Goal: Task Accomplishment & Management: Complete application form

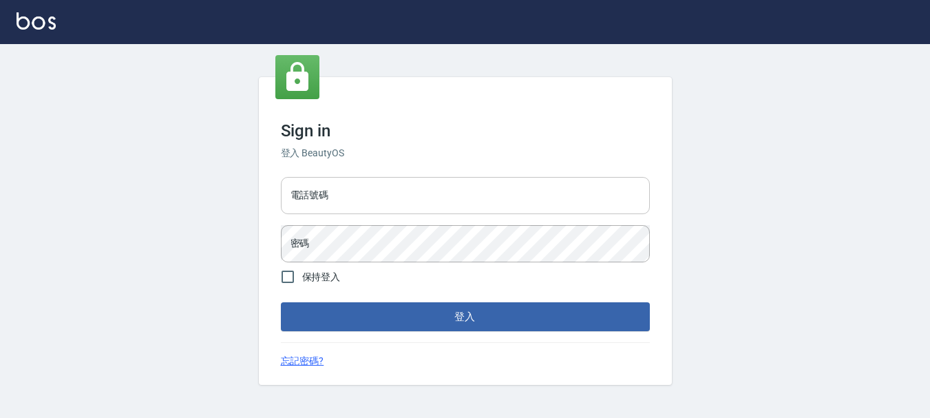
click at [461, 185] on input "電話號碼" at bounding box center [465, 195] width 369 height 37
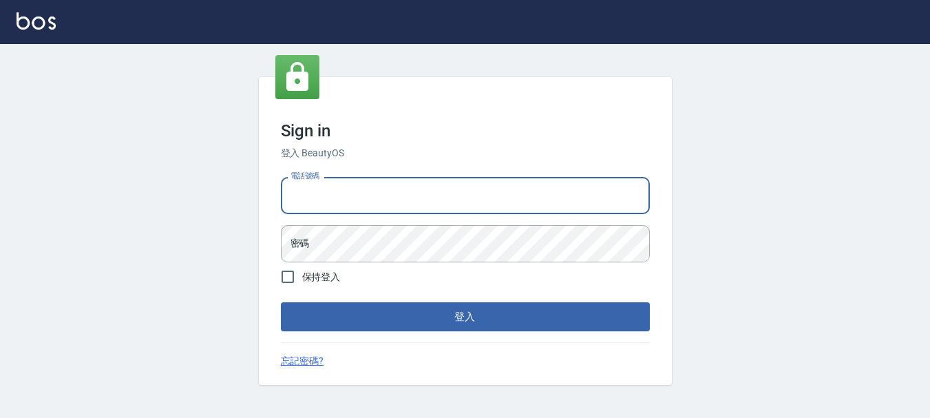
type input "0989239739"
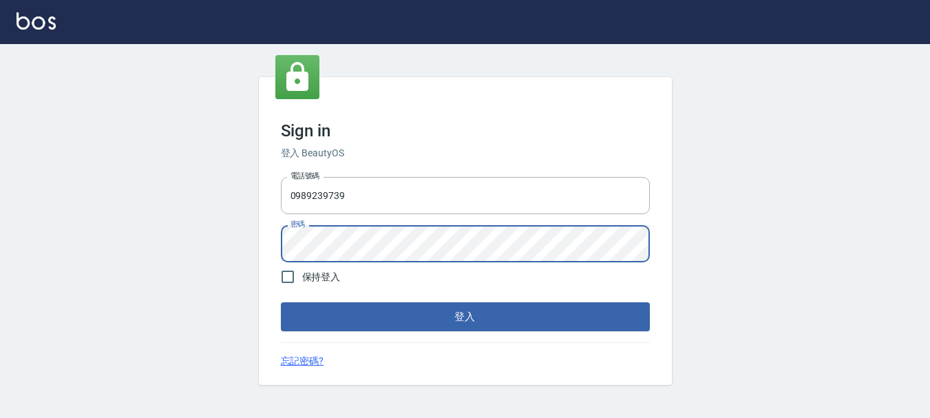
click at [281, 302] on button "登入" at bounding box center [465, 316] width 369 height 29
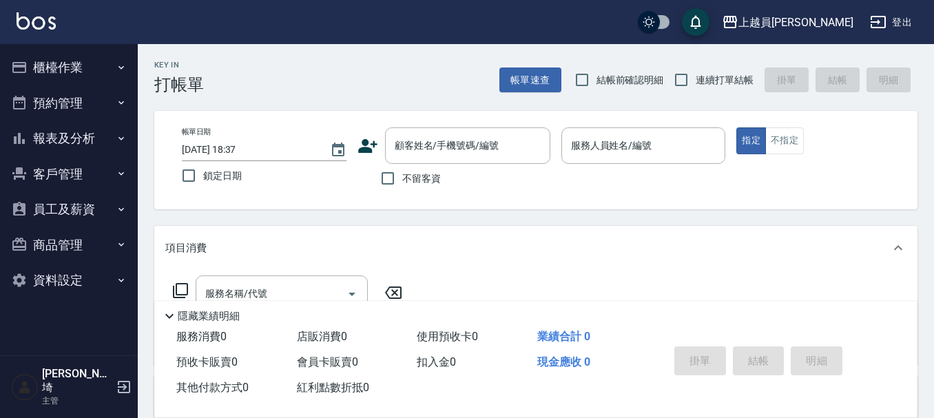
click at [716, 78] on span "連續打單結帳" at bounding box center [724, 80] width 58 height 14
click at [695, 78] on input "連續打單結帳" at bounding box center [681, 79] width 29 height 29
checkbox input "true"
click at [423, 180] on span "不留客資" at bounding box center [421, 178] width 39 height 14
click at [402, 180] on input "不留客資" at bounding box center [387, 178] width 29 height 29
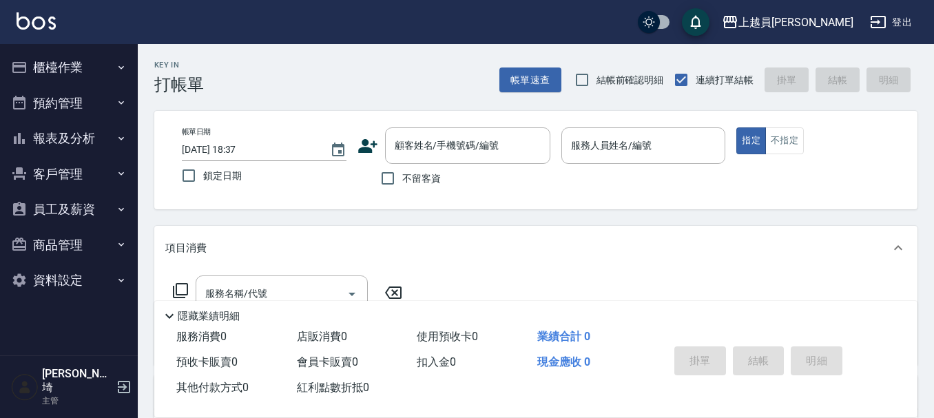
checkbox input "true"
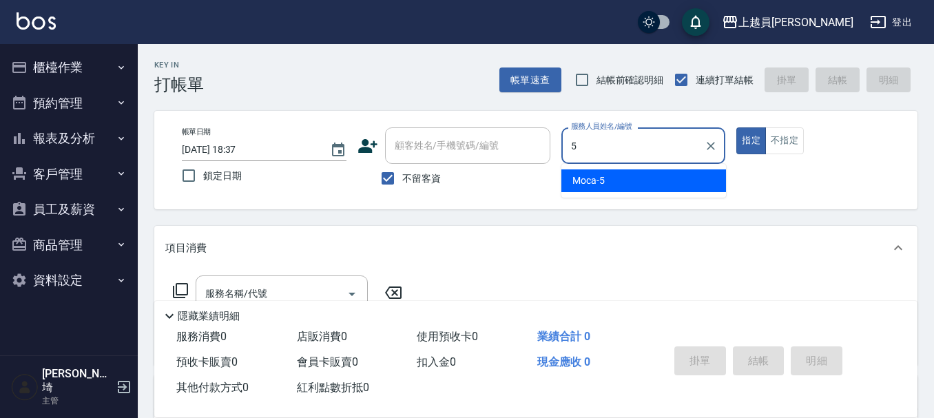
type input "Moca-5"
type button "true"
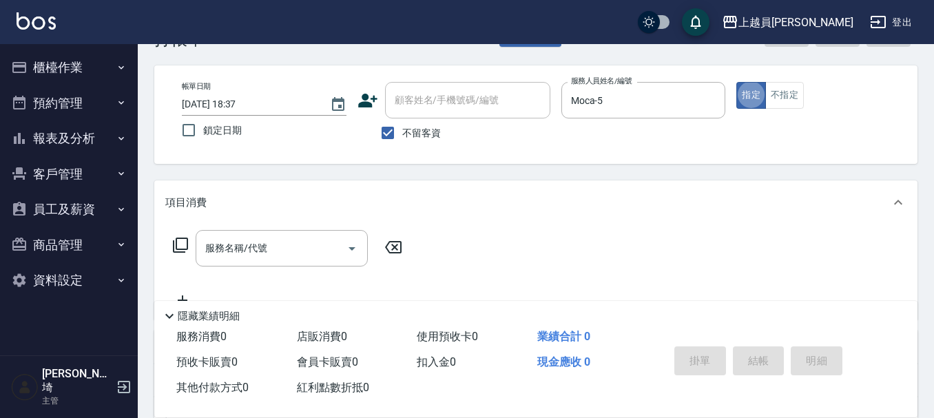
scroll to position [69, 0]
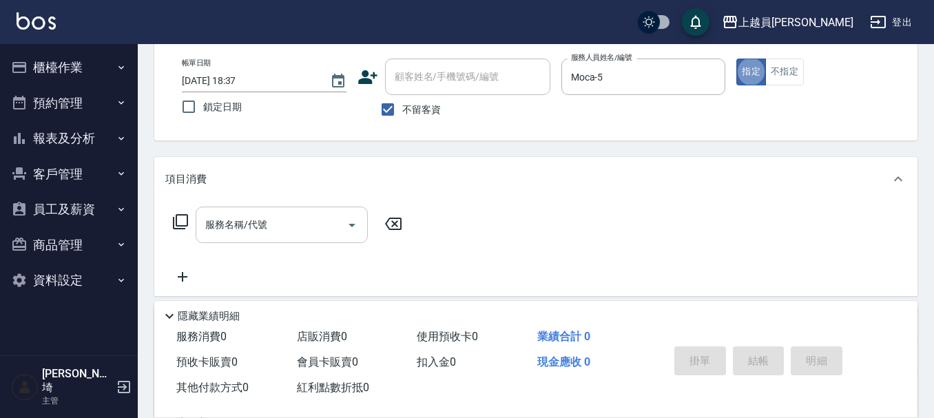
click at [321, 216] on input "服務名稱/代號" at bounding box center [271, 225] width 139 height 24
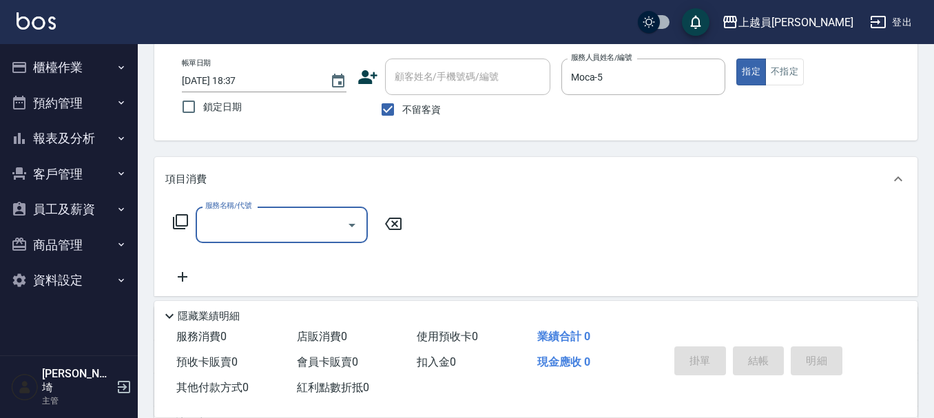
click at [316, 224] on input "服務名稱/代號" at bounding box center [271, 225] width 139 height 24
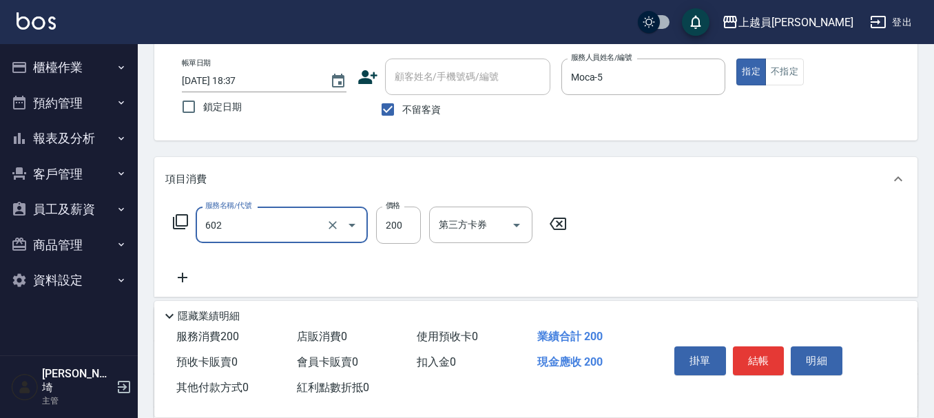
type input "一般洗髮(602)"
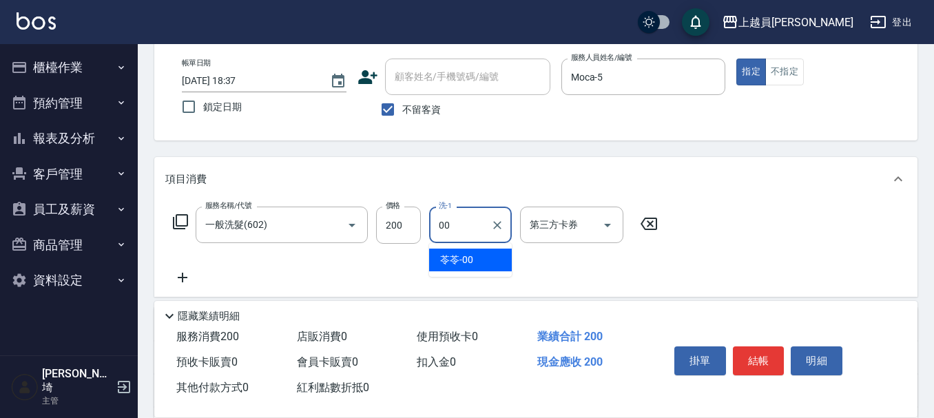
type input "苓苓-00"
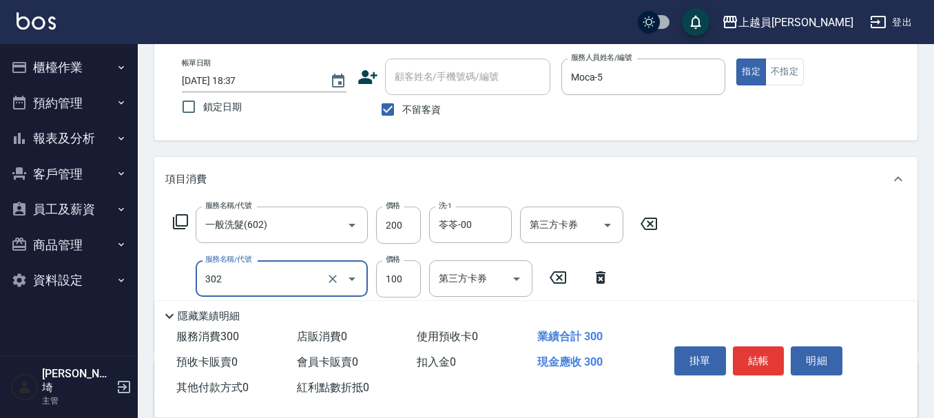
type input "剪髮(302)"
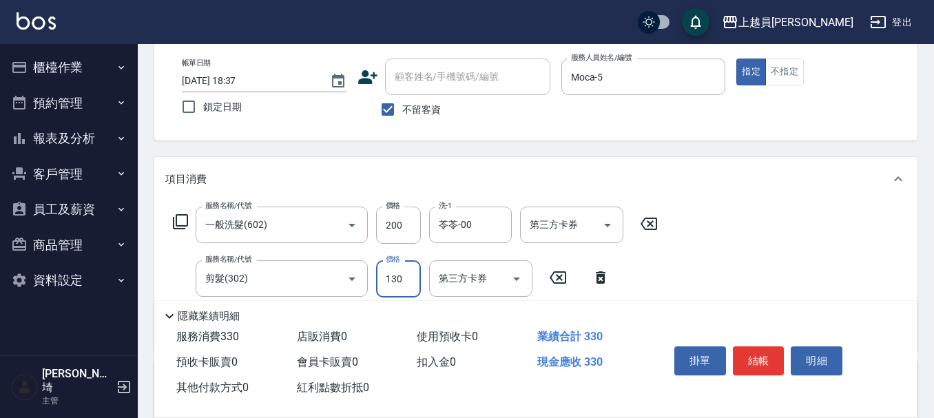
type input "130"
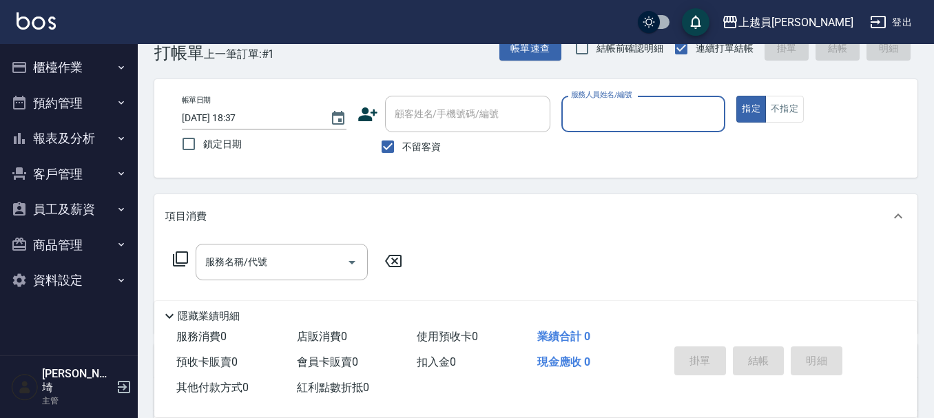
scroll to position [0, 0]
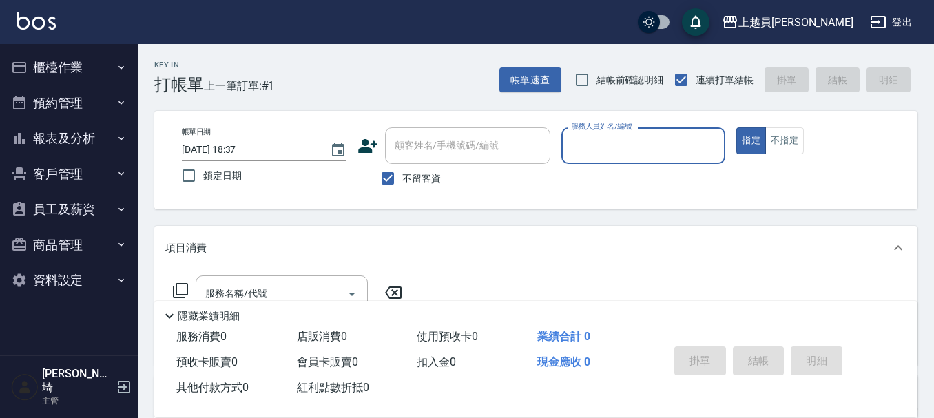
type input "ㄨ"
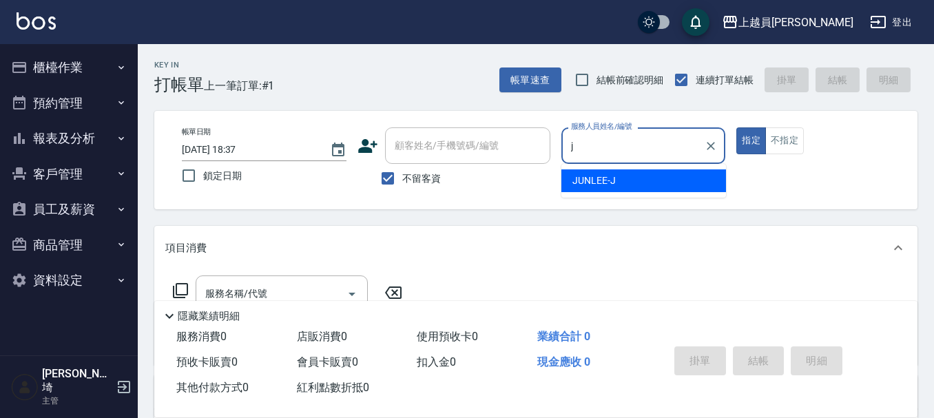
type input "[PERSON_NAME]"
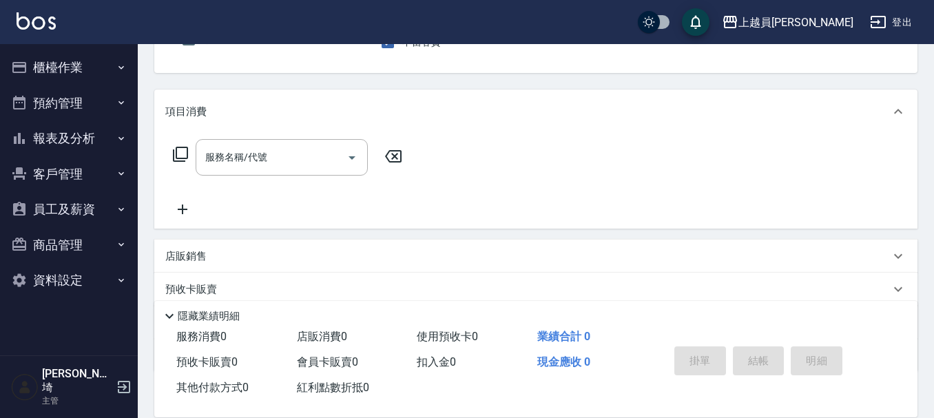
scroll to position [138, 0]
click at [249, 169] on div "服務名稱/代號" at bounding box center [282, 156] width 172 height 36
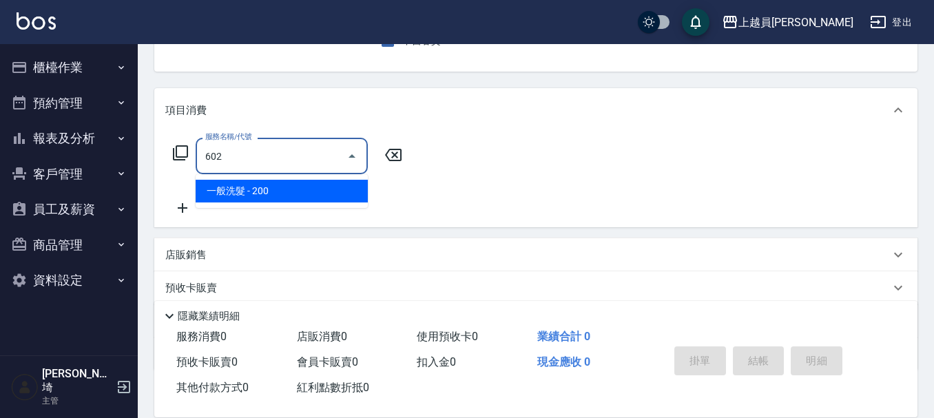
type input "一般洗髮(602)"
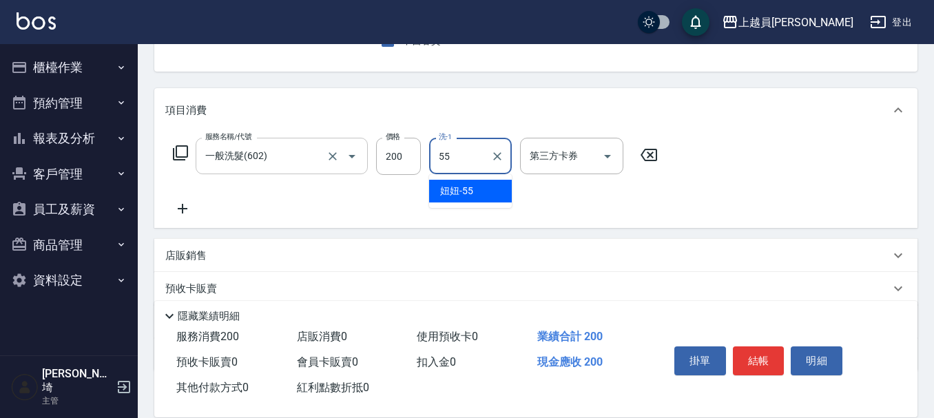
type input "妞妞-55"
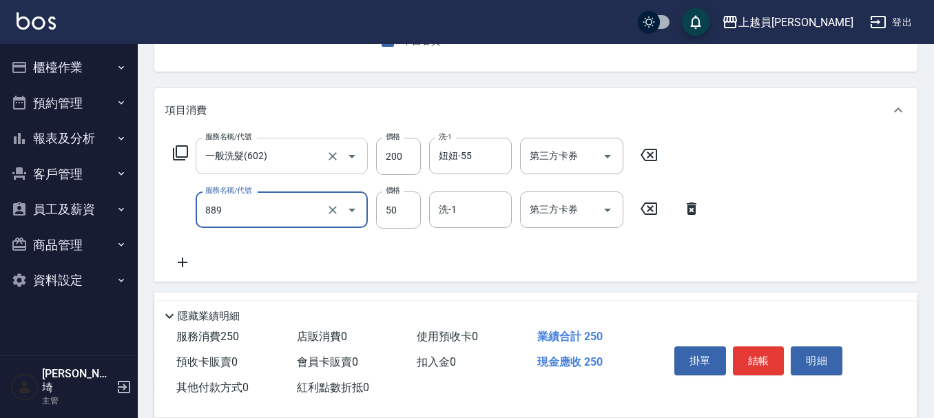
type input "精油(889)"
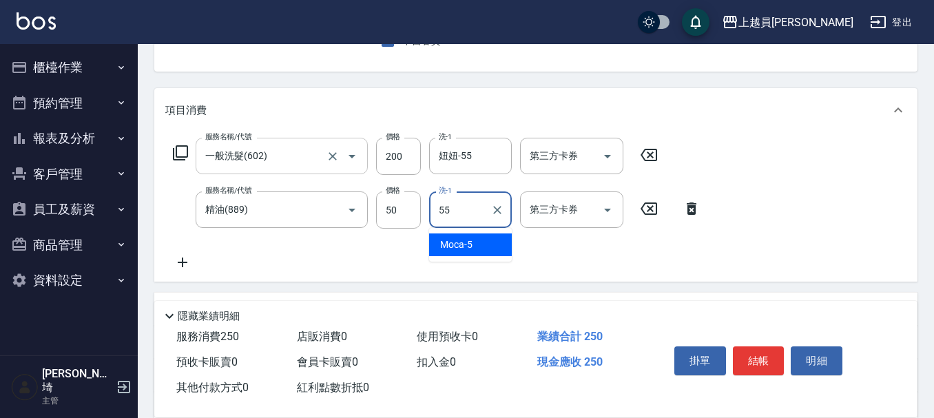
type input "妞妞-55"
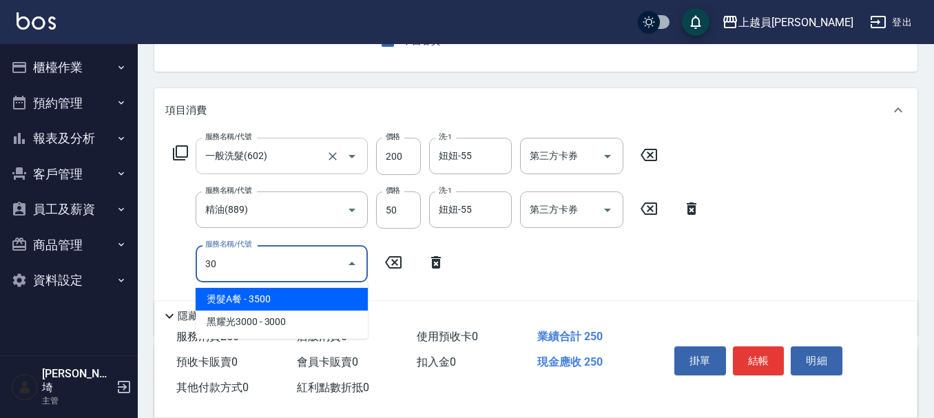
type input "3"
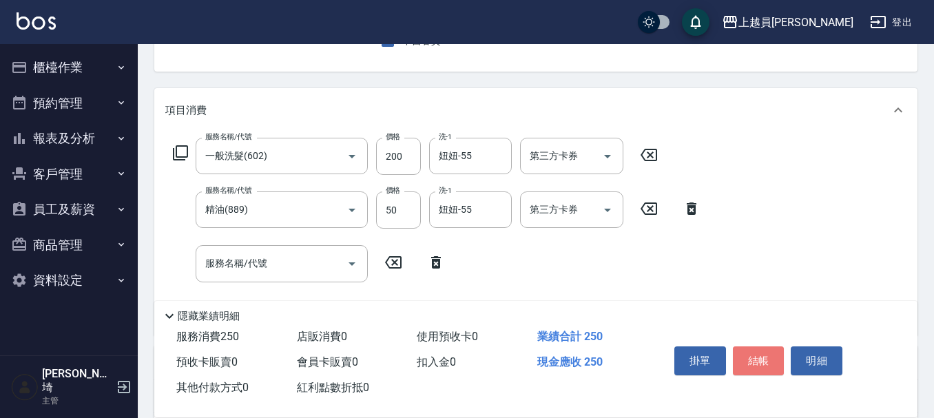
click at [760, 346] on button "結帳" at bounding box center [759, 360] width 52 height 29
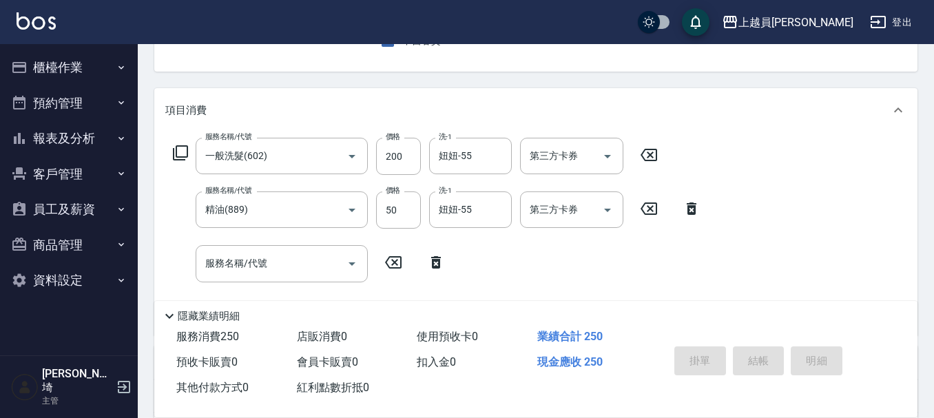
type input "[DATE] 18:38"
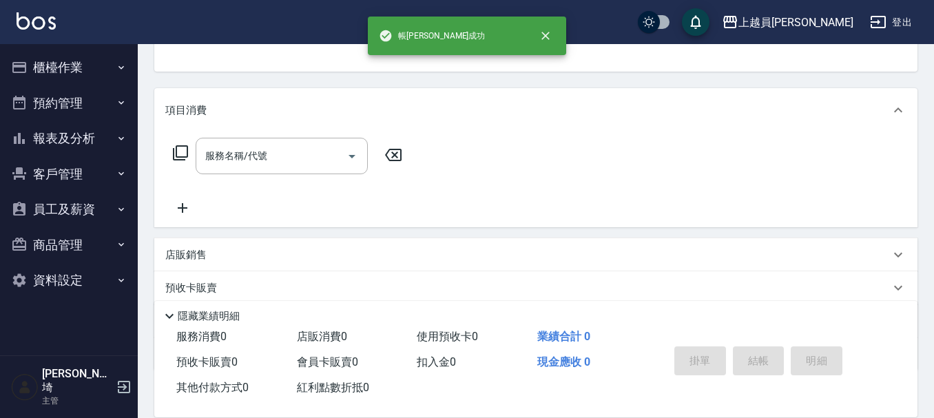
scroll to position [134, 0]
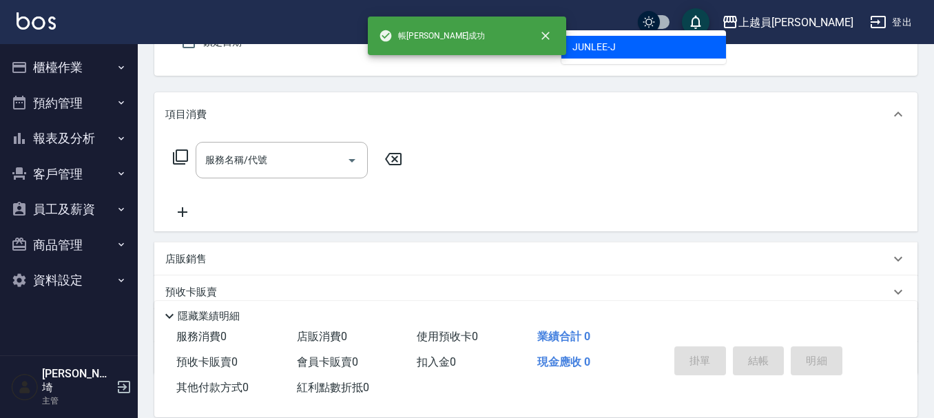
type input "[PERSON_NAME]"
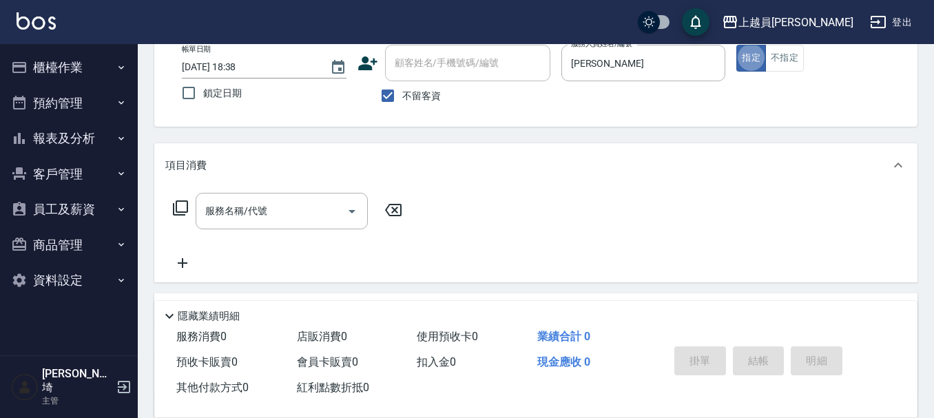
scroll to position [59, 0]
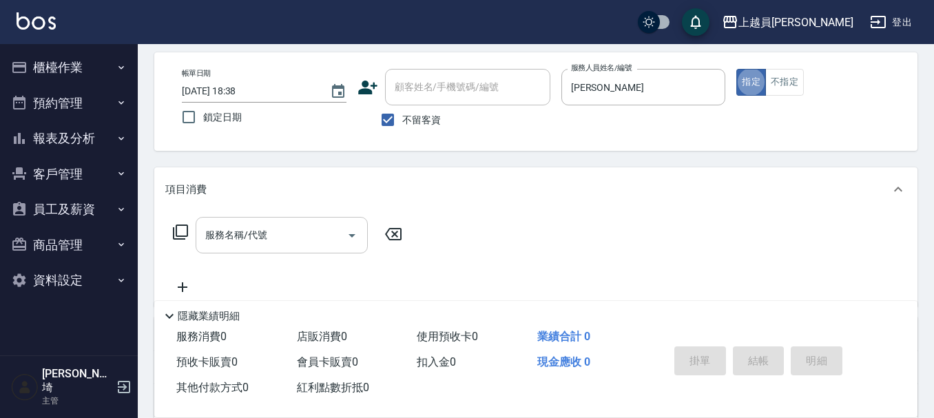
click at [306, 237] on input "服務名稱/代號" at bounding box center [271, 235] width 139 height 24
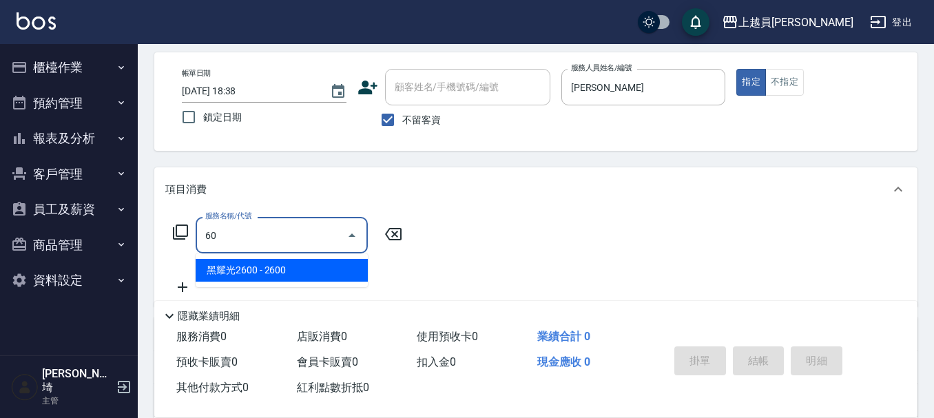
type input "6"
type input "一般洗髮(602)"
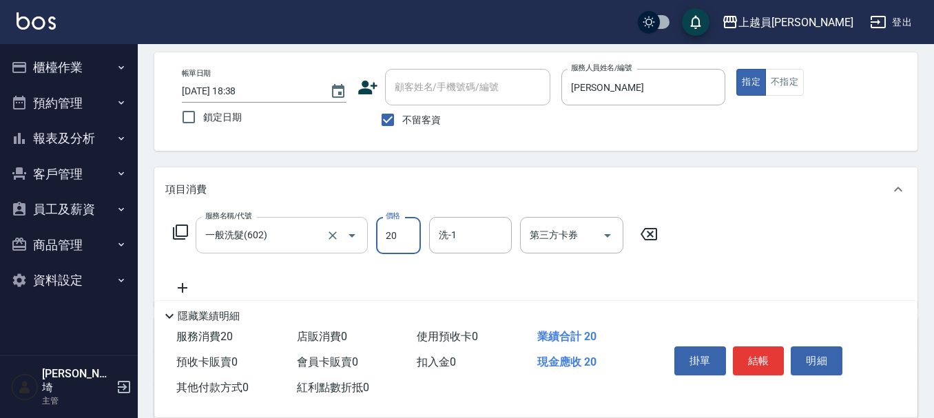
type input "200"
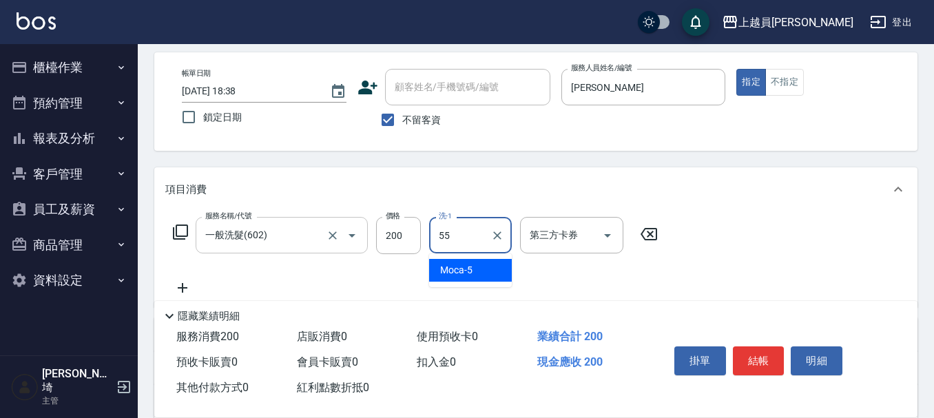
type input "妞妞-55"
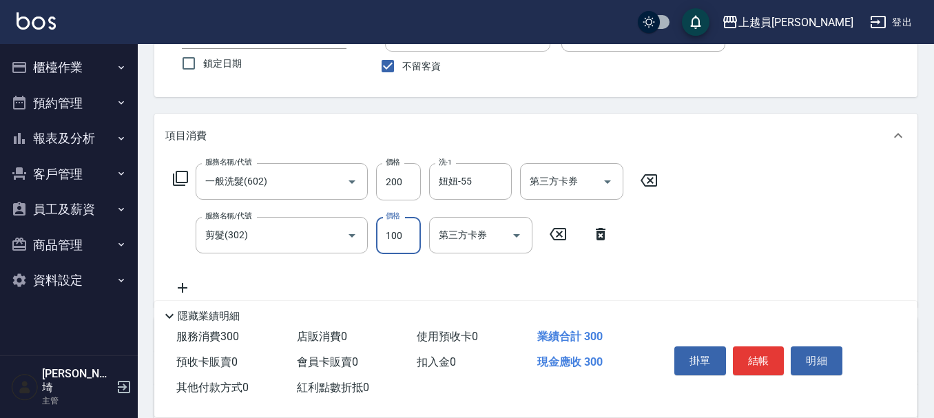
scroll to position [127, 0]
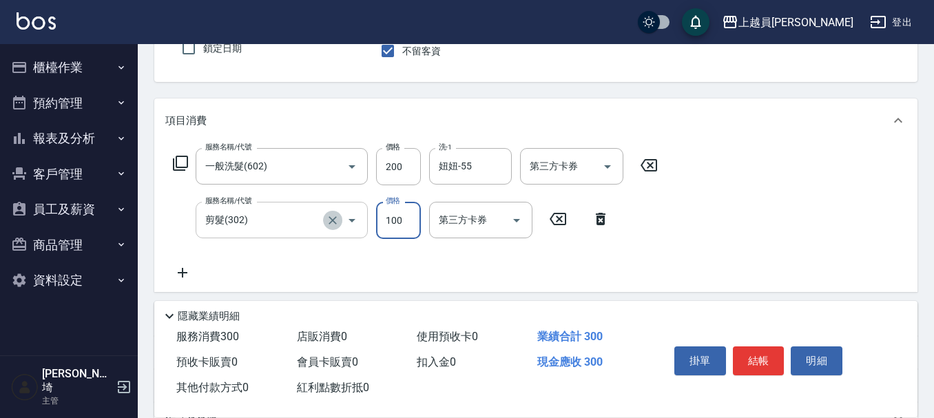
click at [328, 214] on icon "Clear" at bounding box center [333, 220] width 14 height 14
type input "剪髮(302)"
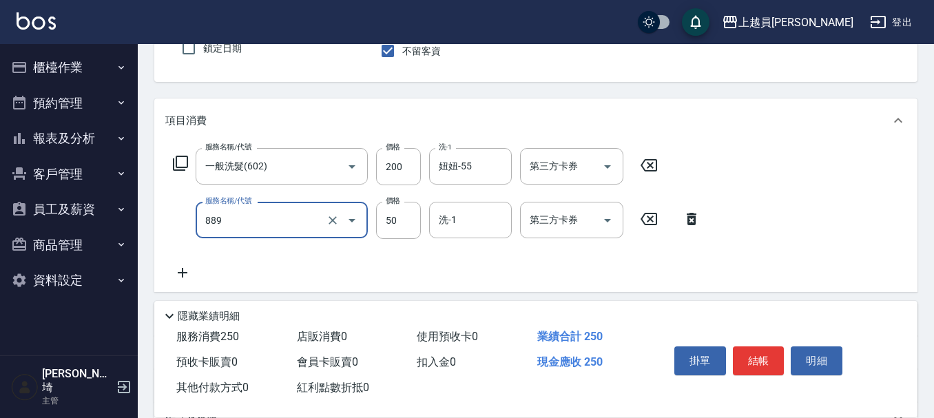
type input "精油(889)"
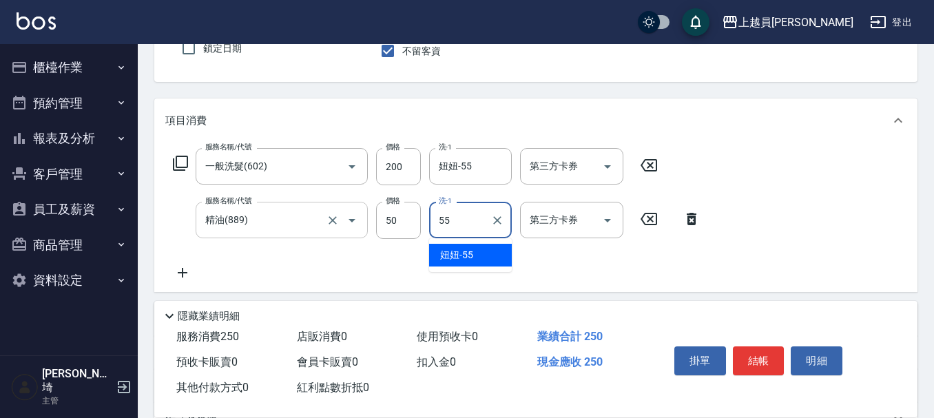
type input "妞妞-55"
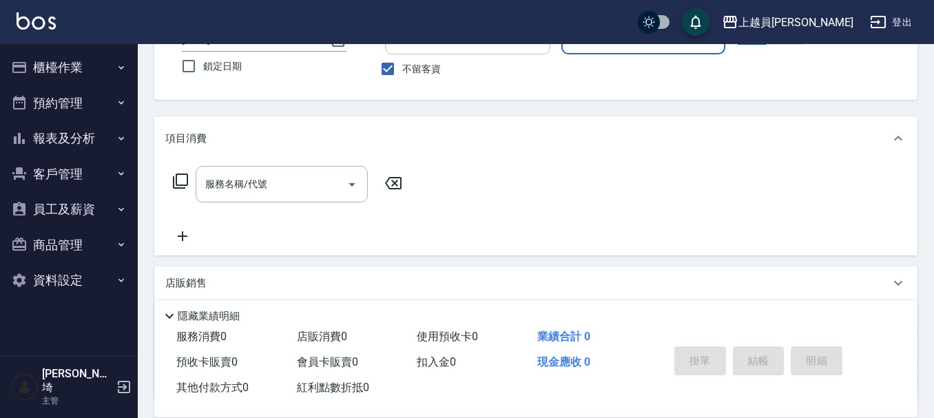
scroll to position [59, 0]
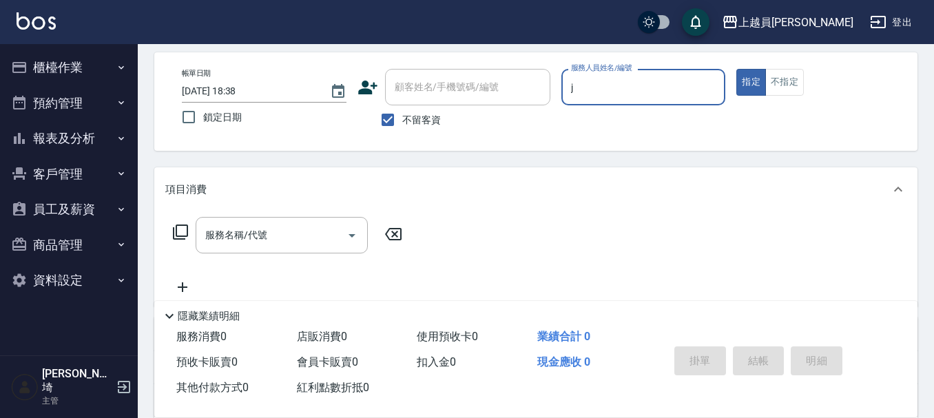
type input "[PERSON_NAME]"
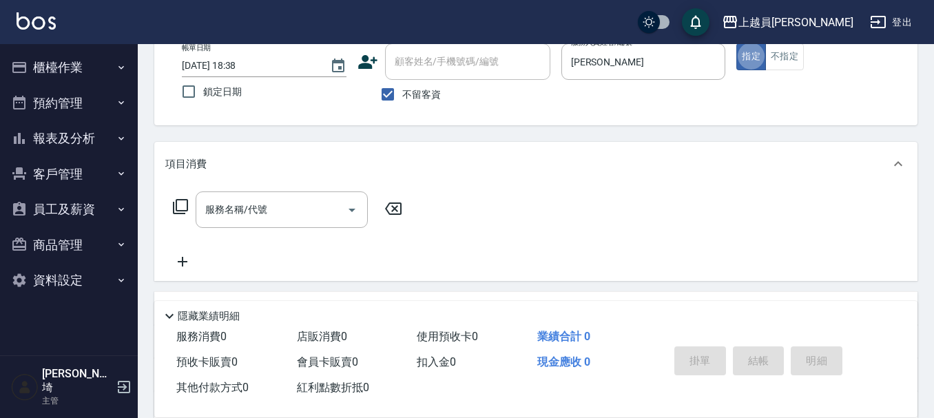
scroll to position [127, 0]
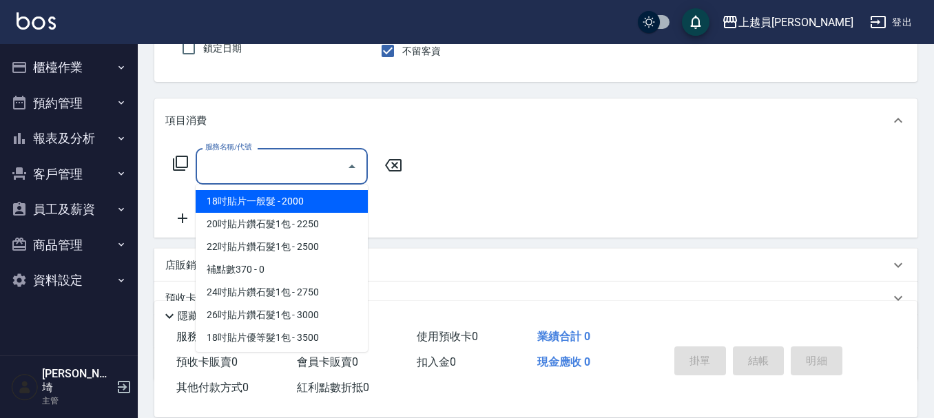
click at [289, 149] on div "服務名稱/代號" at bounding box center [282, 166] width 172 height 36
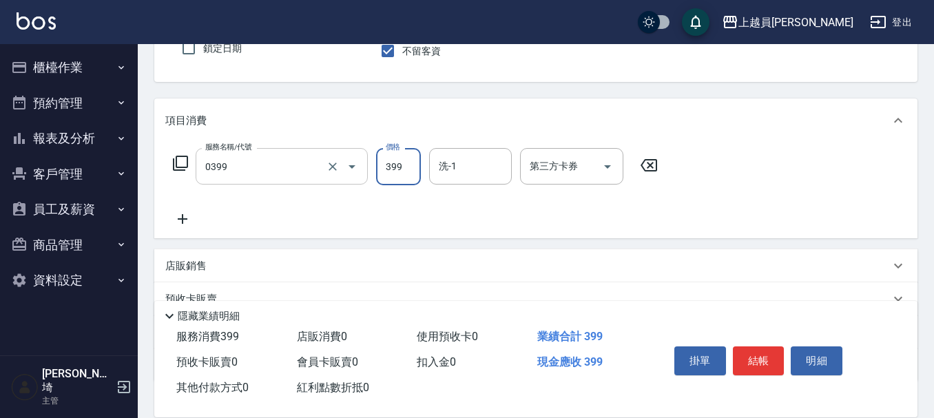
type input "海鹽SPA(0399)"
type input "400"
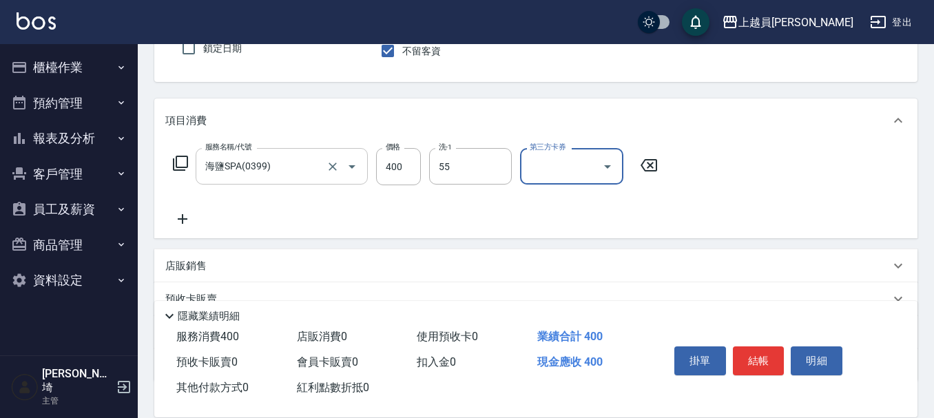
type input "妞妞-55"
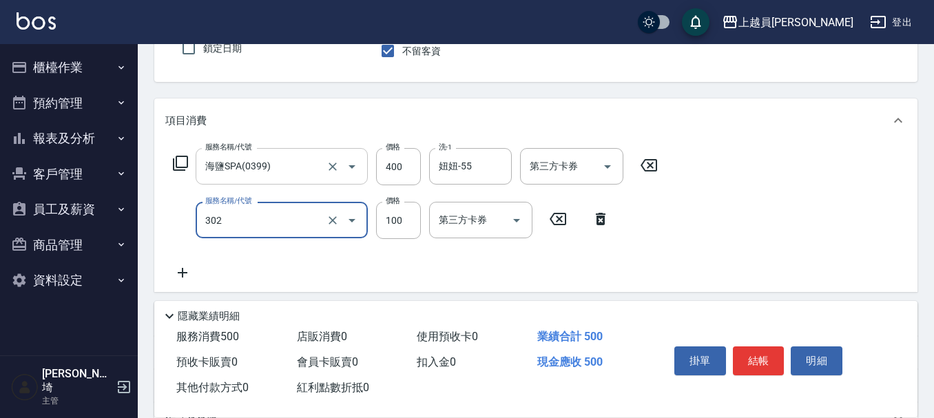
type input "剪髮(302)"
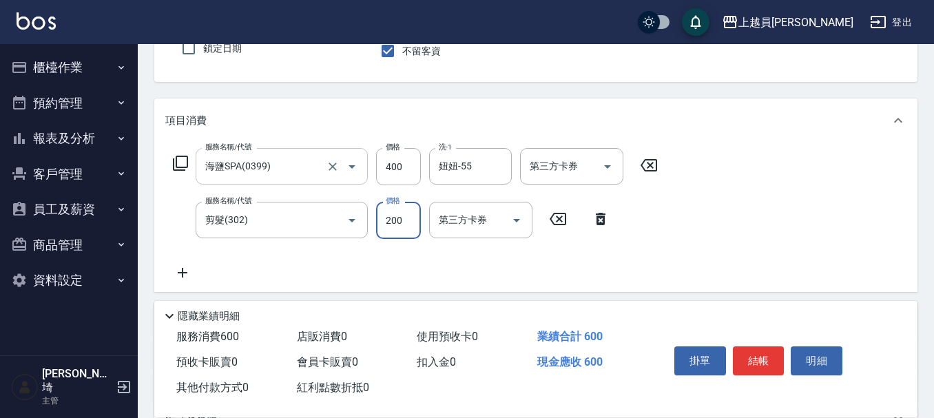
type input "200"
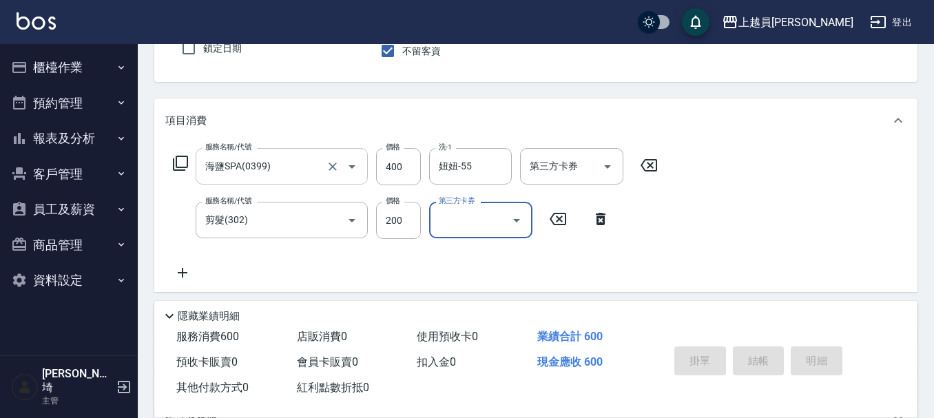
type input "[DATE] 18:39"
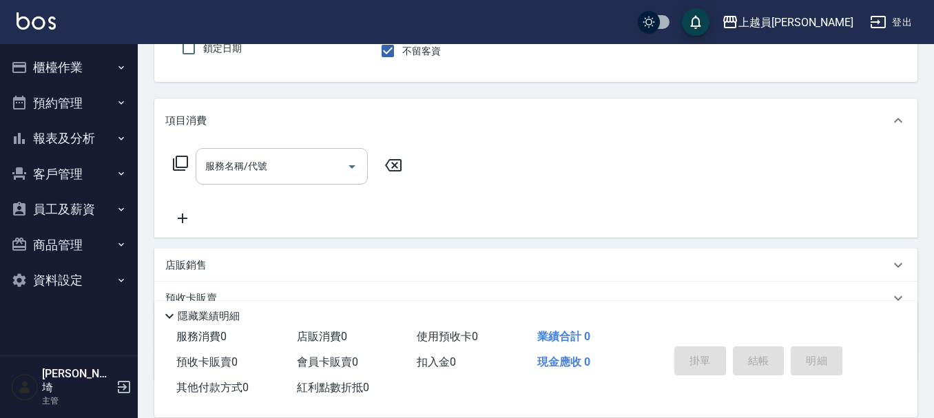
type input "Uni-U"
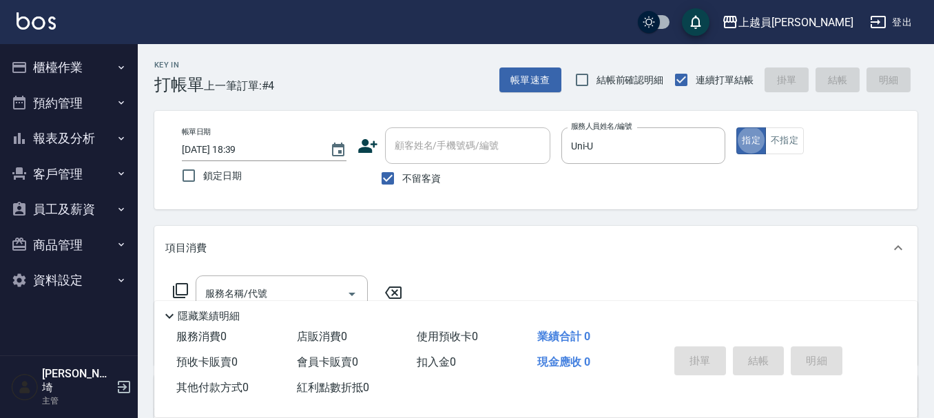
scroll to position [69, 0]
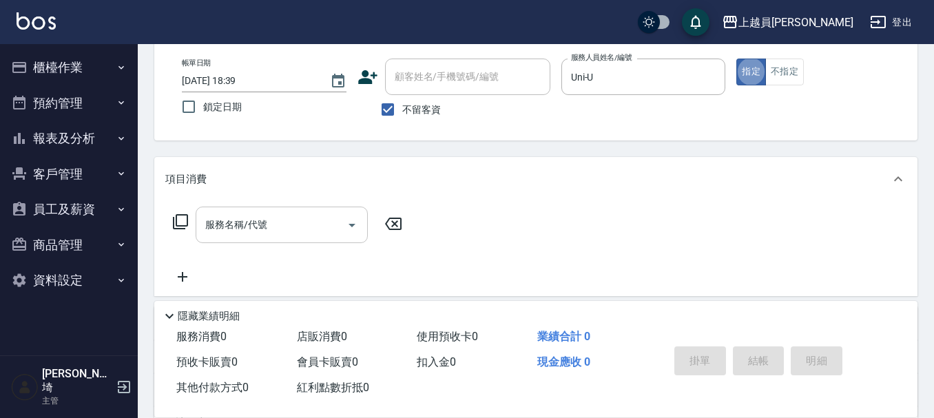
click at [243, 218] on div "服務名稱/代號 服務名稱/代號" at bounding box center [282, 225] width 172 height 36
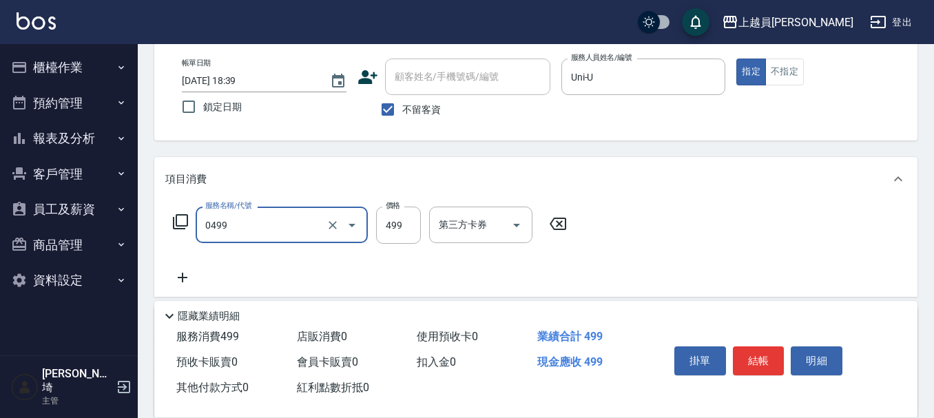
type input "去角質洗髮(0499)"
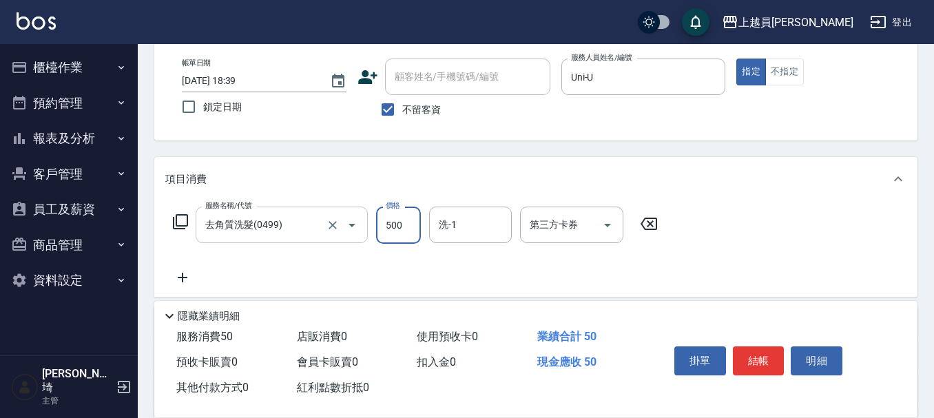
type input "500"
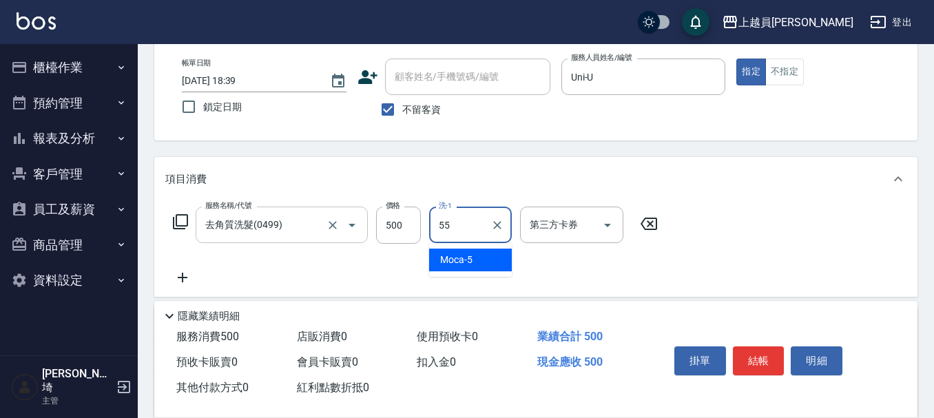
type input "妞妞-55"
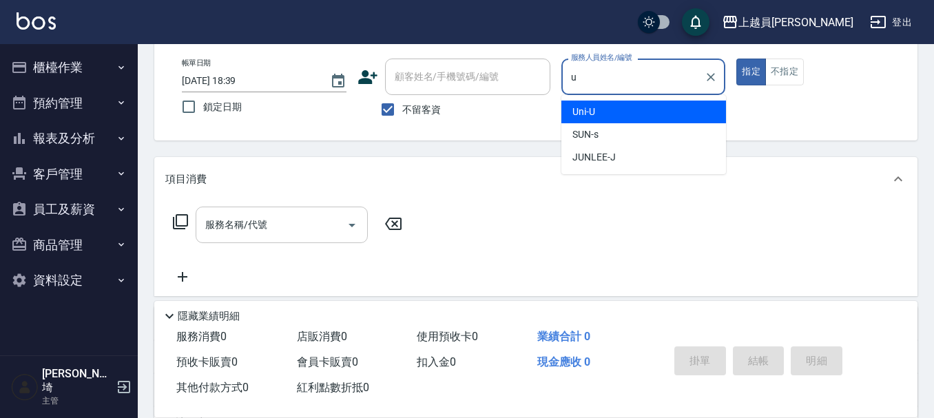
type input "Uni-U"
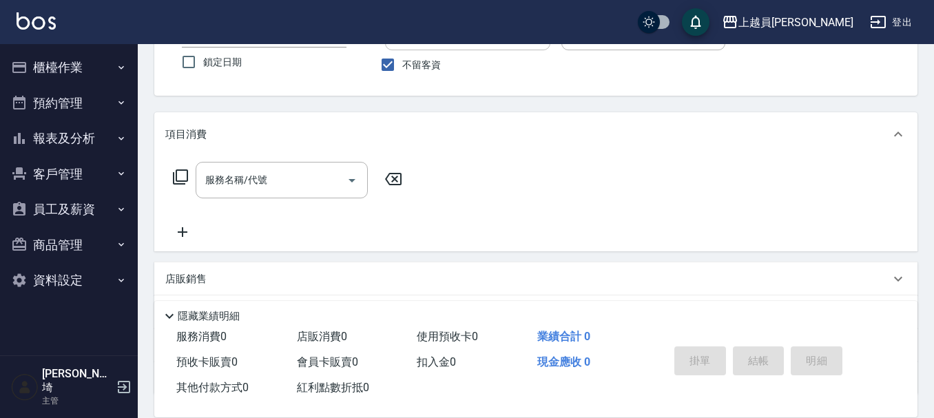
scroll to position [138, 0]
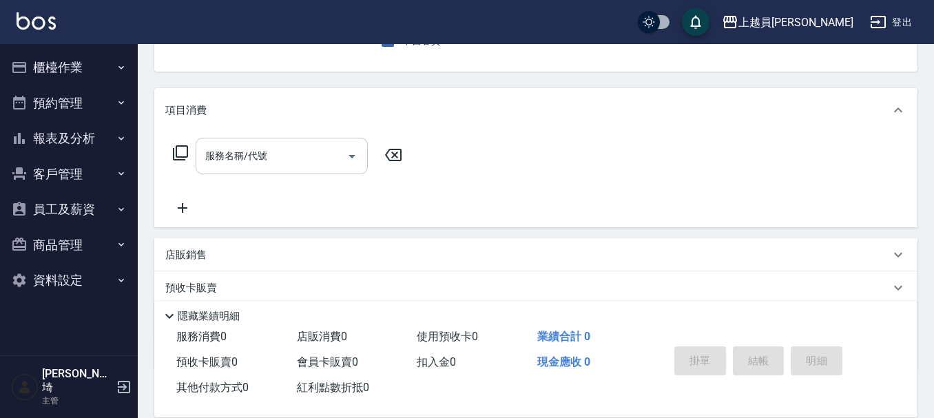
click at [283, 156] on input "服務名稱/代號" at bounding box center [271, 156] width 139 height 24
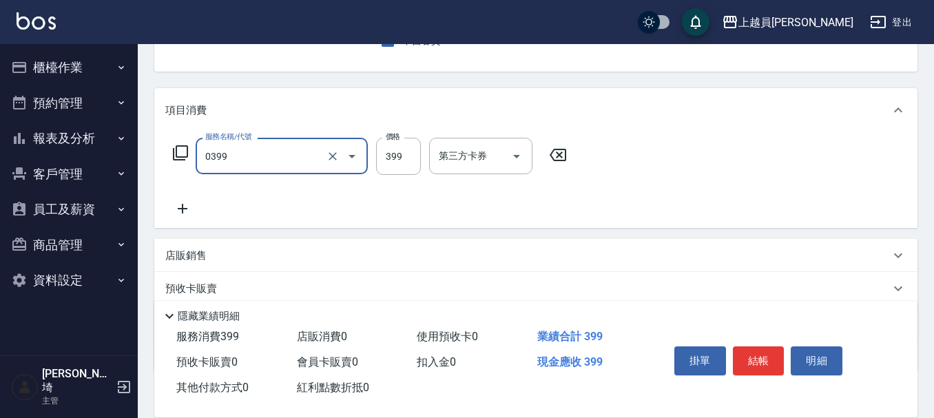
type input "海鹽SPA(0399)"
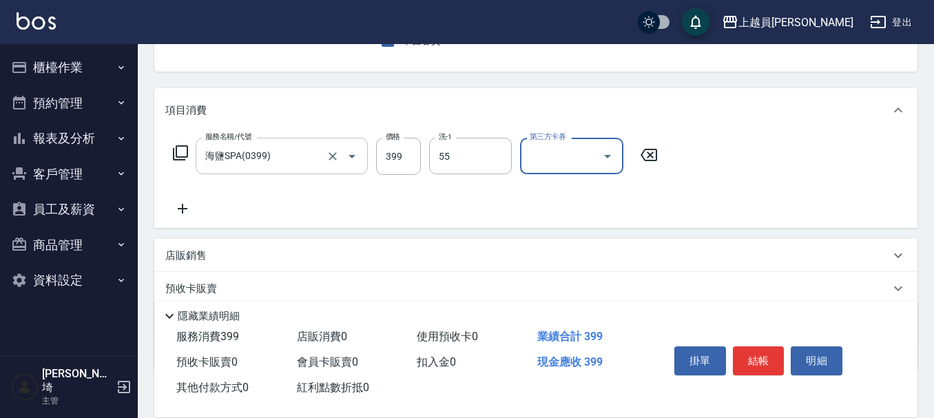
type input "妞妞-55"
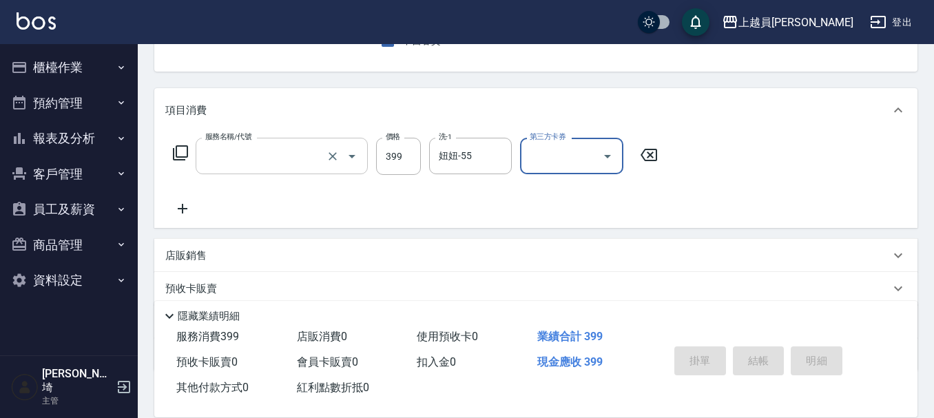
scroll to position [134, 0]
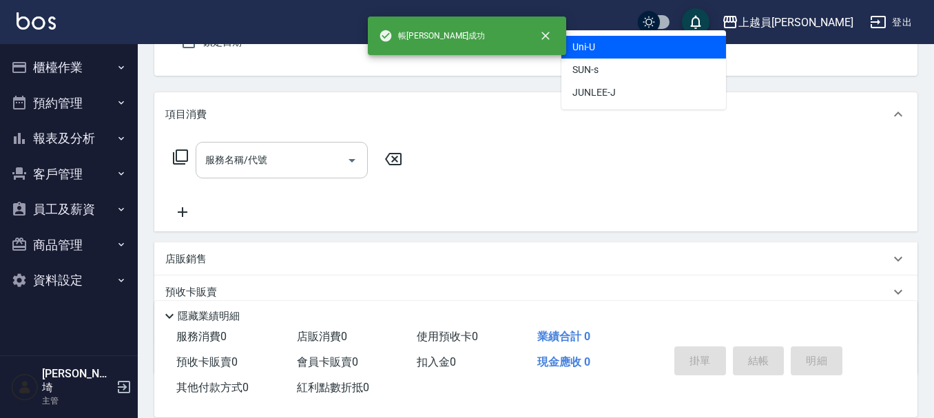
type input "Uni-U"
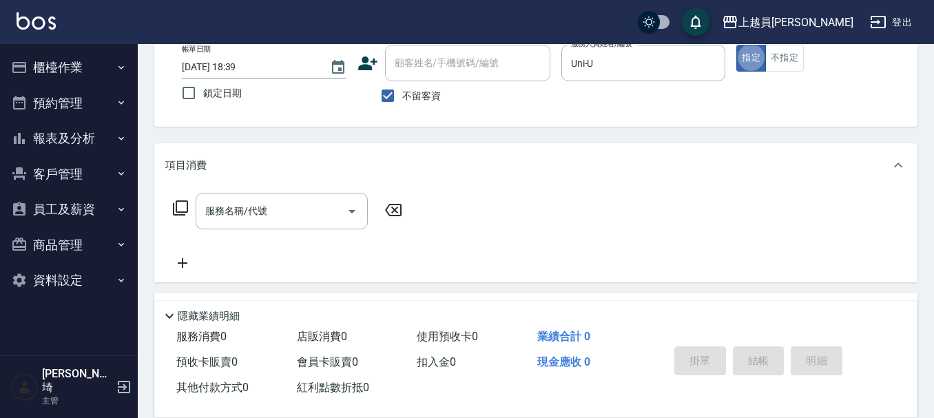
scroll to position [59, 0]
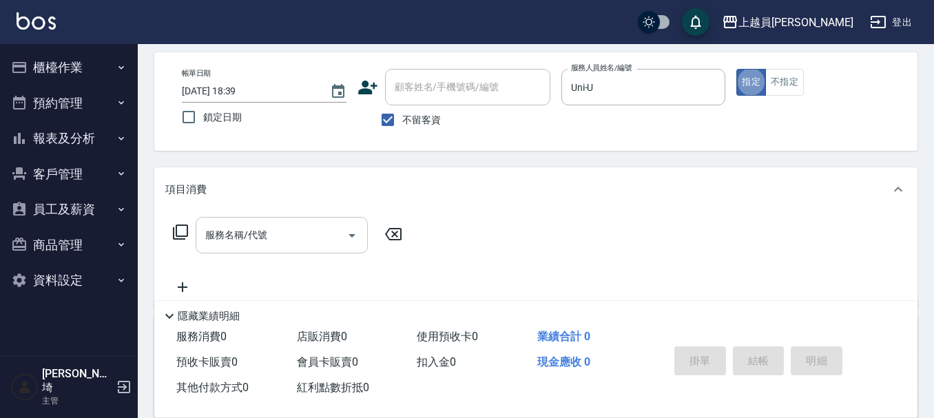
click at [284, 236] on input "服務名稱/代號" at bounding box center [271, 235] width 139 height 24
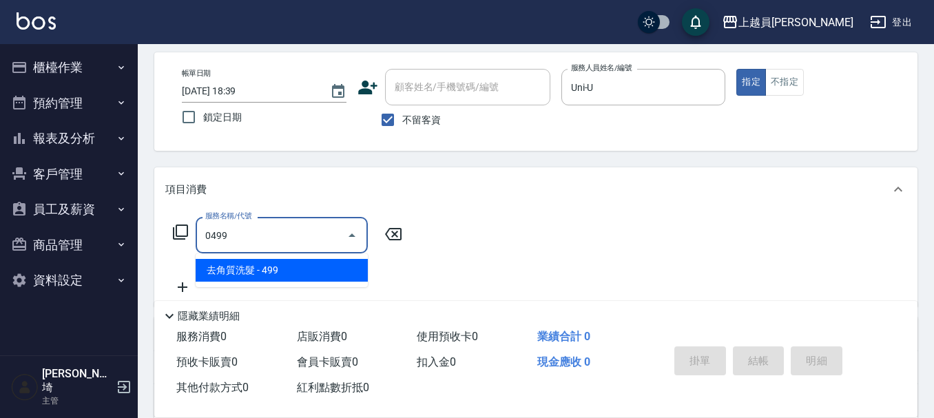
type input "去角質洗髮(0499)"
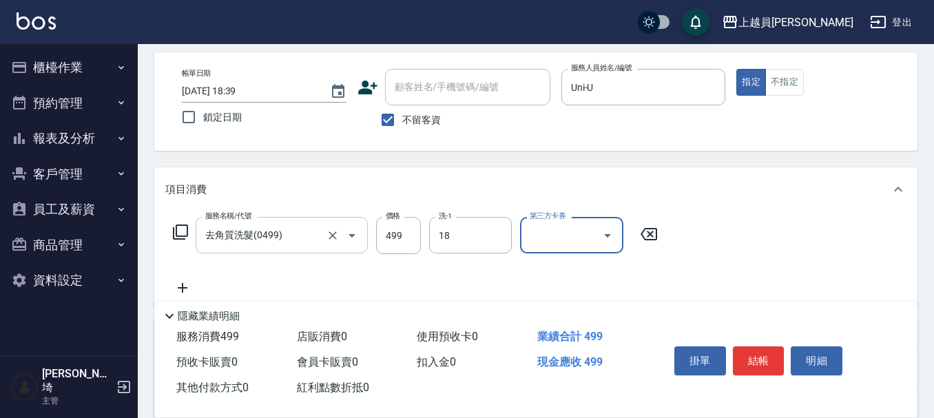
type input "[PERSON_NAME]-18"
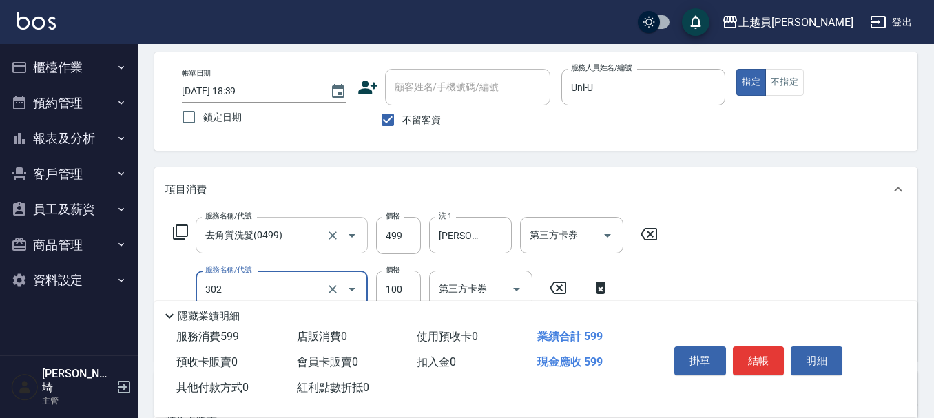
type input "剪髮(302)"
type input "200"
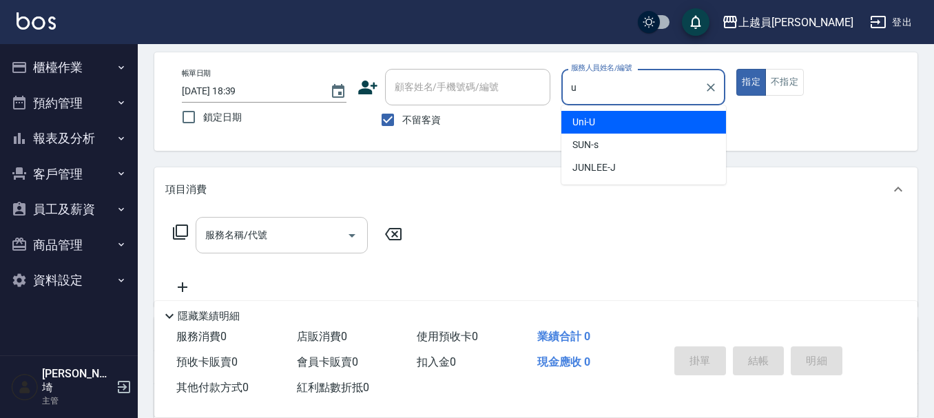
type input "Uni-U"
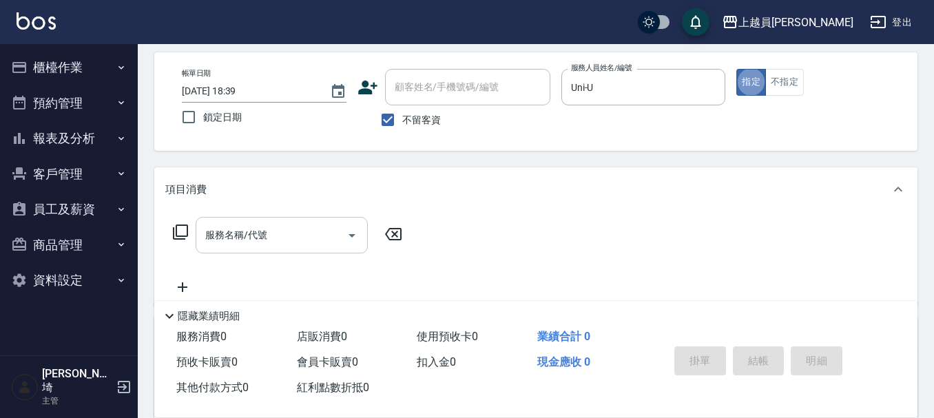
click at [291, 223] on input "服務名稱/代號" at bounding box center [271, 235] width 139 height 24
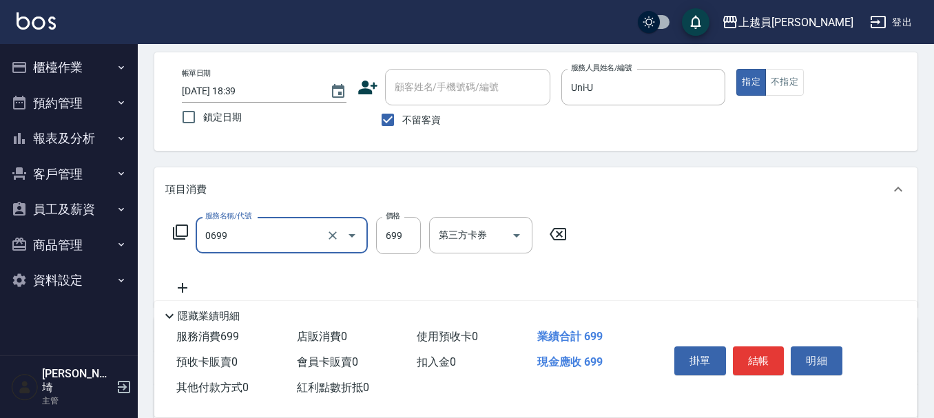
type input "精油洗髮(0699)"
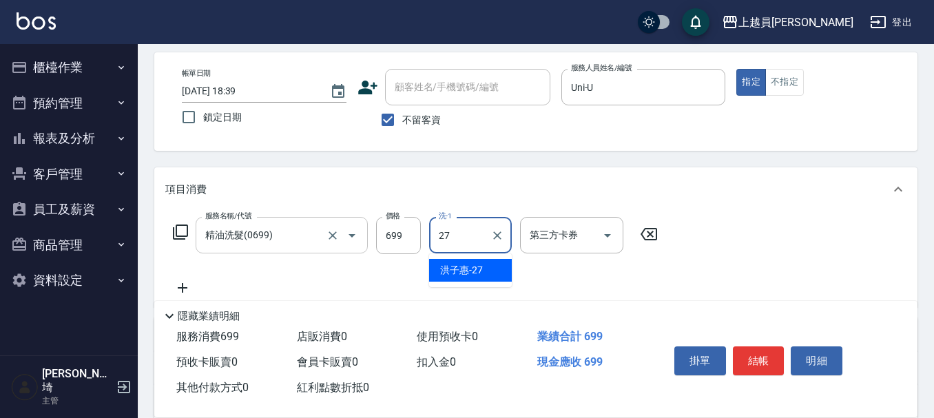
type input "[PERSON_NAME]-27"
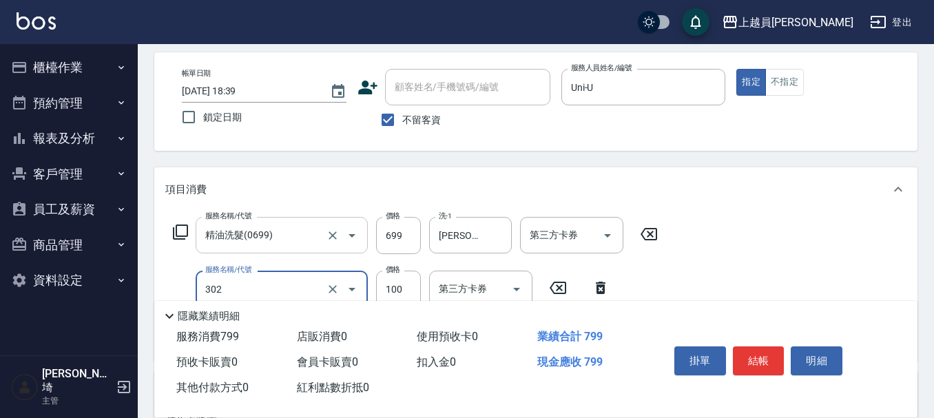
type input "剪髮(302)"
type input "200"
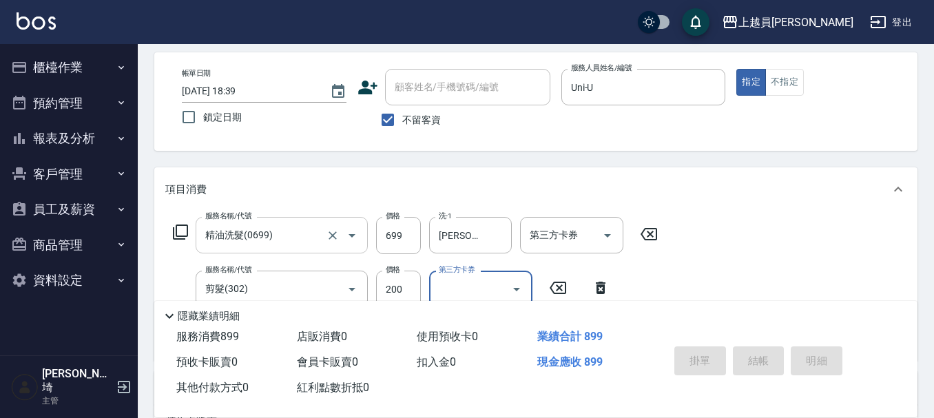
type input "[DATE] 18:40"
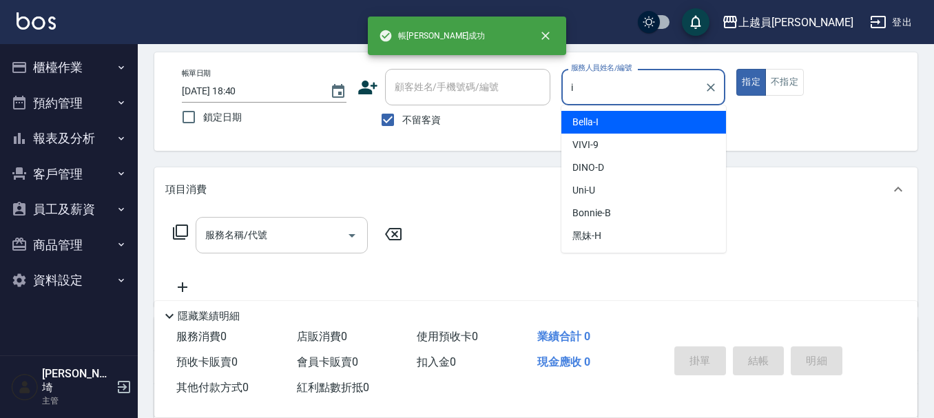
type input "Bella-I"
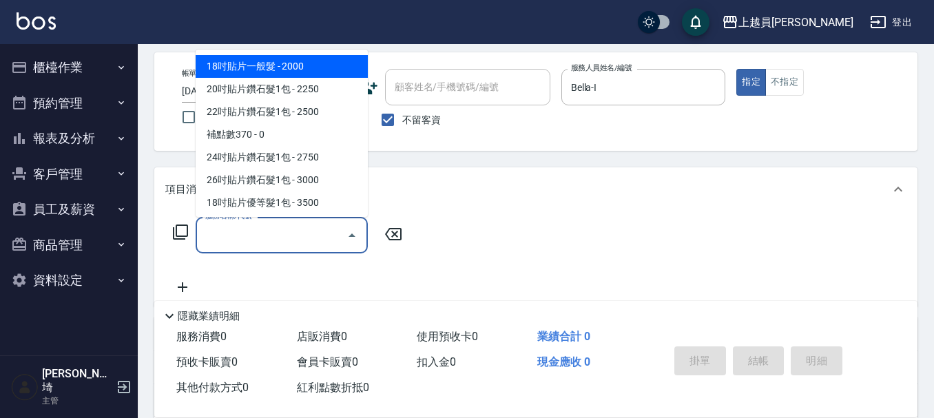
click at [324, 226] on input "服務名稱/代號" at bounding box center [271, 235] width 139 height 24
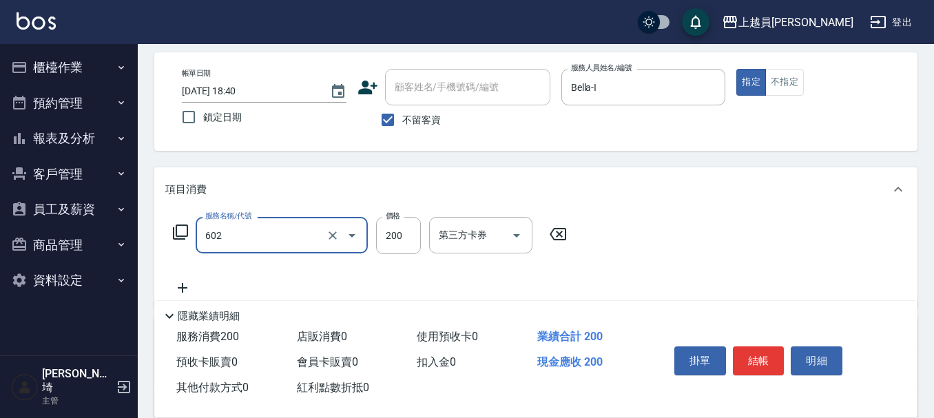
type input "一般洗髮(602)"
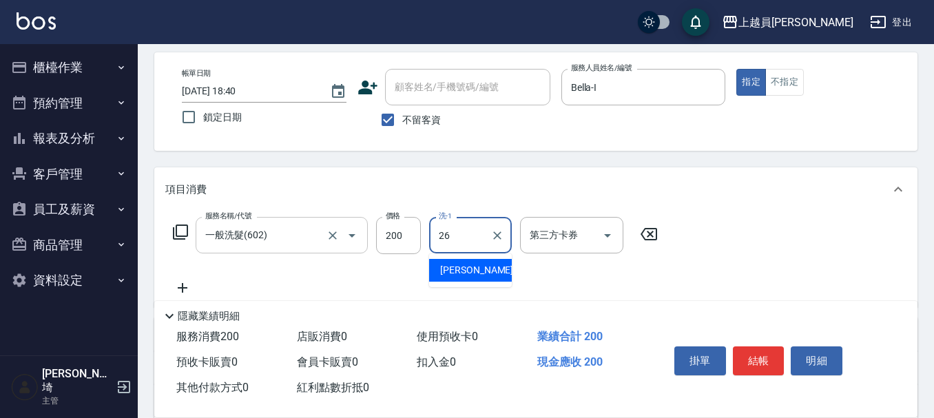
type input "[PERSON_NAME]-26"
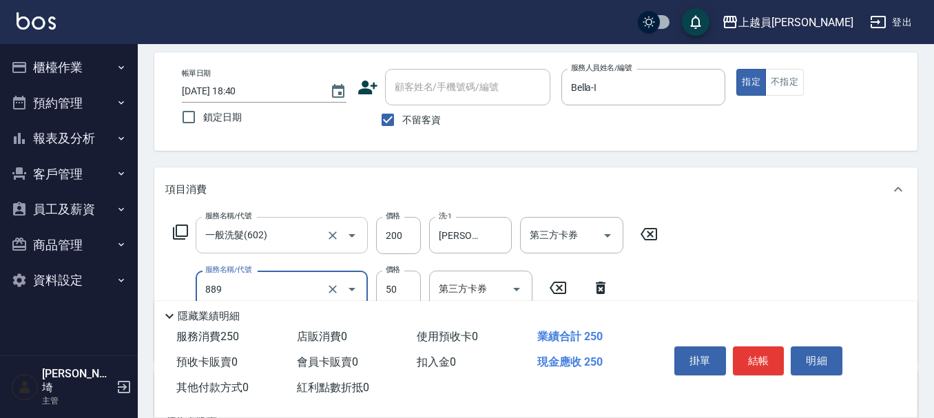
type input "精油(889)"
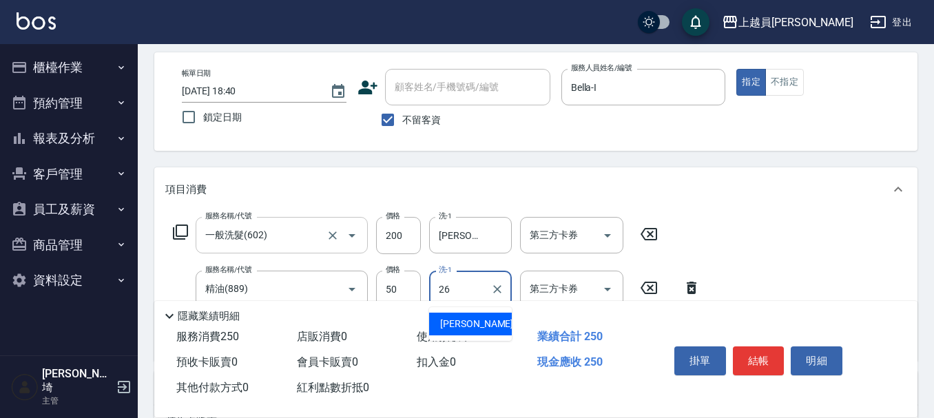
type input "[PERSON_NAME]-26"
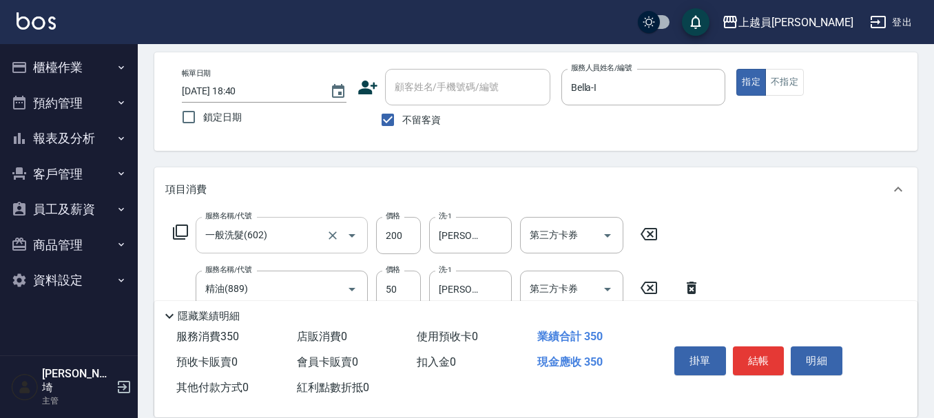
type input "剪髮(302)"
type input "200"
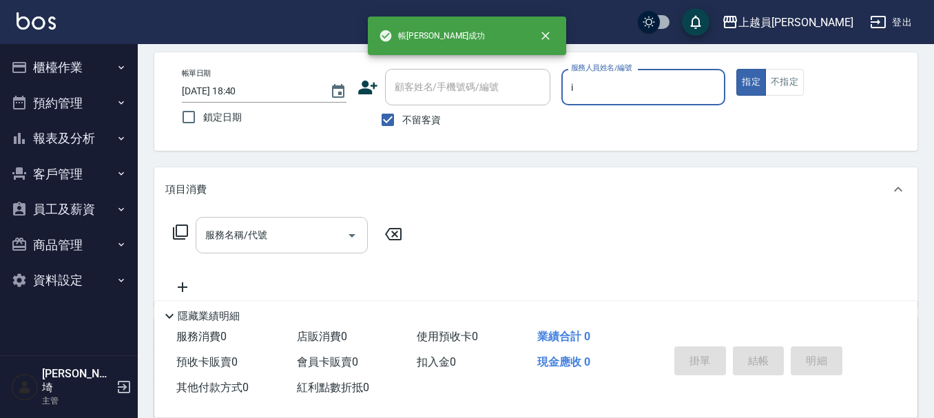
type input "Bella-I"
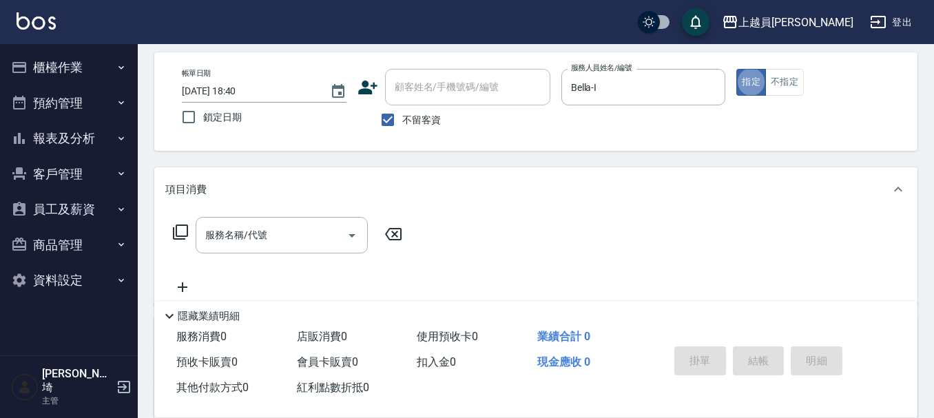
click at [277, 213] on div "服務名稱/代號 服務名稱/代號" at bounding box center [535, 258] width 763 height 95
click at [274, 235] on input "服務名稱/代號" at bounding box center [271, 235] width 139 height 24
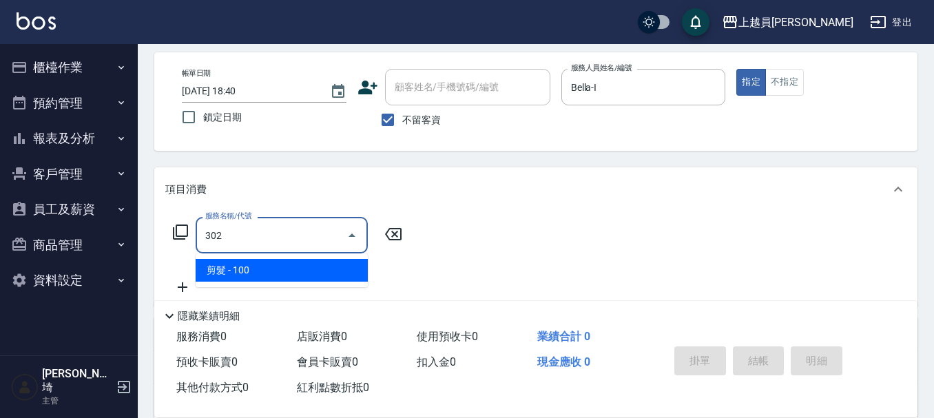
type input "剪髮(302)"
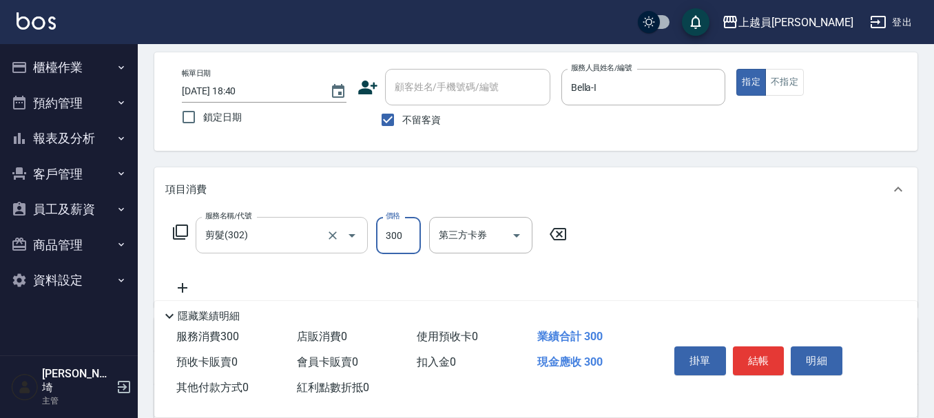
type input "300"
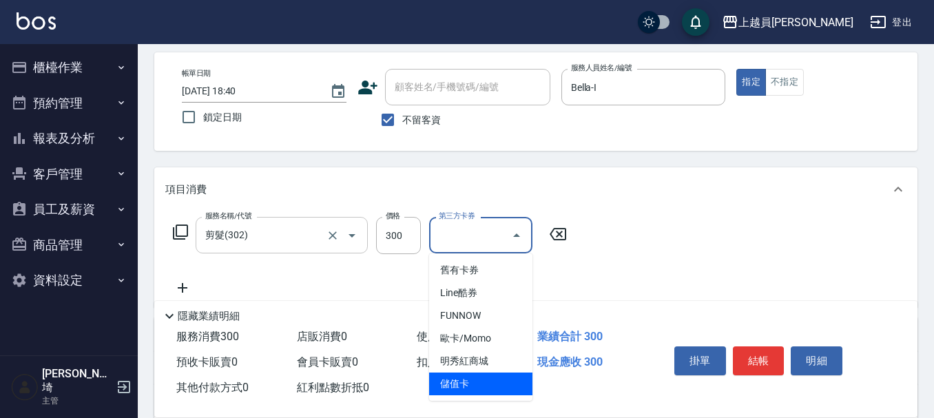
type input "儲值卡"
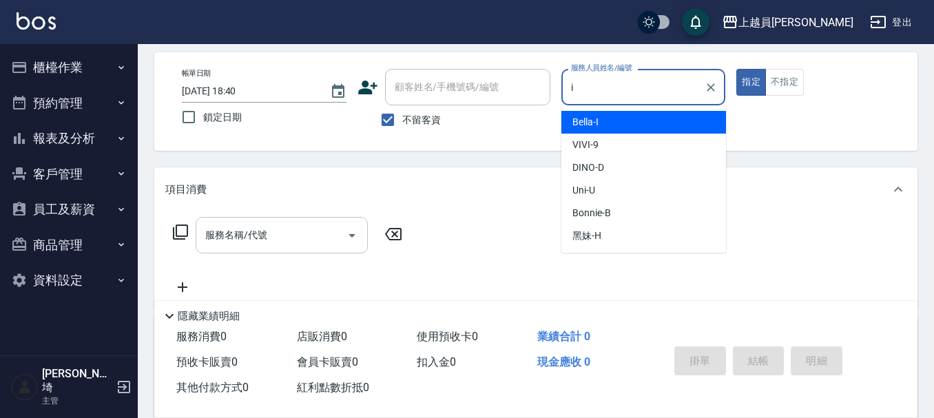
type input "Bella-I"
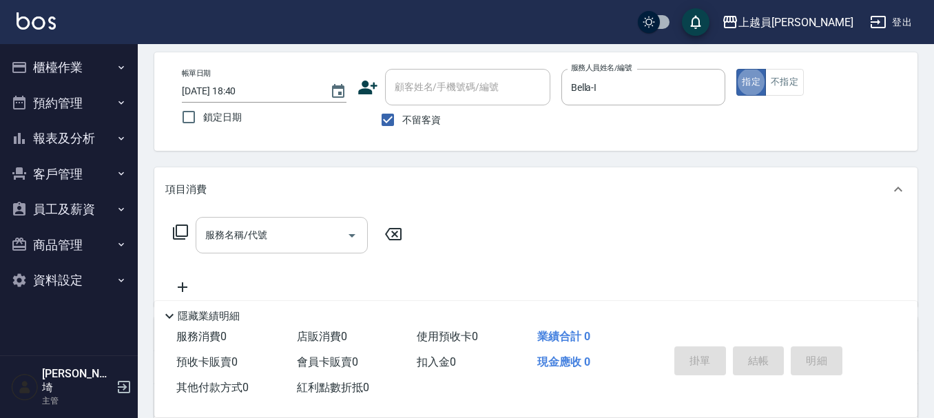
click at [286, 231] on input "服務名稱/代號" at bounding box center [271, 235] width 139 height 24
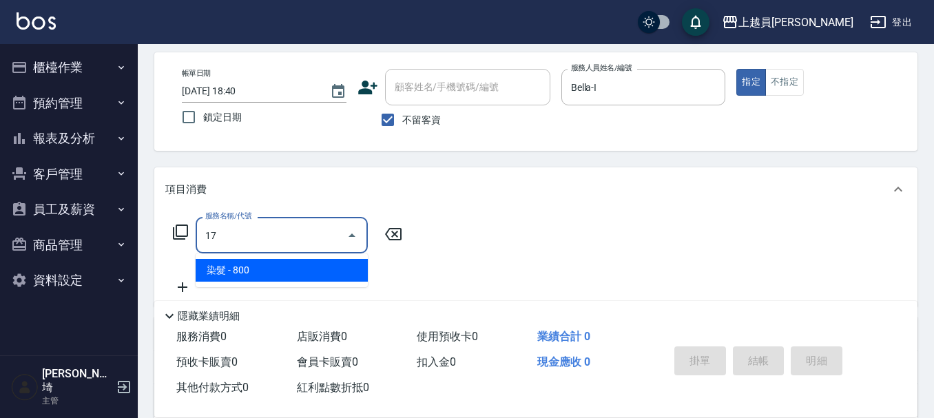
type input "染髮(17)"
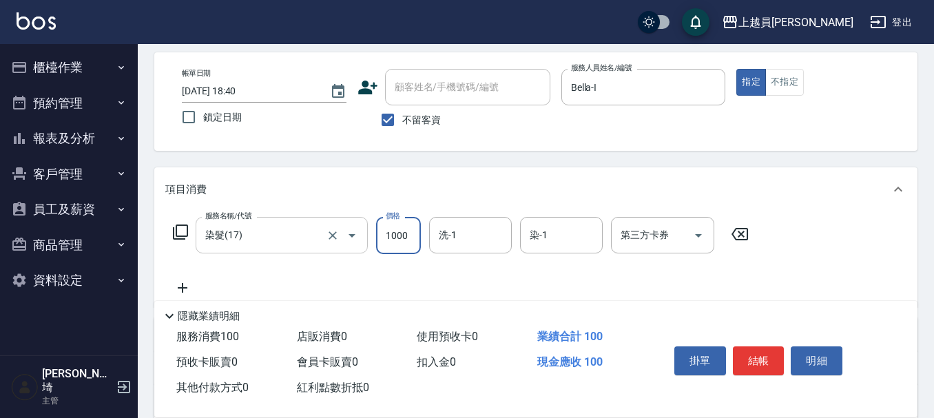
type input "1000"
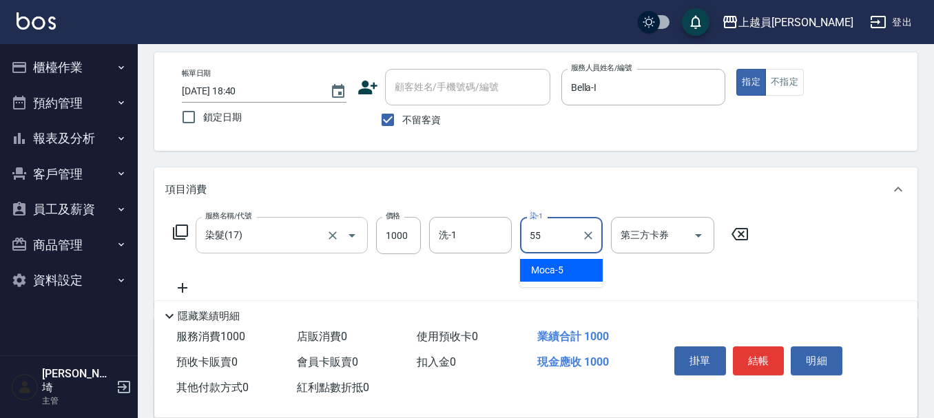
type input "妞妞-55"
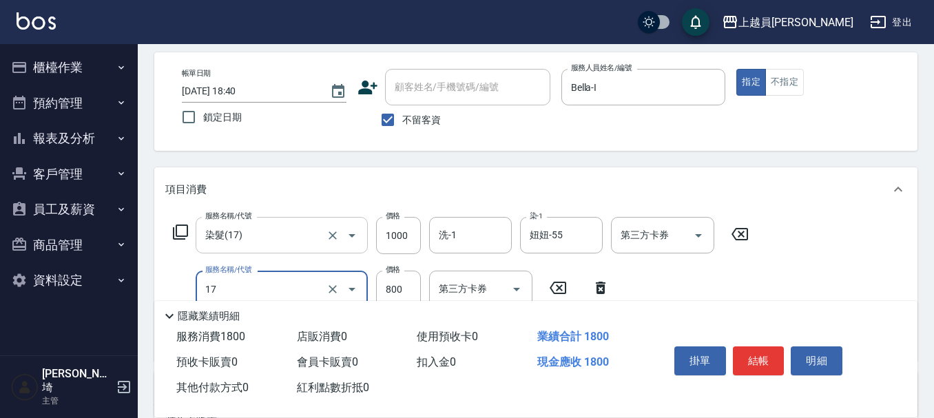
type input "染髮(17)"
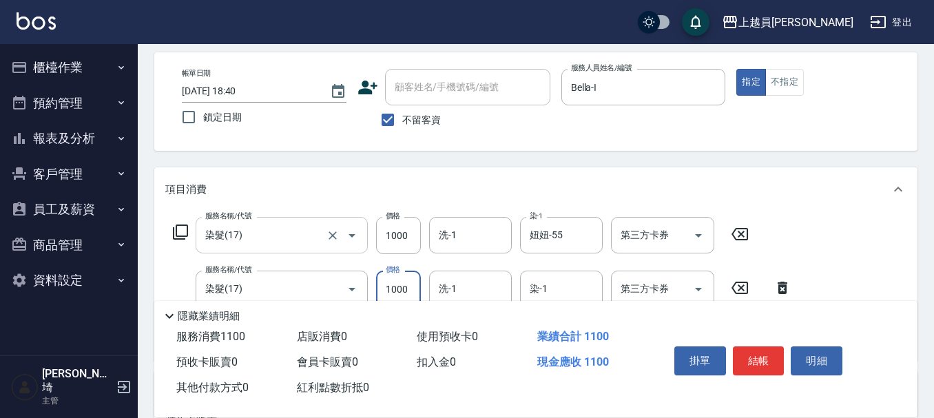
type input "1000"
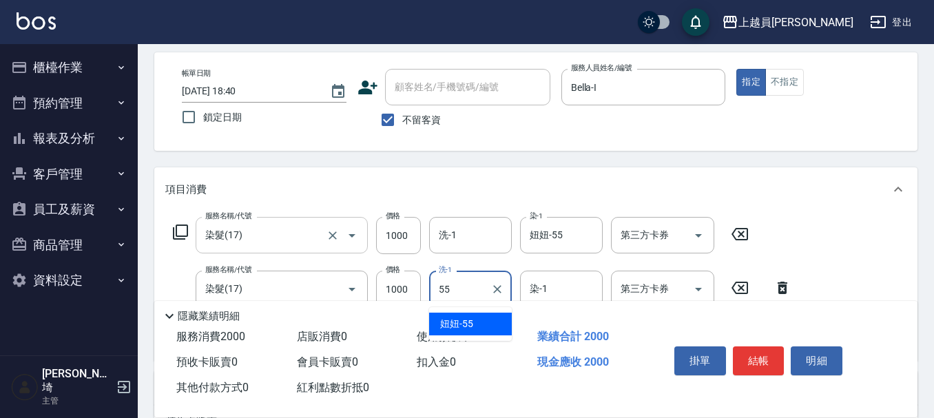
type input "妞妞-55"
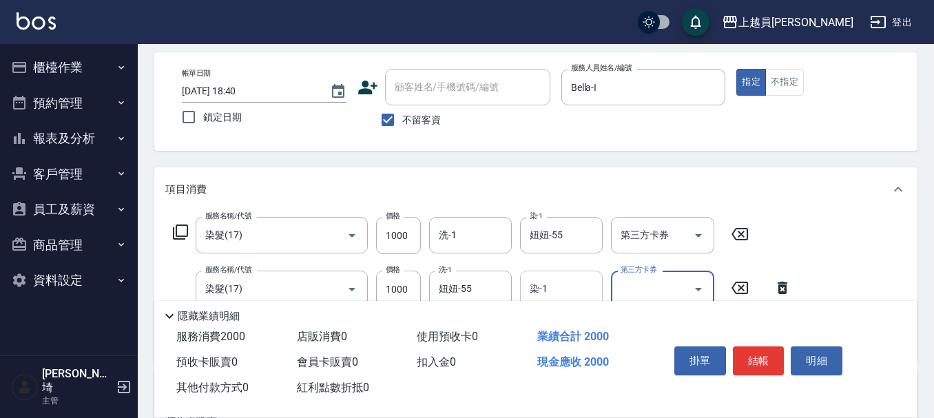
click at [547, 269] on div "服務名稱/代號 染髮(17) 服務名稱/代號 價格 1000 價格 洗-1 洗-1 染-1 妞妞-55 染-1 第三方卡券 第三方卡券 服務名稱/代號 染髮(…" at bounding box center [482, 283] width 634 height 133
click at [547, 277] on input "染-1" at bounding box center [561, 289] width 70 height 24
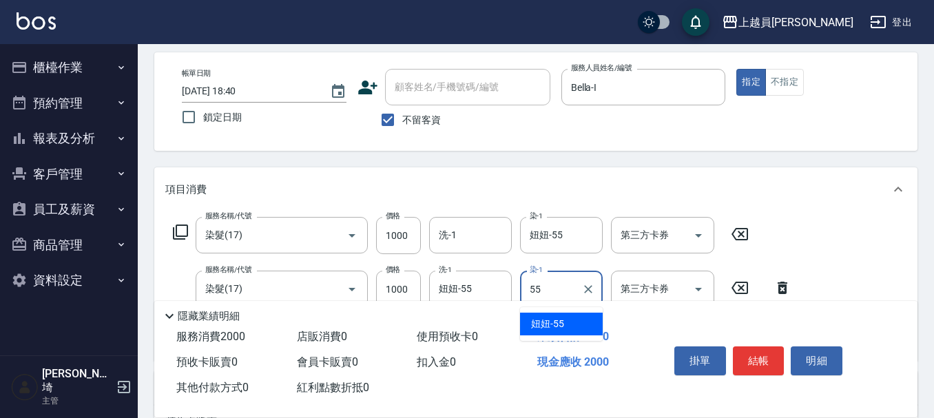
type input "妞妞-55"
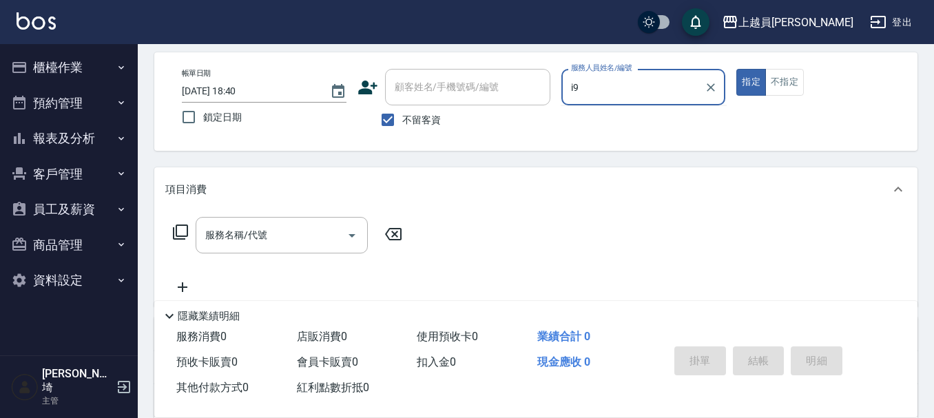
type input "i9"
click at [736, 69] on button "指定" at bounding box center [751, 82] width 30 height 27
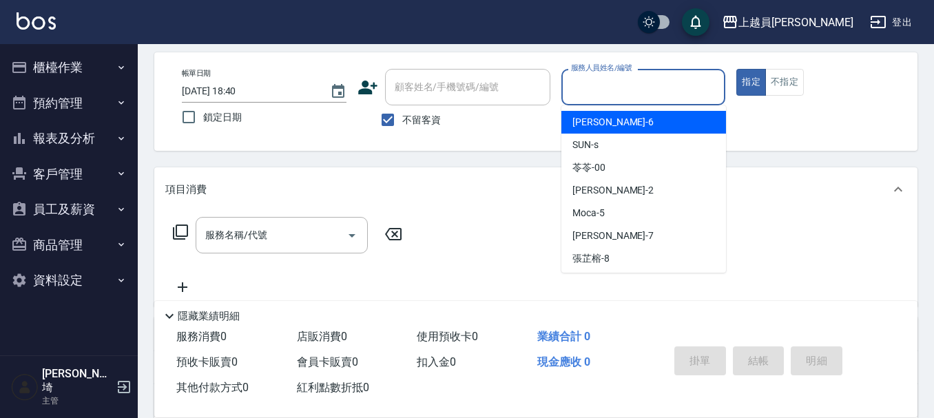
click at [653, 86] on input "服務人員姓名/編號" at bounding box center [643, 87] width 152 height 24
type input "Bella-I"
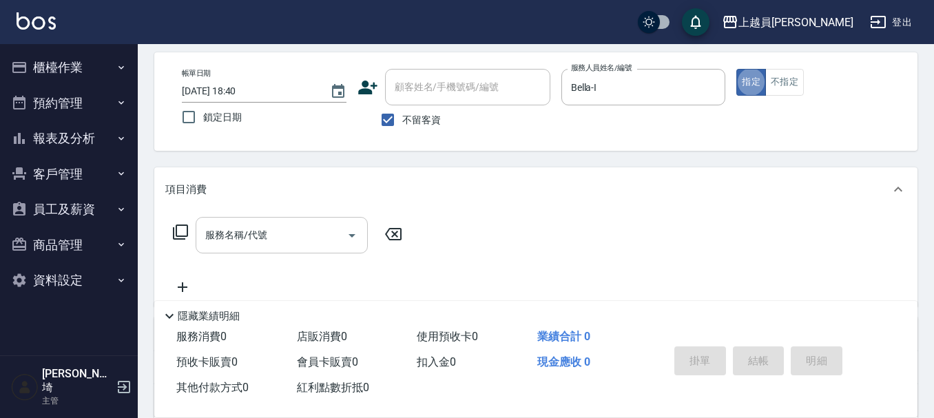
click at [267, 234] on input "服務名稱/代號" at bounding box center [271, 235] width 139 height 24
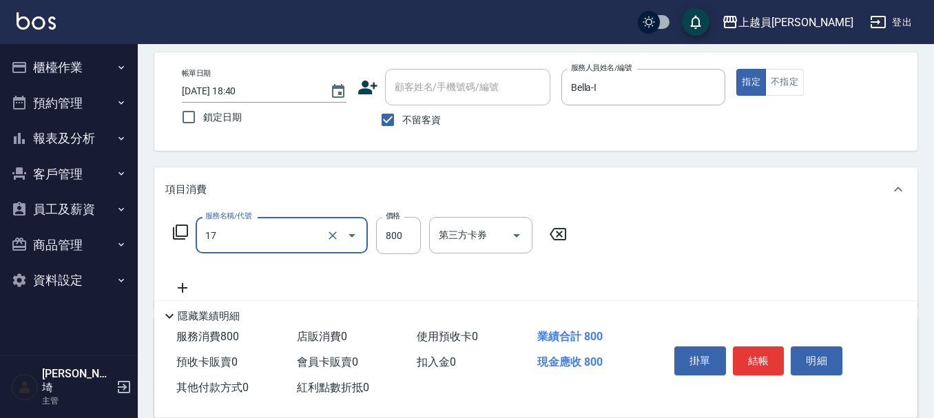
type input "染髮(17)"
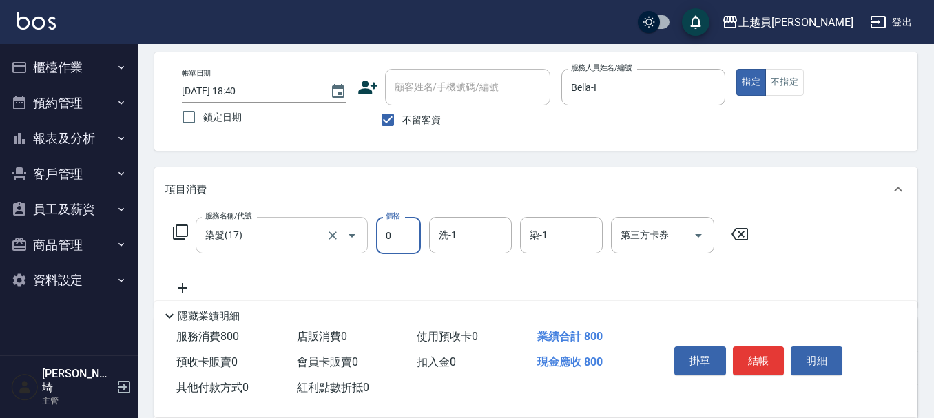
type input "0"
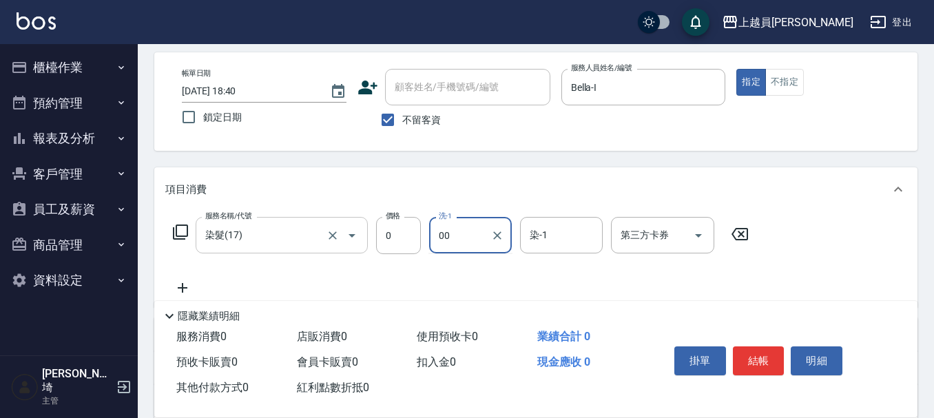
type input "苓苓-00"
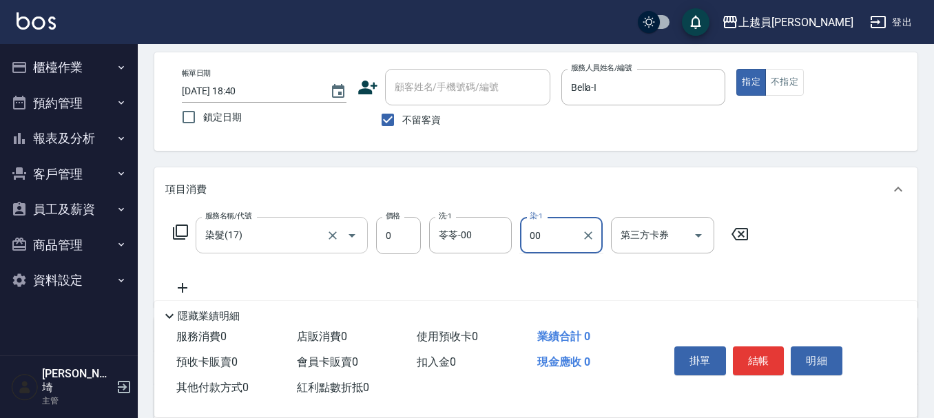
type input "苓苓-00"
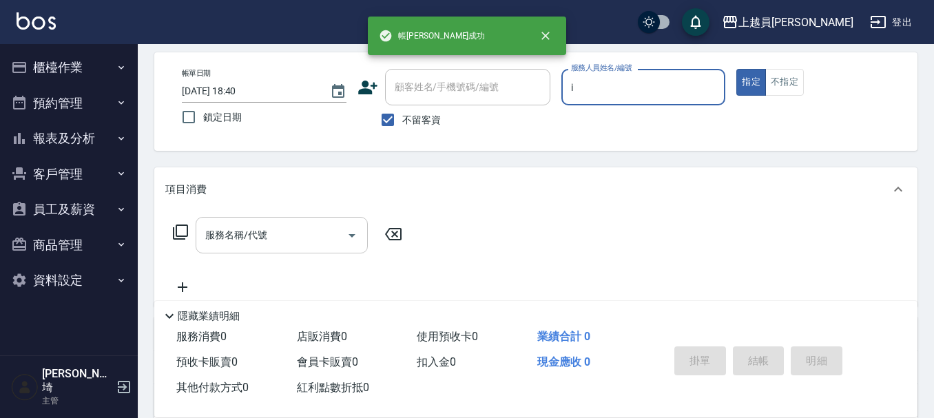
type input "Bella-I"
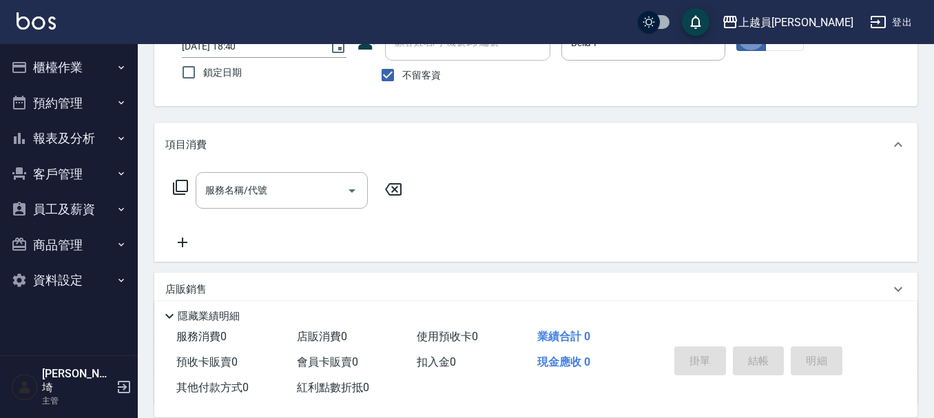
scroll to position [127, 0]
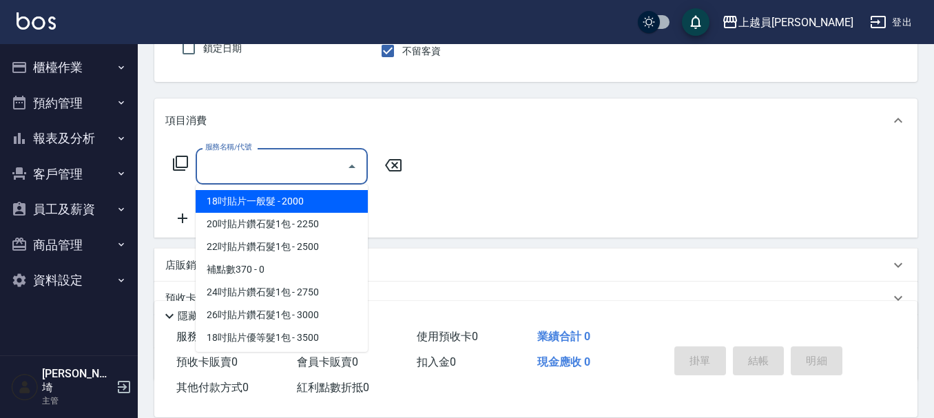
click at [254, 169] on input "服務名稱/代號" at bounding box center [271, 166] width 139 height 24
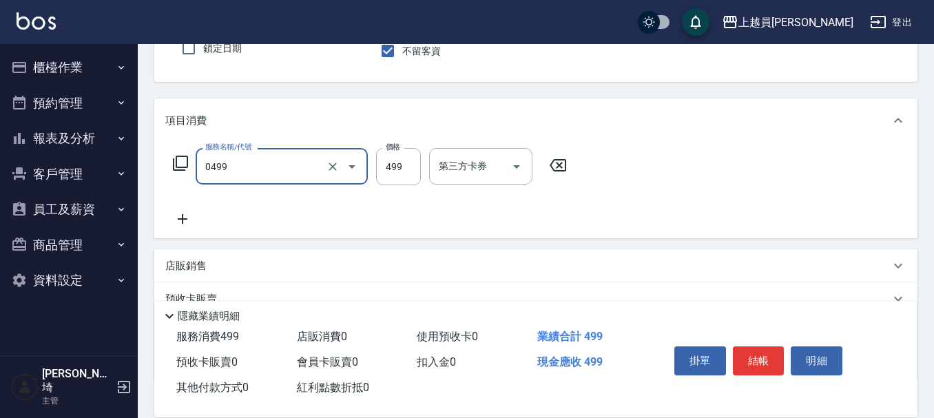
type input "去角質洗髮(0499)"
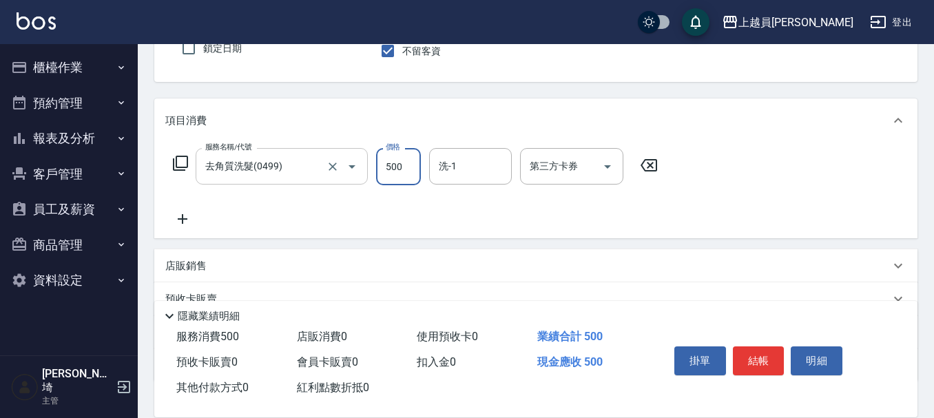
type input "500"
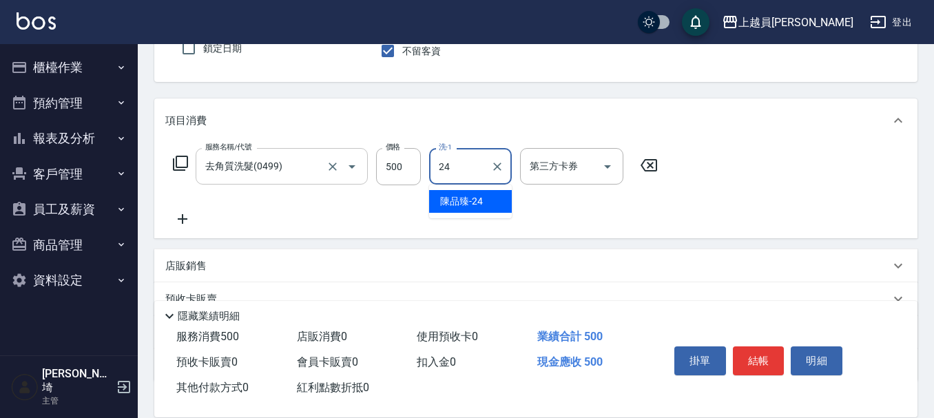
type input "[PERSON_NAME]-24"
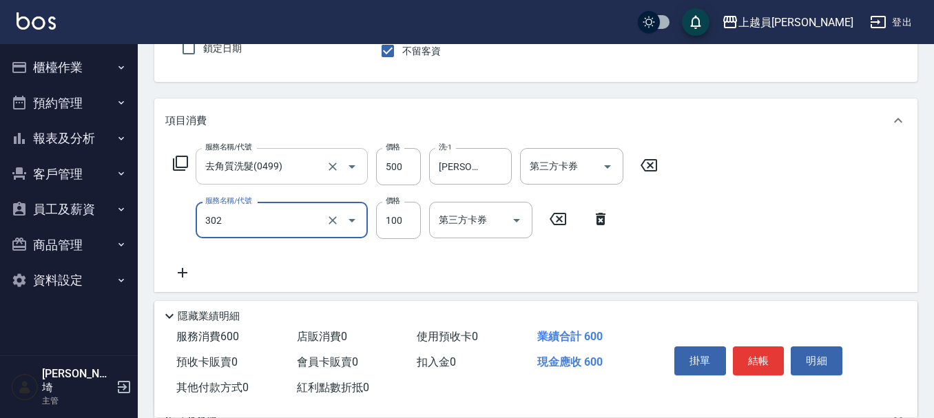
type input "剪髮(302)"
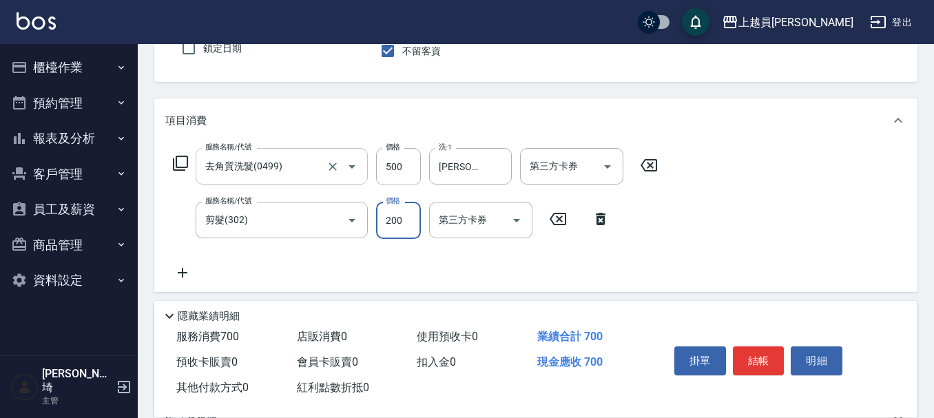
type input "200"
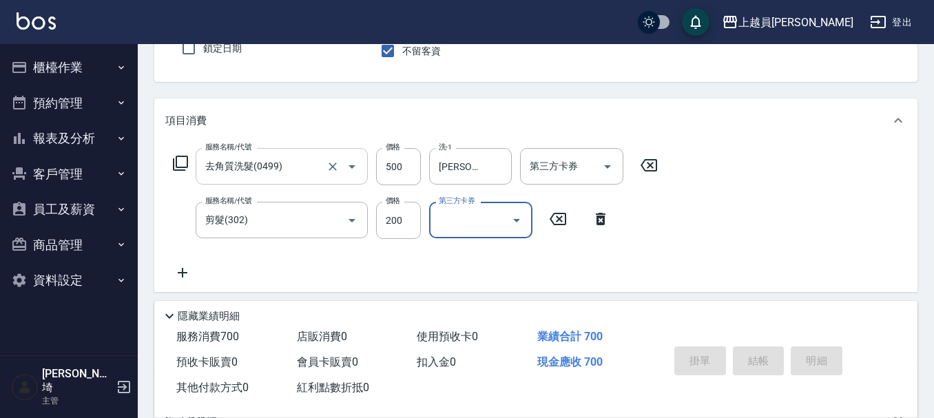
type input "[DATE] 18:41"
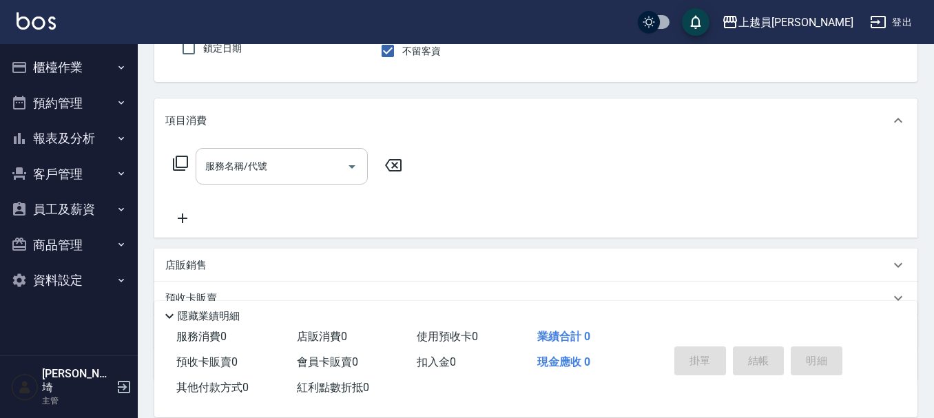
type input "M-M"
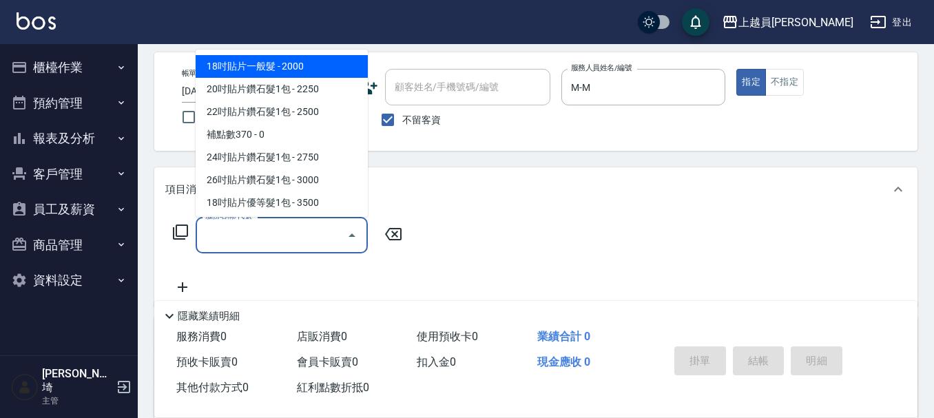
click at [275, 235] on input "服務名稱/代號" at bounding box center [271, 235] width 139 height 24
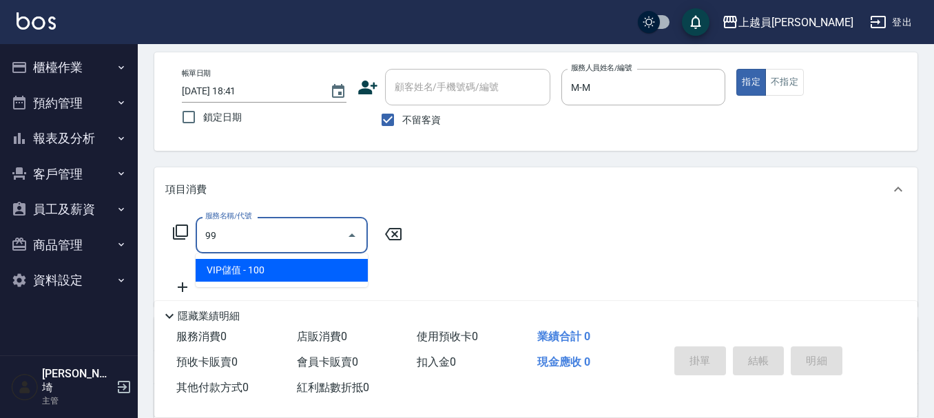
type input "VIP儲值(99)"
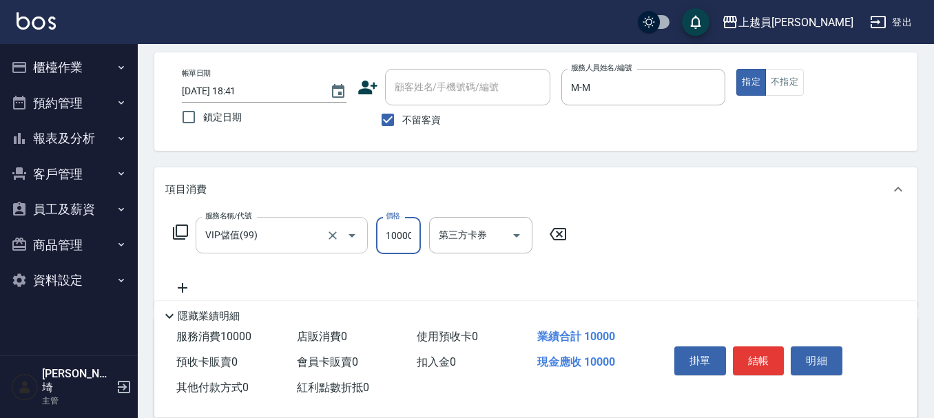
scroll to position [0, 1]
type input "10000"
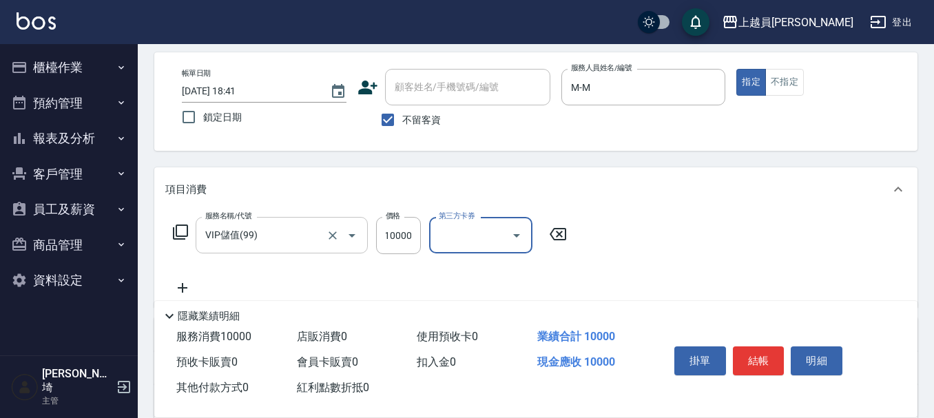
scroll to position [0, 0]
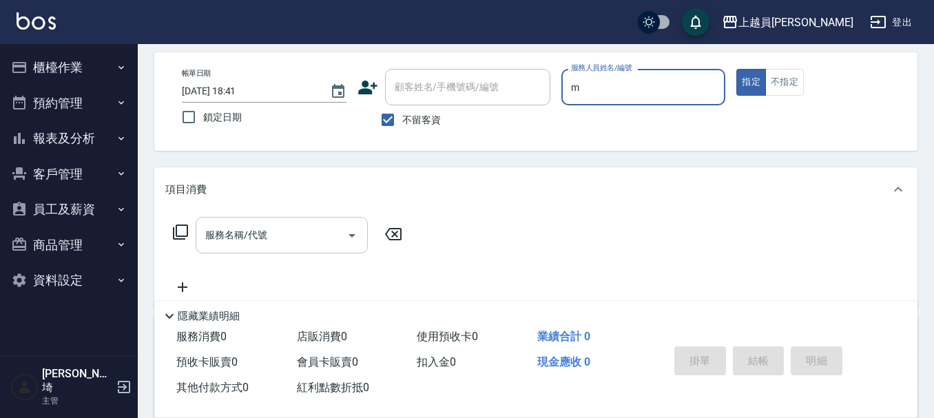
type input "M-M"
click at [245, 244] on input "服務名稱/代號" at bounding box center [271, 235] width 139 height 24
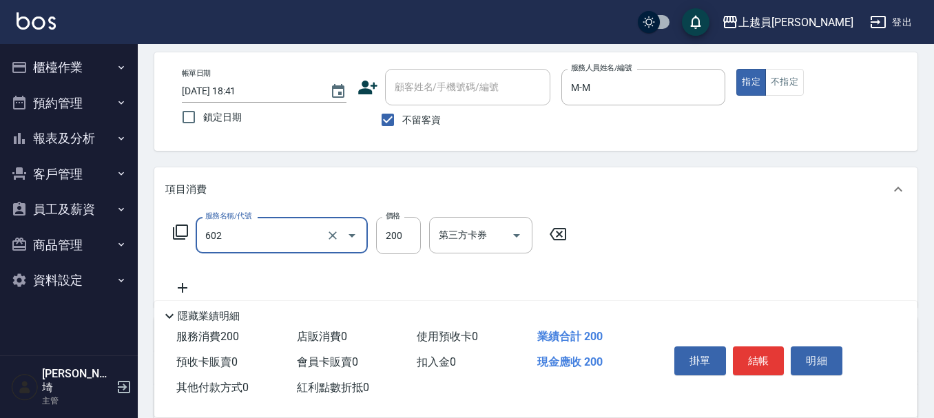
type input "一般洗髮(602)"
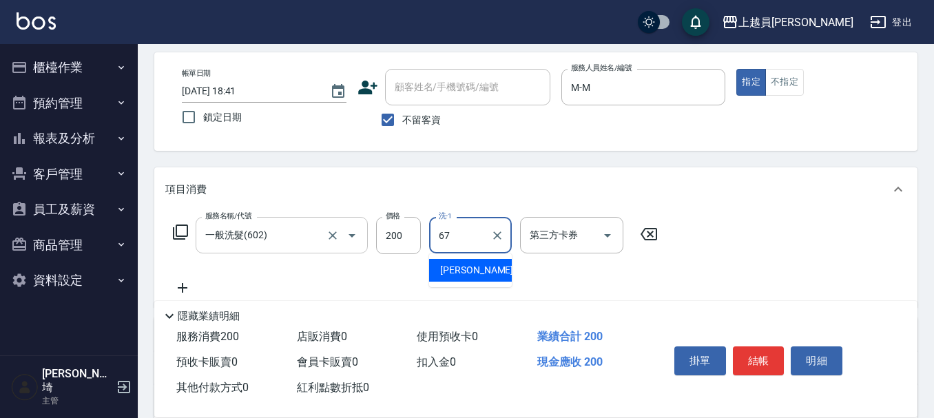
type input "[PERSON_NAME]-67"
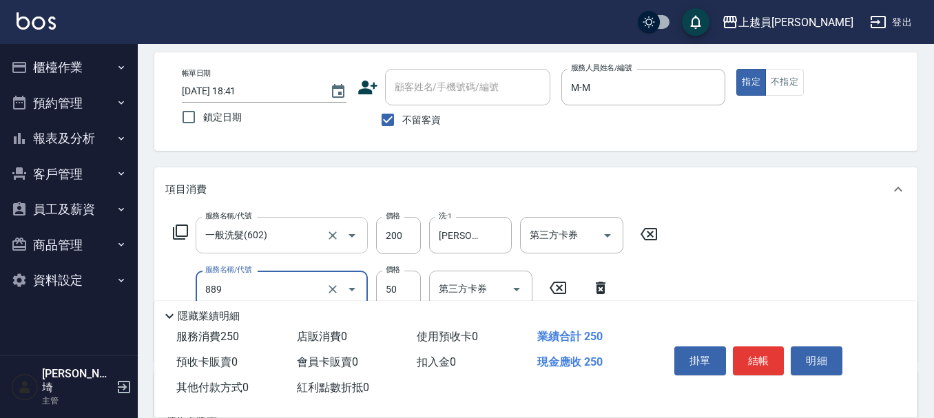
type input "精油(889)"
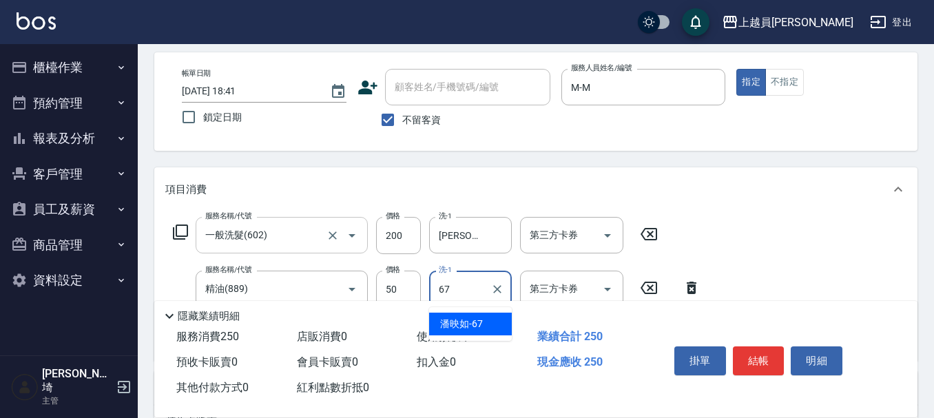
type input "[PERSON_NAME]-67"
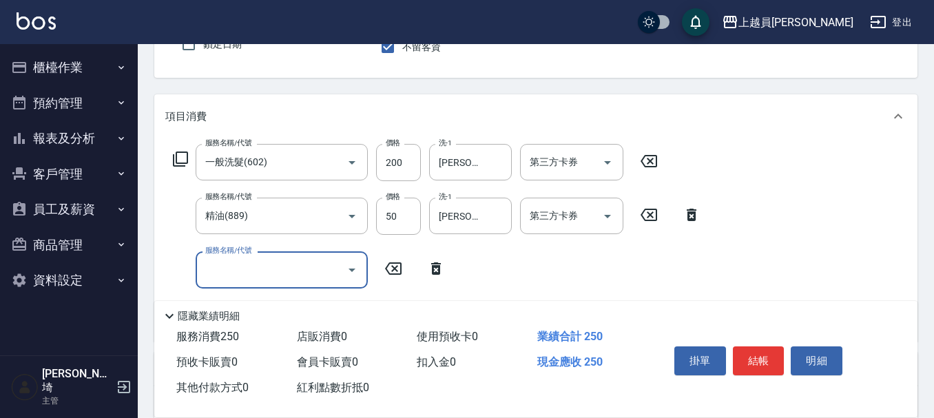
scroll to position [196, 0]
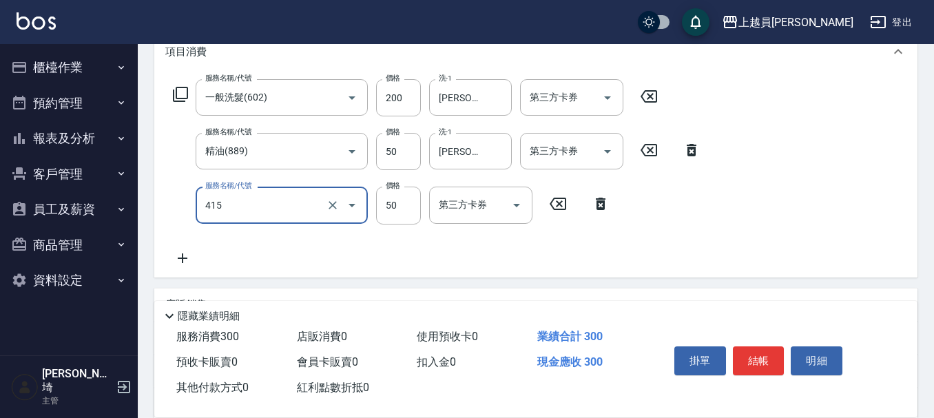
type input "瞬間保養(415)"
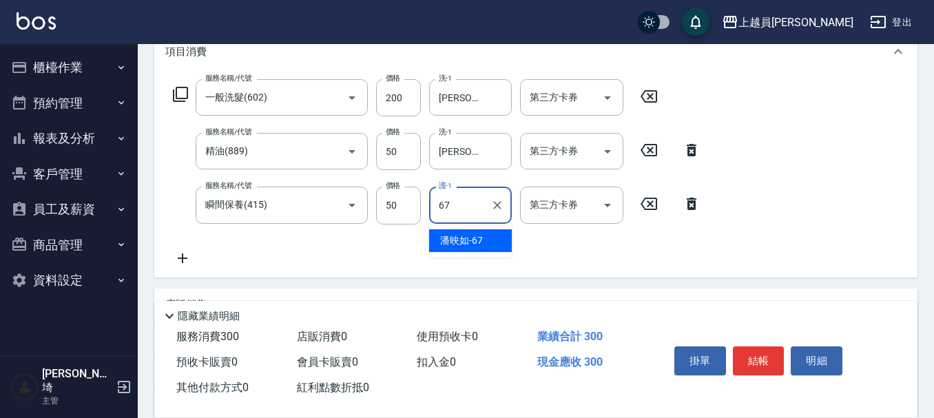
type input "[PERSON_NAME]-67"
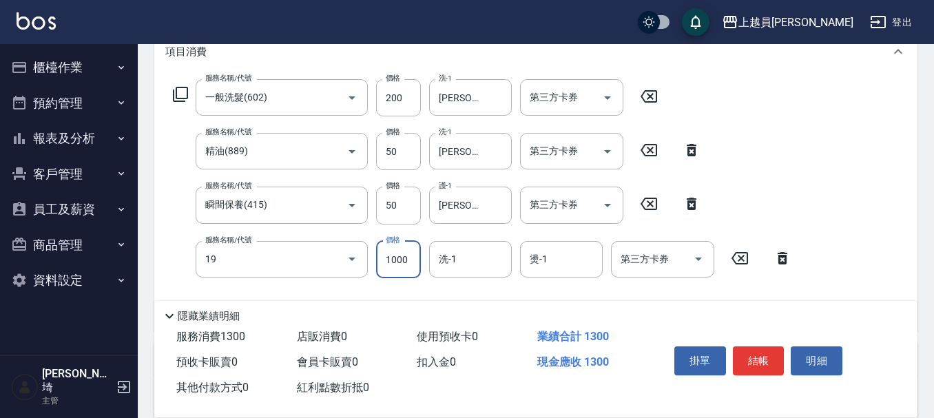
type input "一般燙髮(19)"
type input "2000"
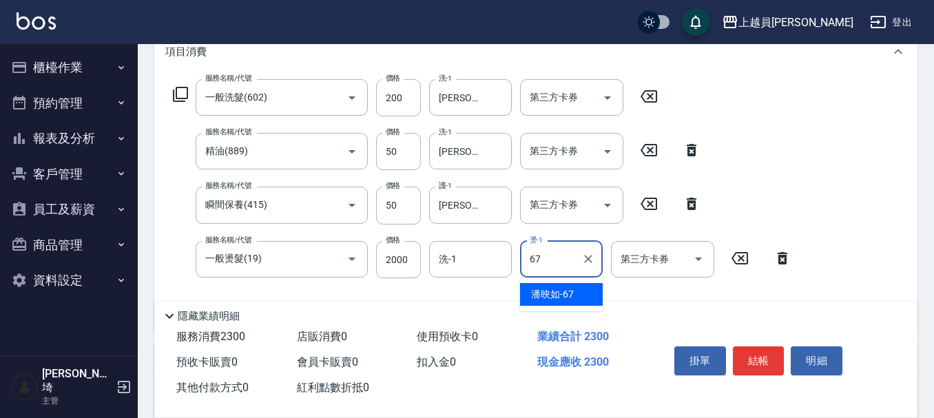
type input "[PERSON_NAME]-67"
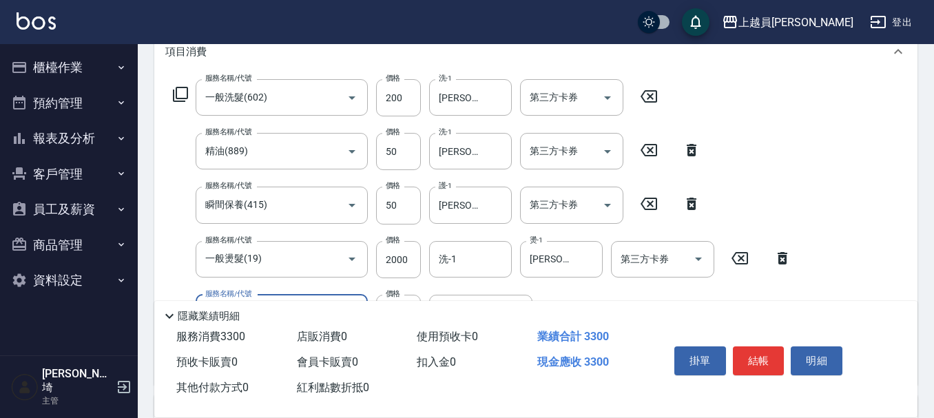
type input "單卸髮片(00031)"
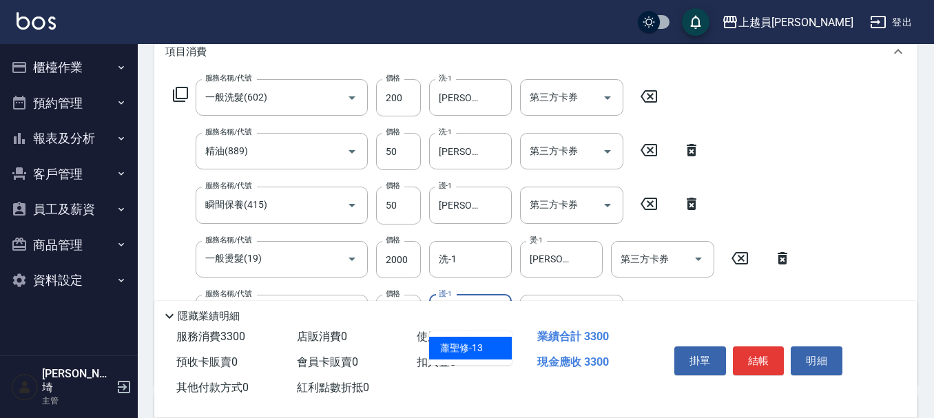
type input "[PERSON_NAME]-13"
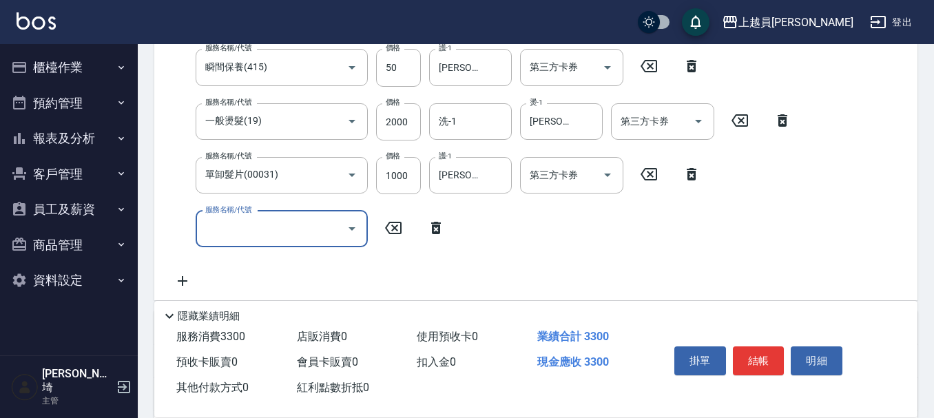
scroll to position [354, 0]
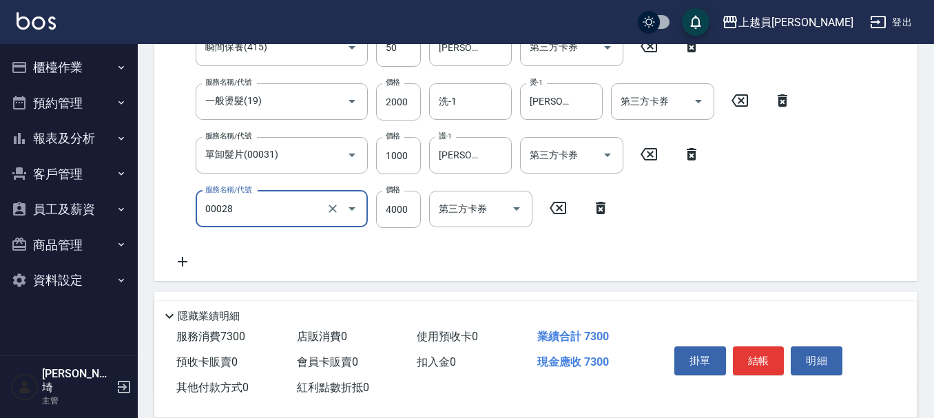
type input "槍式重整(00028)"
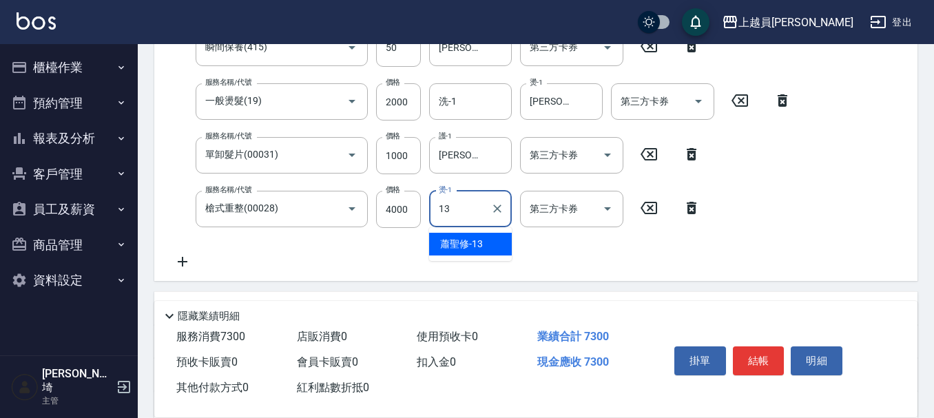
type input "[PERSON_NAME]-13"
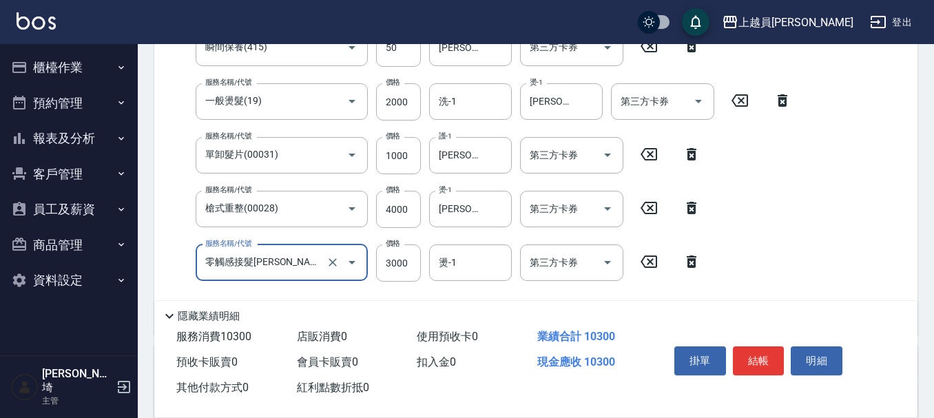
type input "零觸感接髮[PERSON_NAME]1包(00033)"
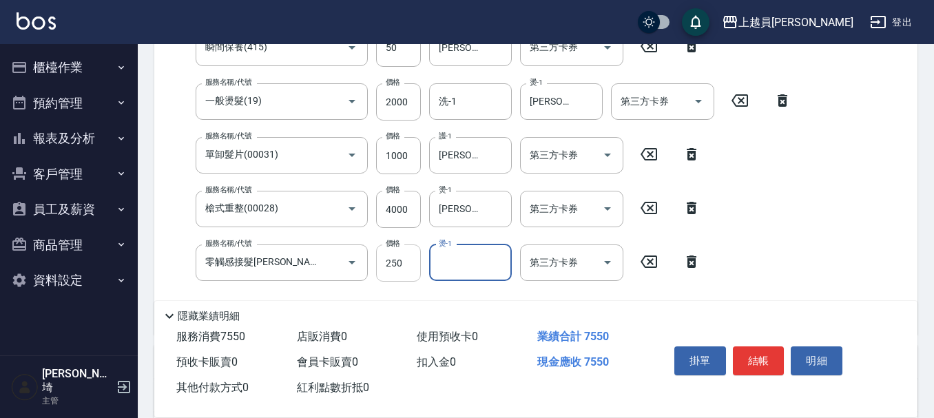
click at [399, 269] on input "250" at bounding box center [398, 262] width 45 height 37
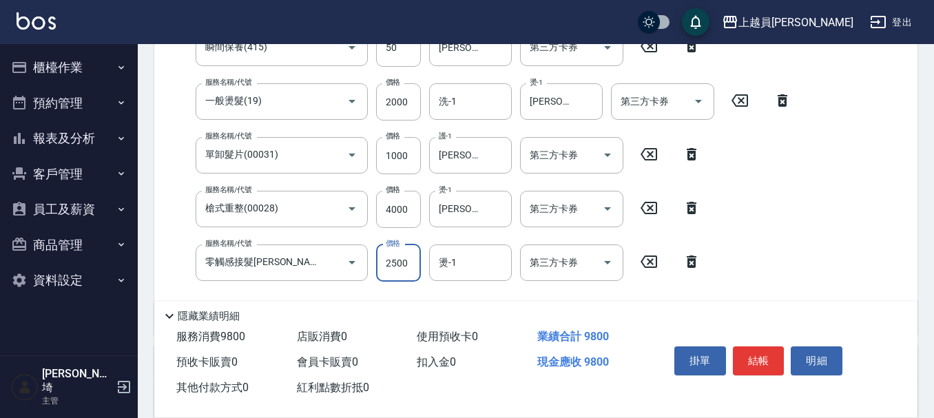
type input "2500"
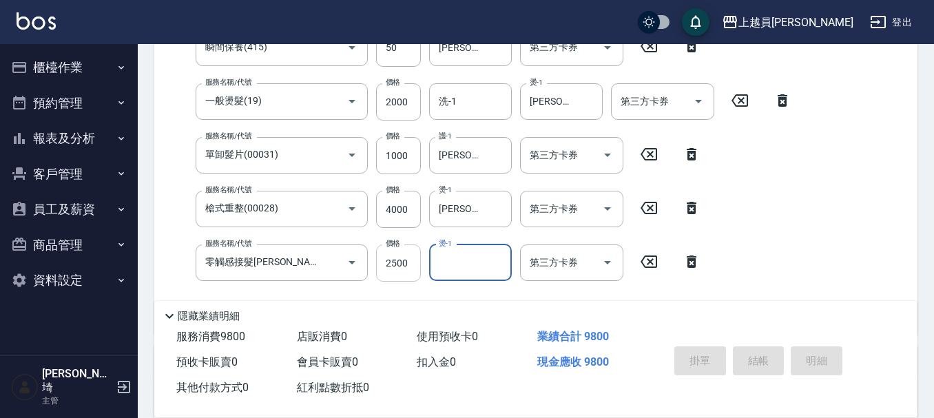
type input "[DATE] 18:42"
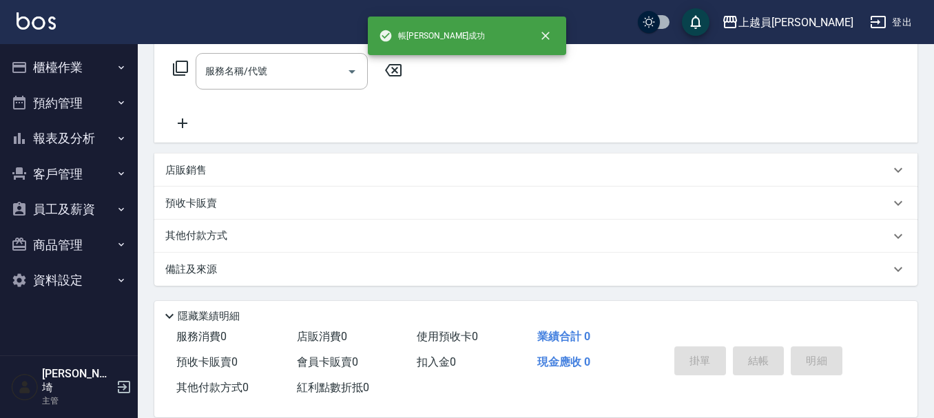
scroll to position [0, 0]
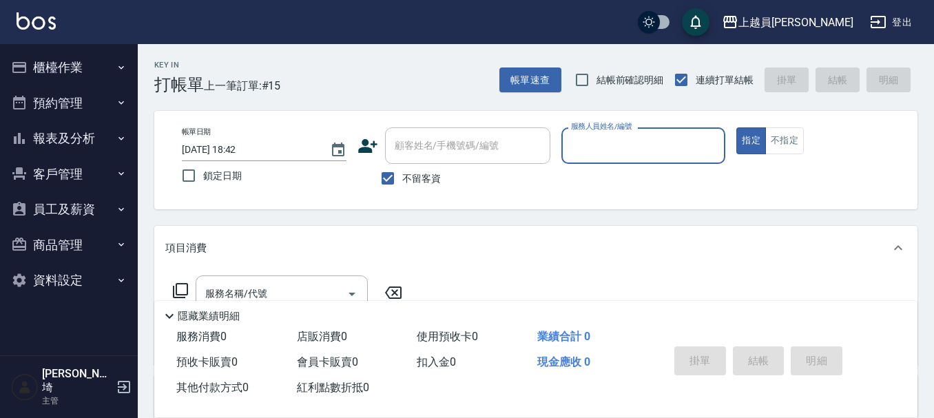
type input "ㄩ"
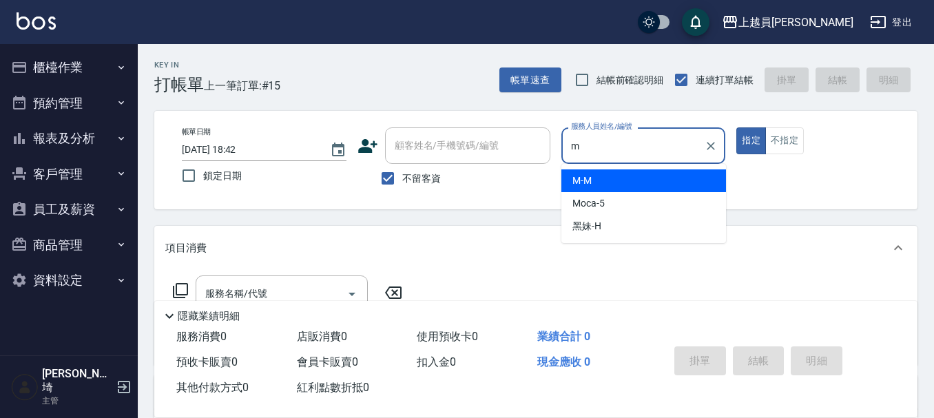
type input "M-M"
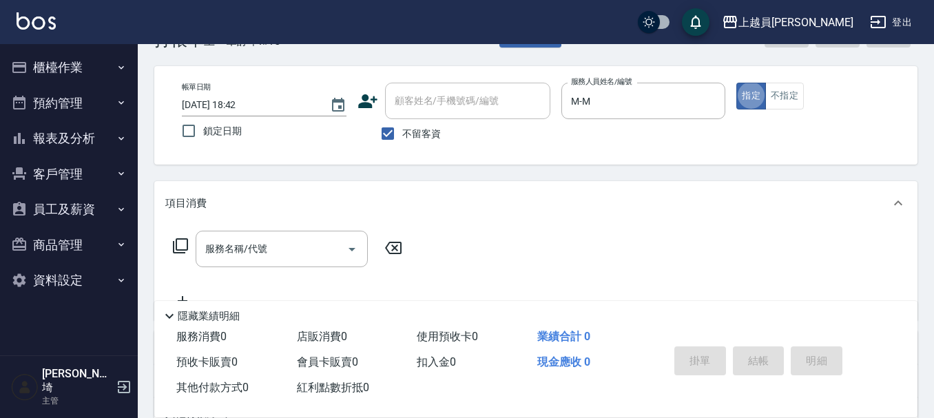
scroll to position [69, 0]
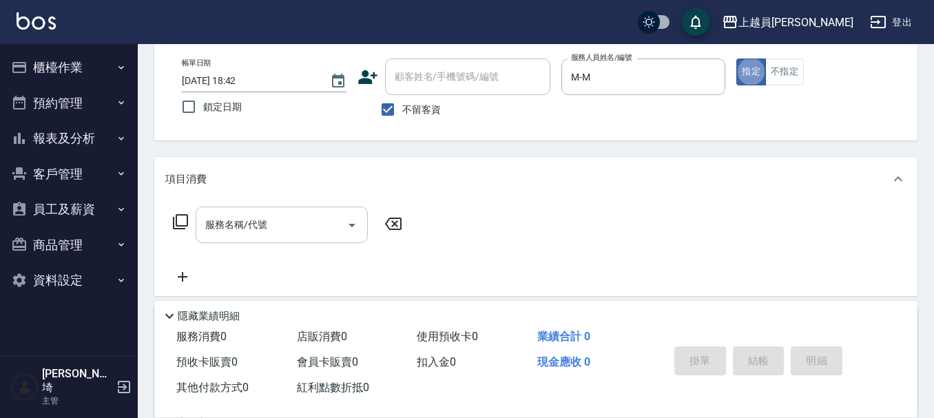
click at [318, 229] on input "服務名稱/代號" at bounding box center [271, 225] width 139 height 24
click at [476, 191] on div "項目消費" at bounding box center [535, 179] width 763 height 44
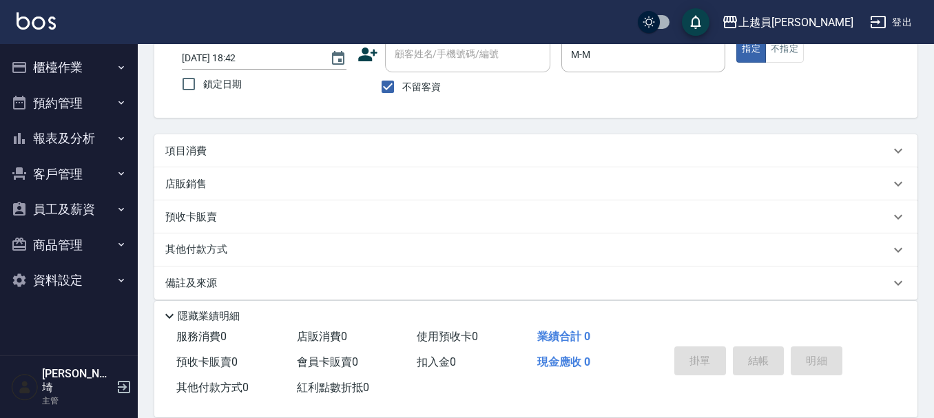
scroll to position [105, 0]
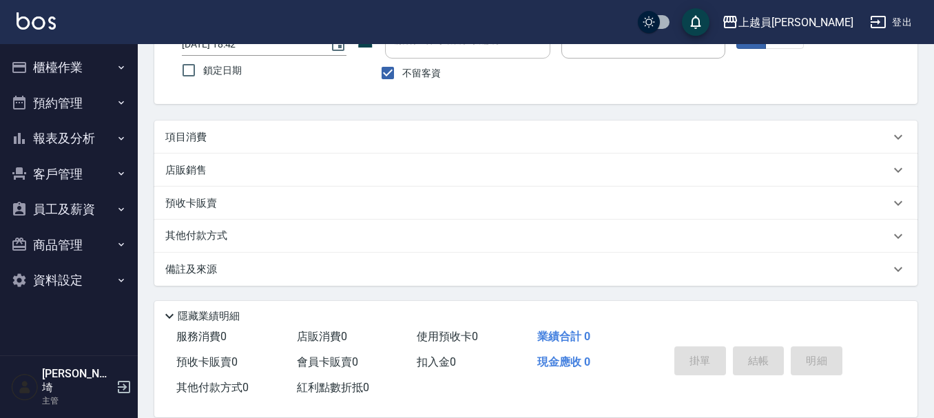
click at [231, 158] on div "店販銷售" at bounding box center [535, 170] width 763 height 33
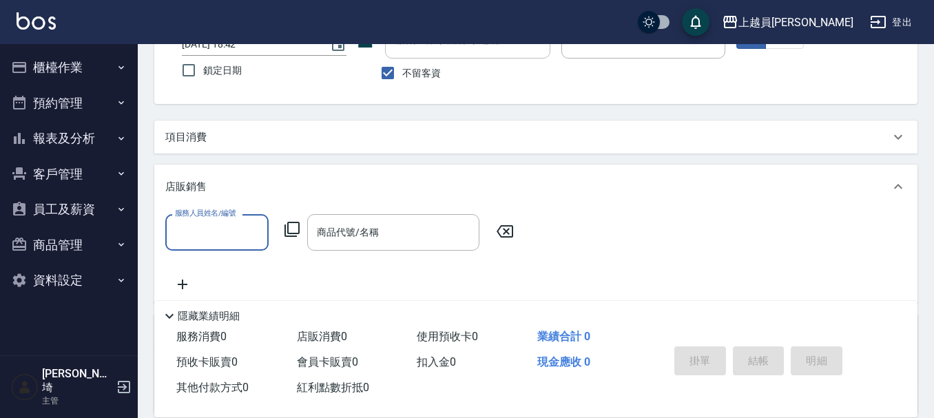
scroll to position [0, 0]
type input "M-M"
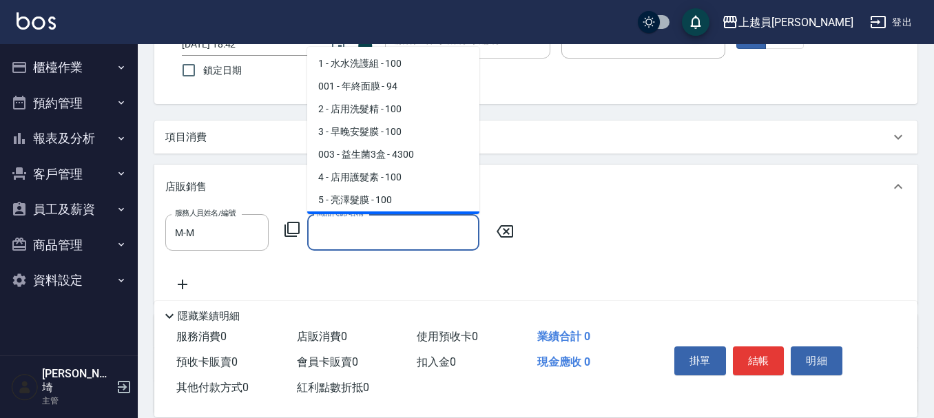
scroll to position [20, 0]
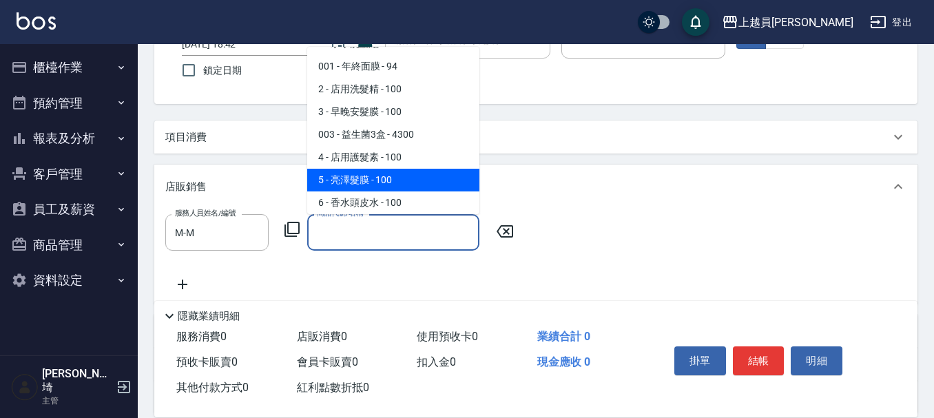
type input "亮澤髮膜"
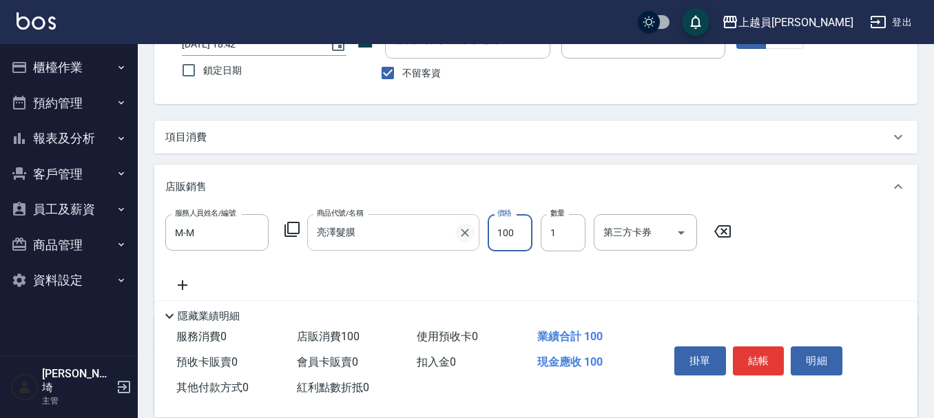
click at [457, 232] on button "Clear" at bounding box center [464, 232] width 19 height 19
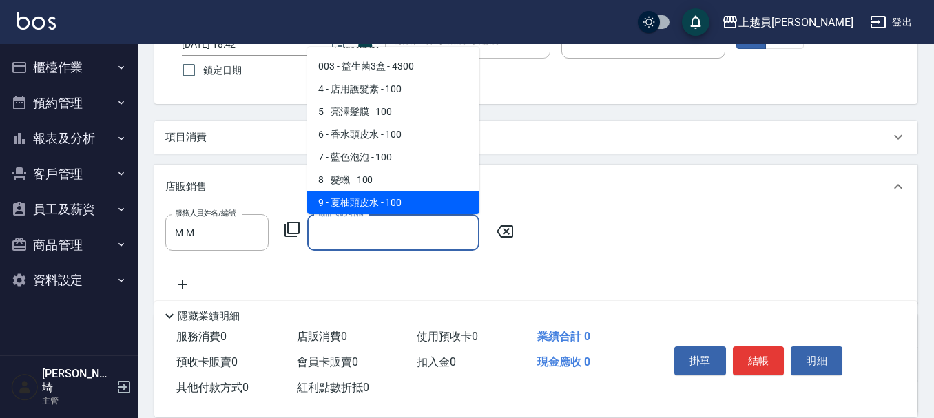
scroll to position [111, 0]
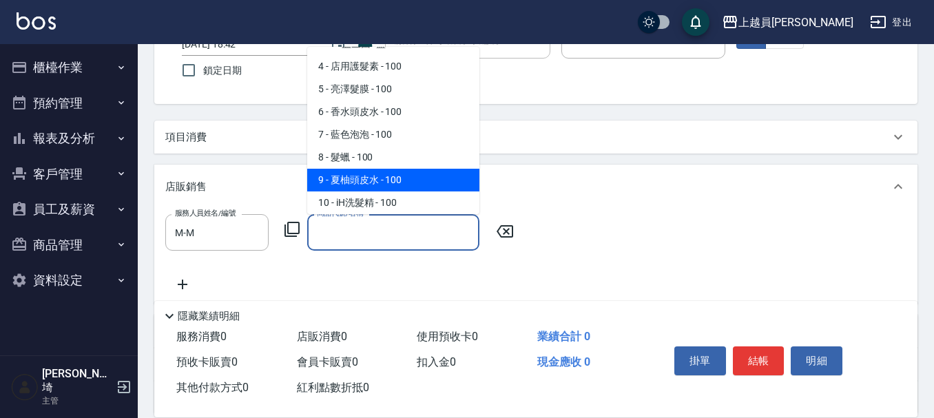
type input "夏柚頭皮水"
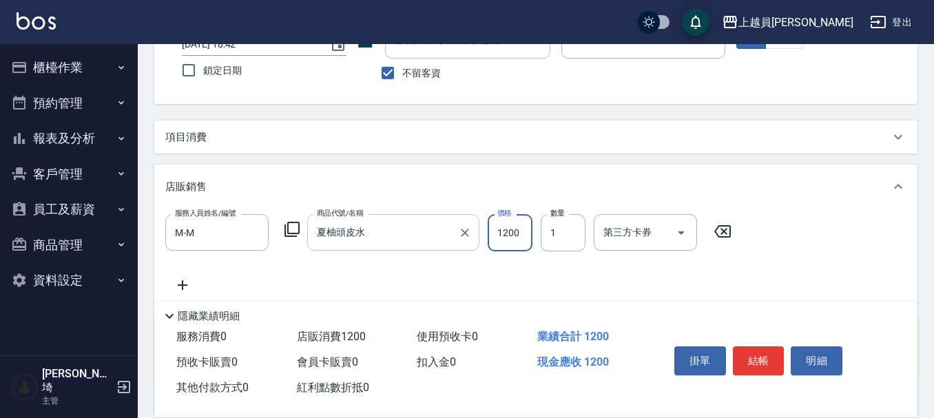
type input "1200"
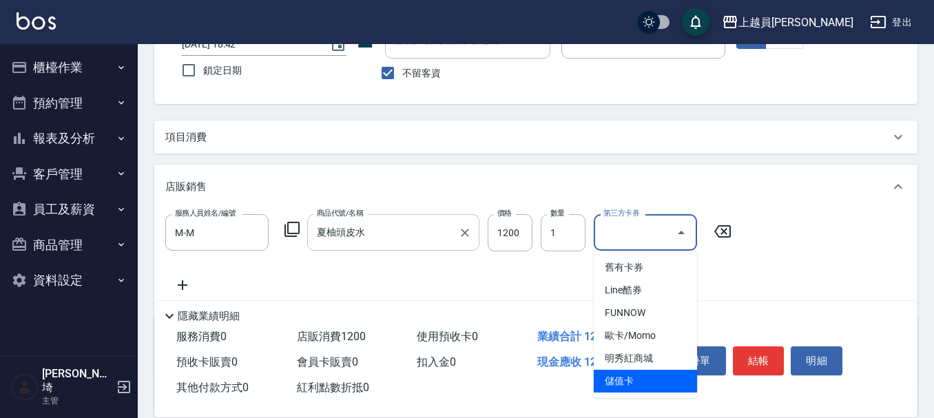
type input "儲值卡"
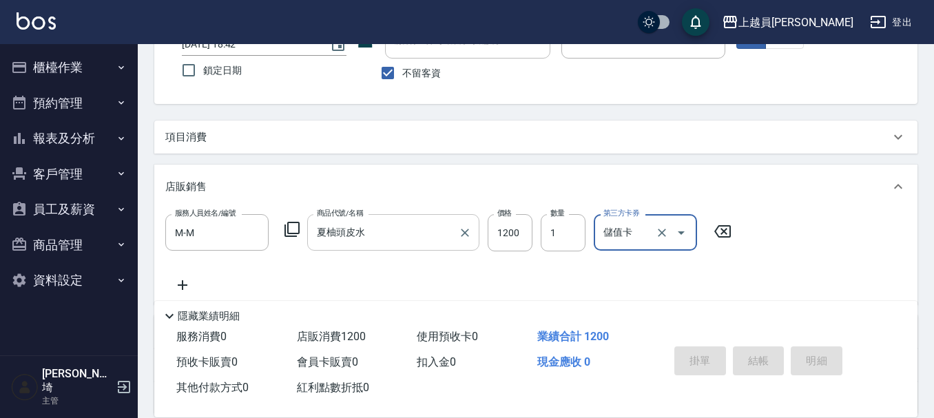
type input "[DATE] 18:43"
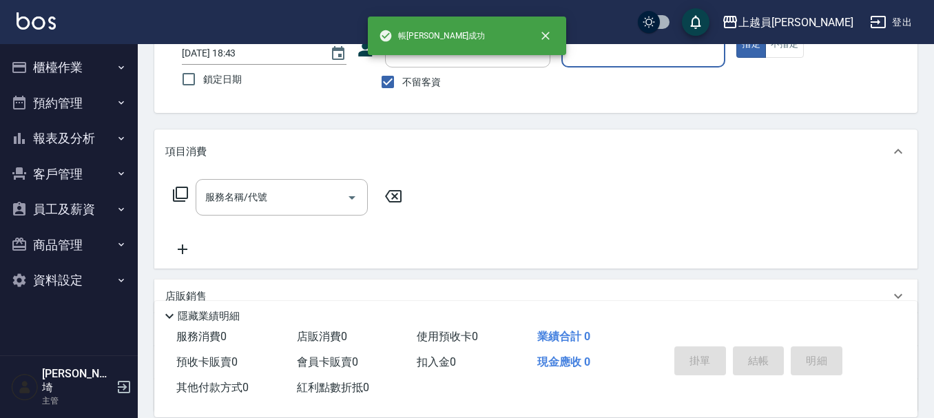
scroll to position [0, 0]
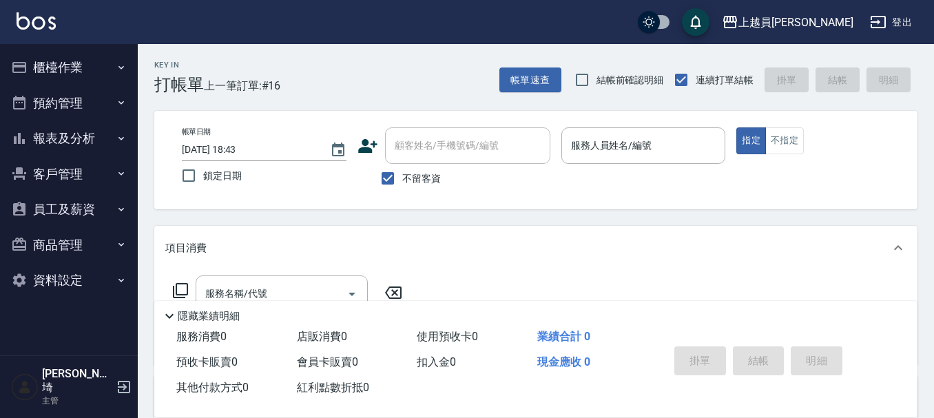
click at [356, 90] on div "Key In 打帳單 上一筆訂單:#16 帳單速查 結帳前確認明細 連續打單結帳 掛單 結帳 明細" at bounding box center [527, 69] width 779 height 50
click at [569, 148] on input "服務人員姓名/編號" at bounding box center [643, 146] width 152 height 24
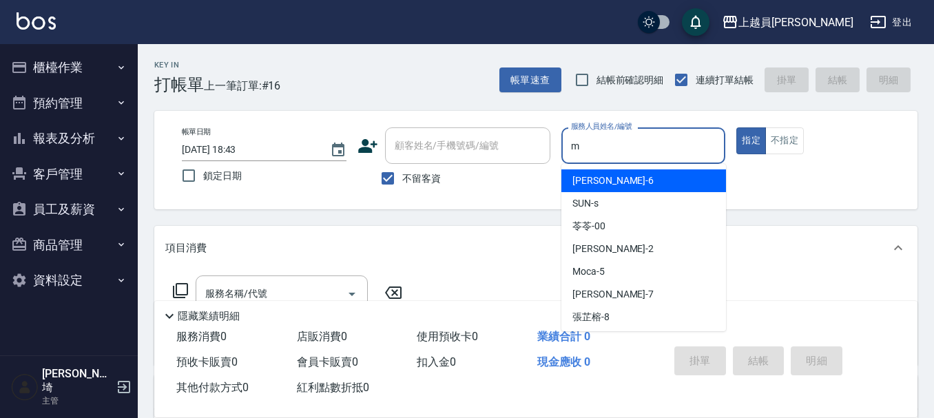
type input "M-M"
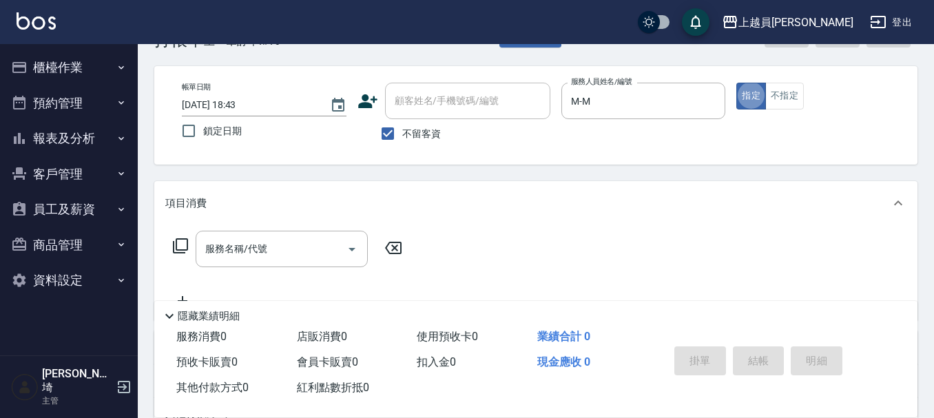
scroll to position [69, 0]
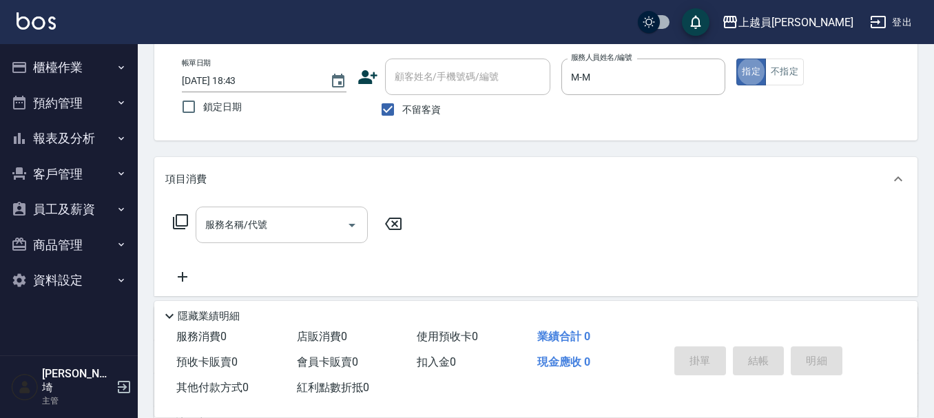
click at [271, 238] on div "服務名稱/代號" at bounding box center [282, 225] width 172 height 36
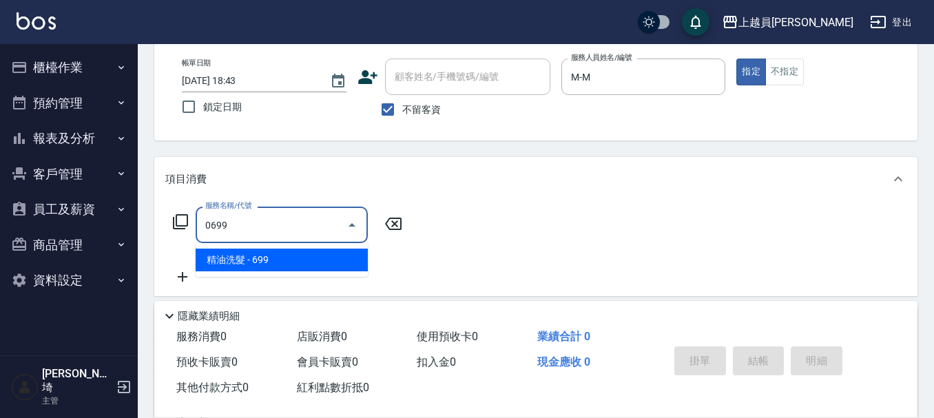
type input "精油洗髮(0699)"
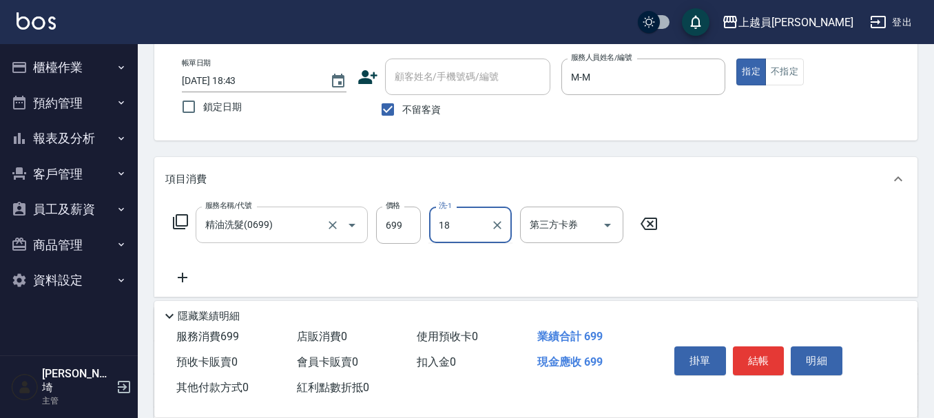
type input "[PERSON_NAME]-18"
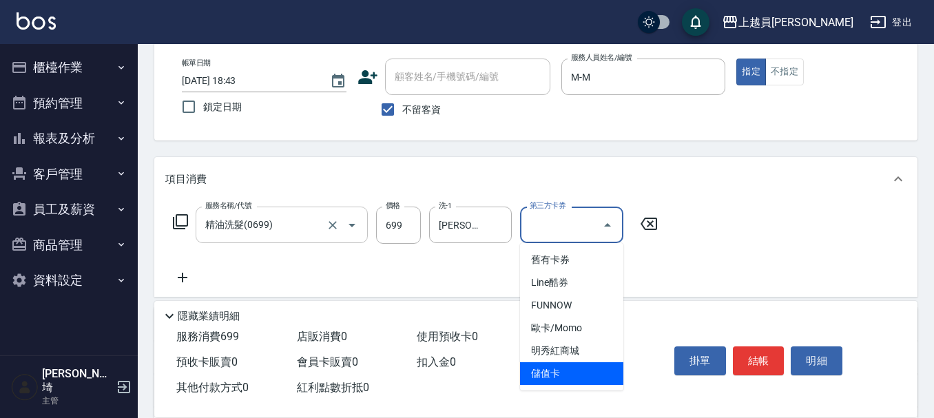
type input "儲值卡"
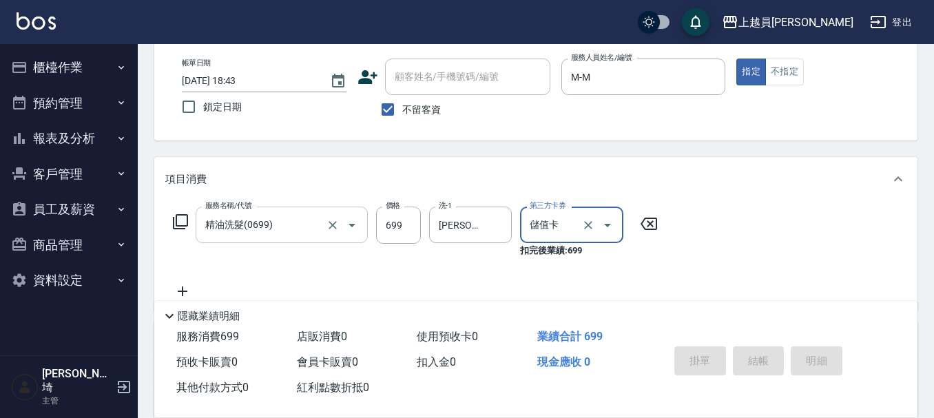
type input "[DATE] 18:44"
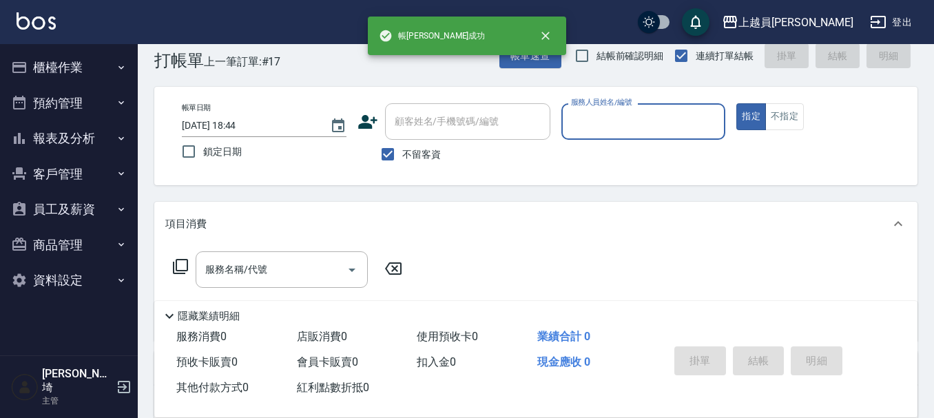
scroll to position [0, 0]
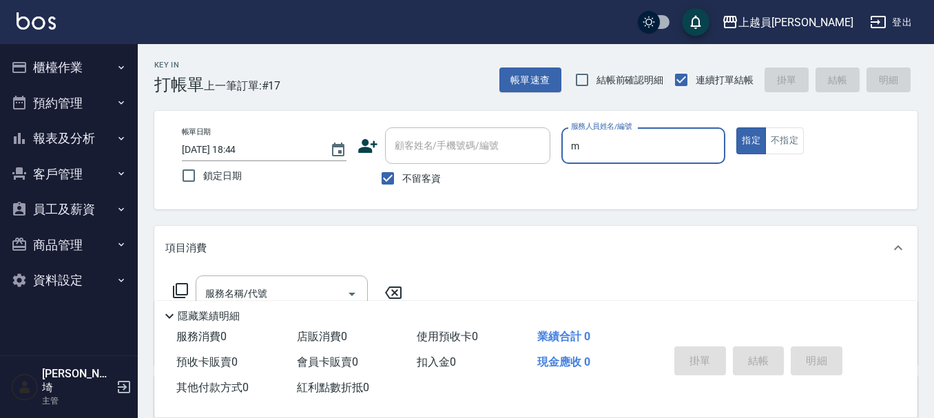
type input "M-M"
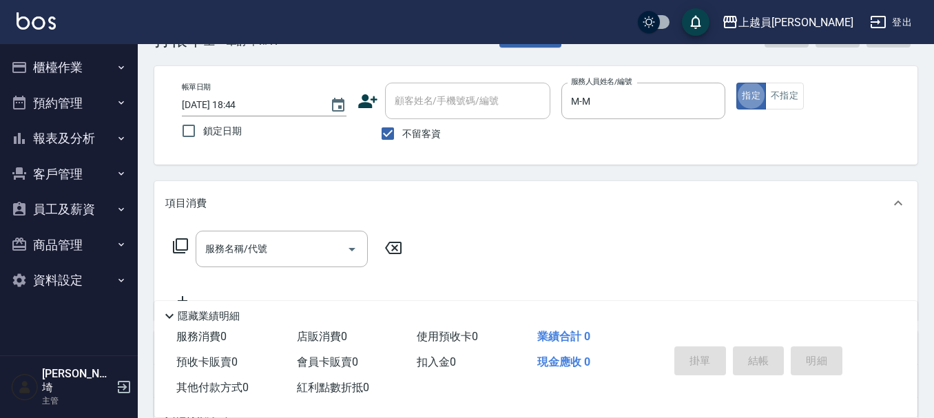
scroll to position [69, 0]
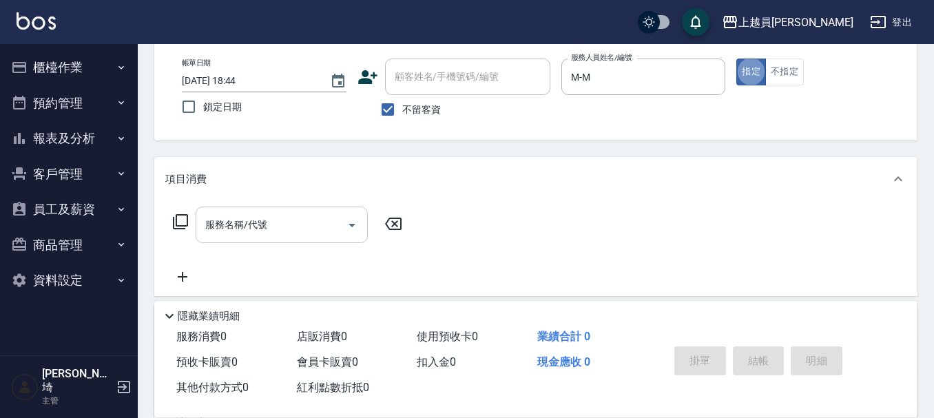
click at [298, 220] on input "服務名稱/代號" at bounding box center [271, 225] width 139 height 24
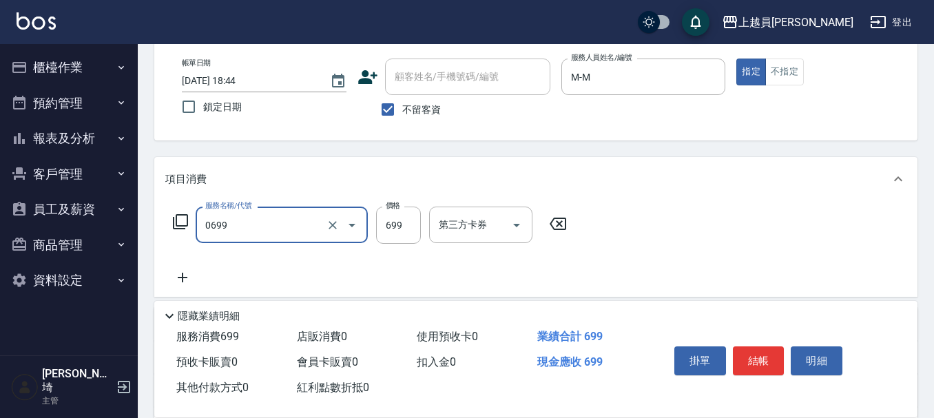
type input "精油洗髮(0699)"
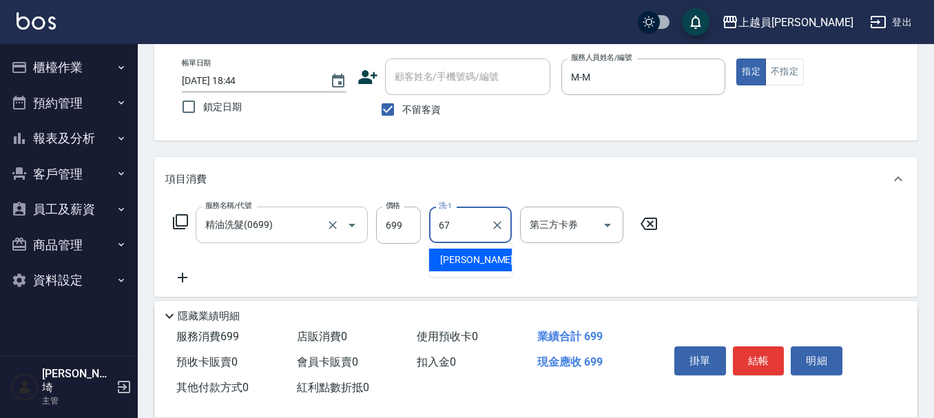
type input "[PERSON_NAME]-67"
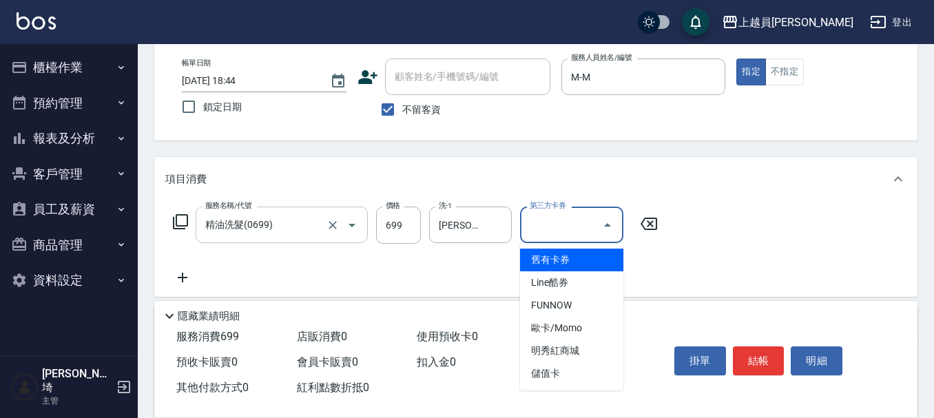
type input "儲值卡"
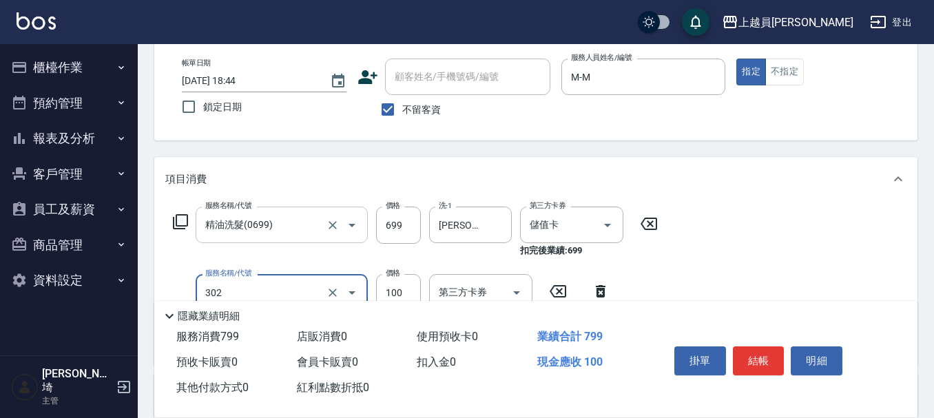
type input "剪髮(302)"
type input "400"
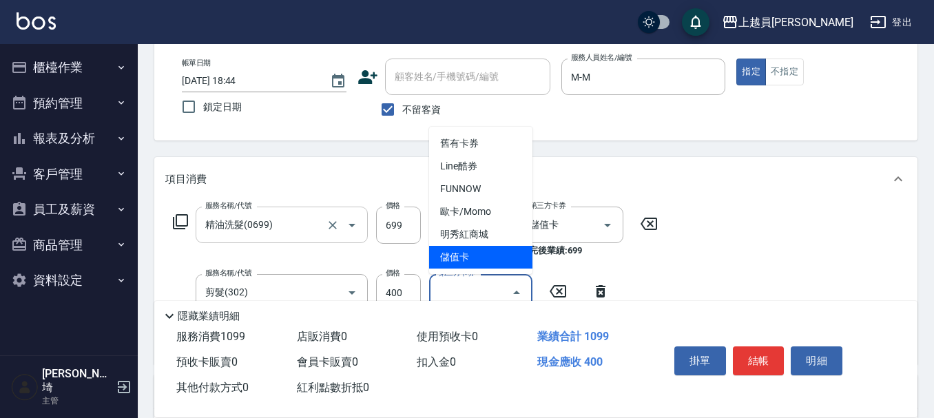
type input "儲值卡"
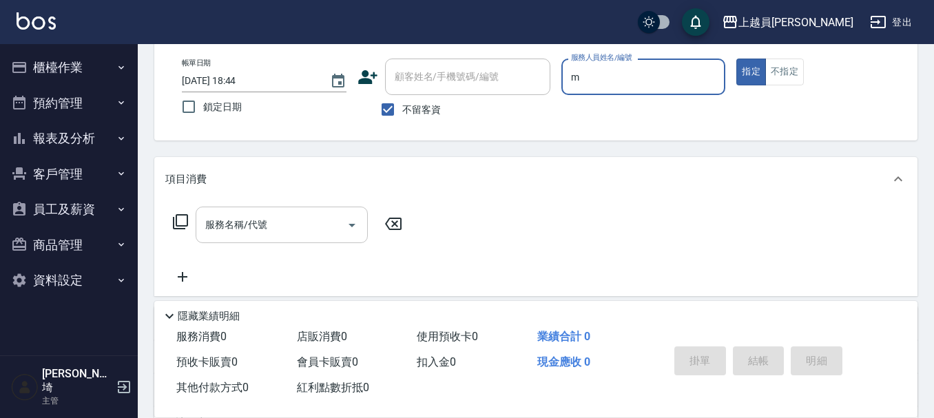
type input "M-M"
click at [280, 220] on input "服務名稱/代號" at bounding box center [271, 225] width 139 height 24
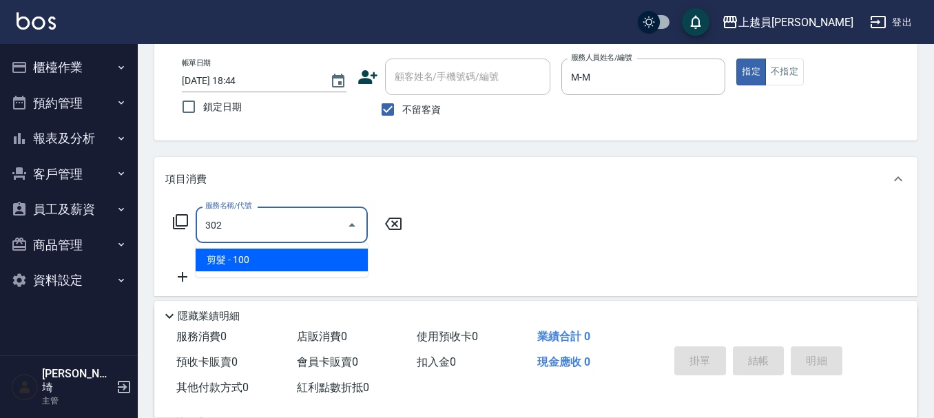
type input "剪髮(302)"
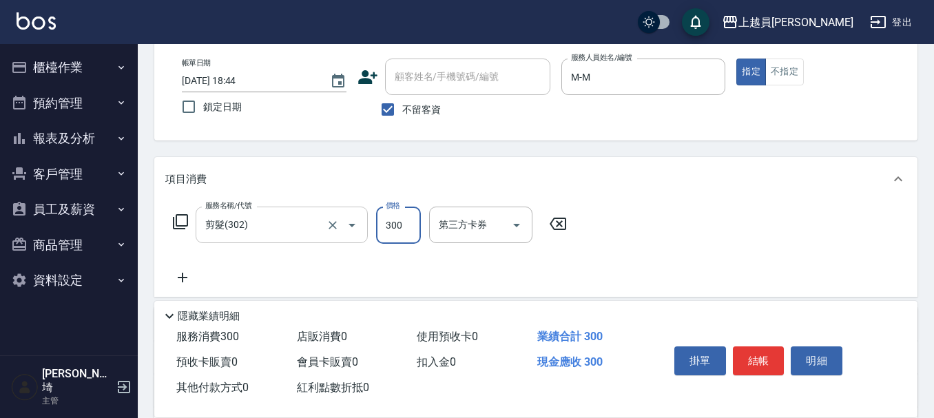
type input "300"
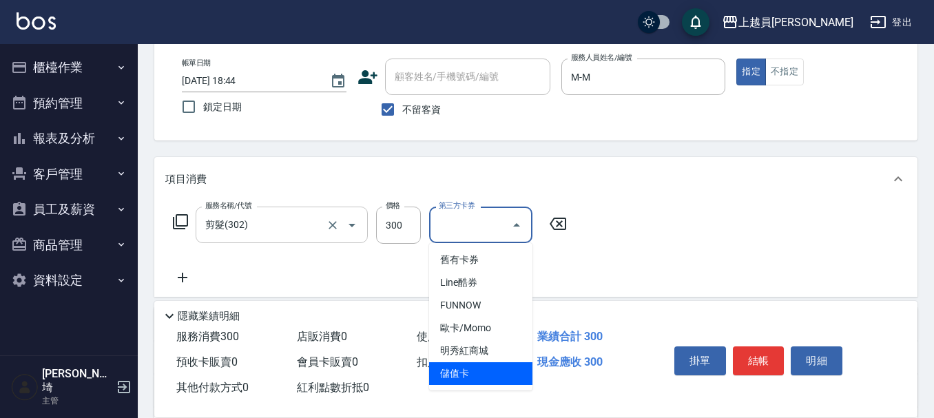
type input "儲值卡"
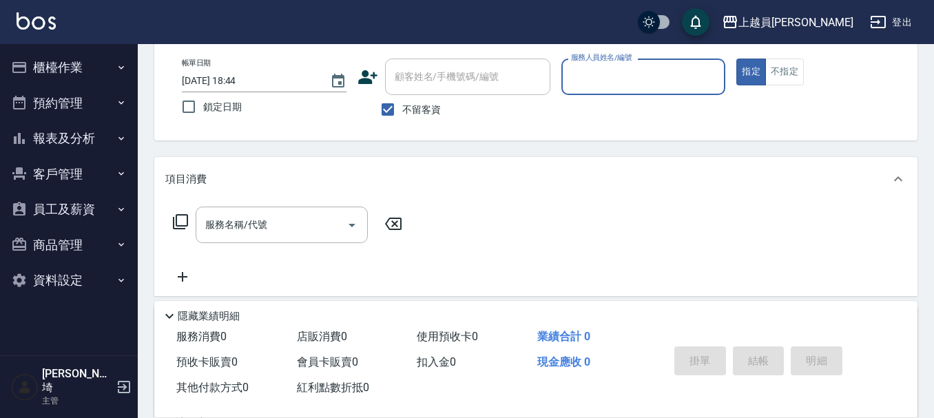
click at [101, 128] on button "報表及分析" at bounding box center [69, 139] width 127 height 36
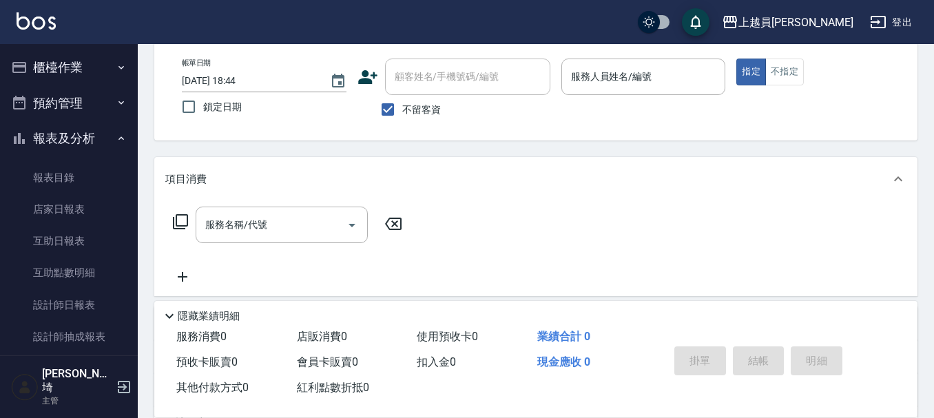
click at [92, 143] on button "報表及分析" at bounding box center [69, 139] width 127 height 36
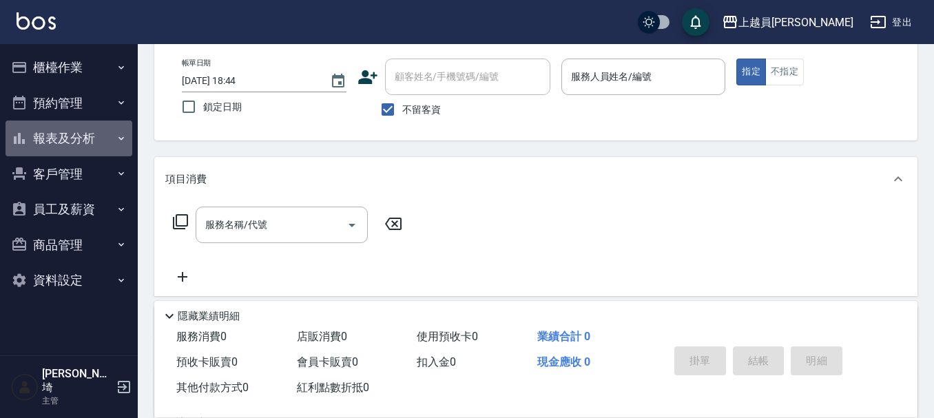
click at [105, 121] on button "報表及分析" at bounding box center [69, 139] width 127 height 36
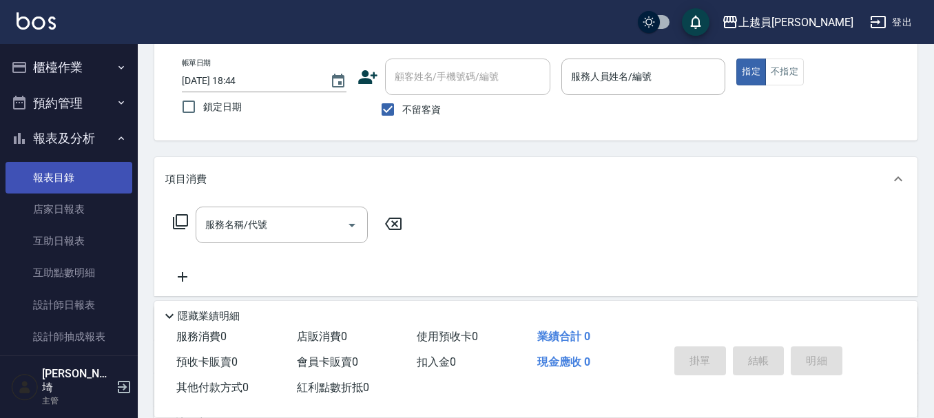
click at [86, 170] on link "報表目錄" at bounding box center [69, 178] width 127 height 32
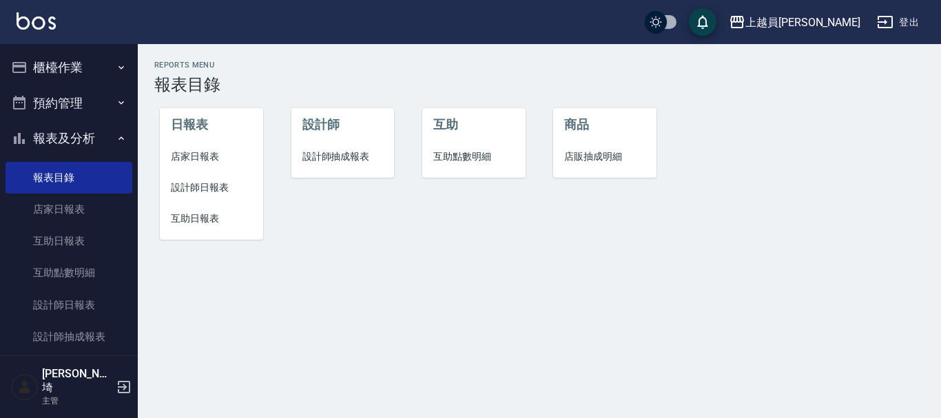
click at [106, 66] on button "櫃檯作業" at bounding box center [69, 68] width 127 height 36
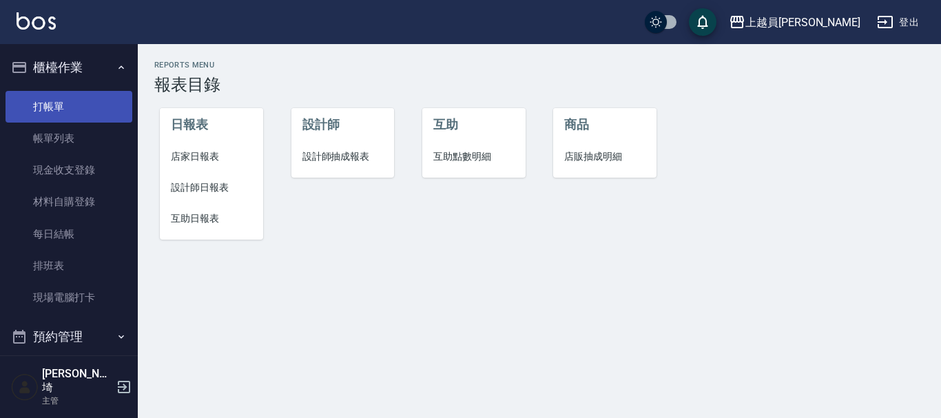
click at [87, 115] on link "打帳單" at bounding box center [69, 107] width 127 height 32
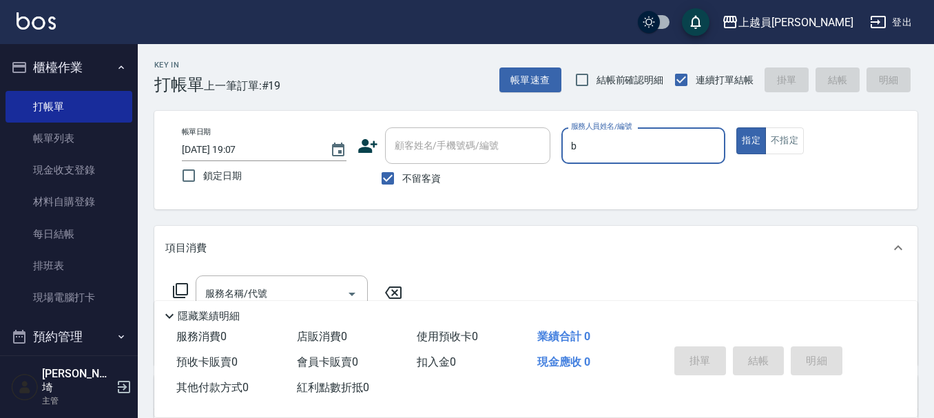
type input "b"
type button "true"
type input "Bonnie-B"
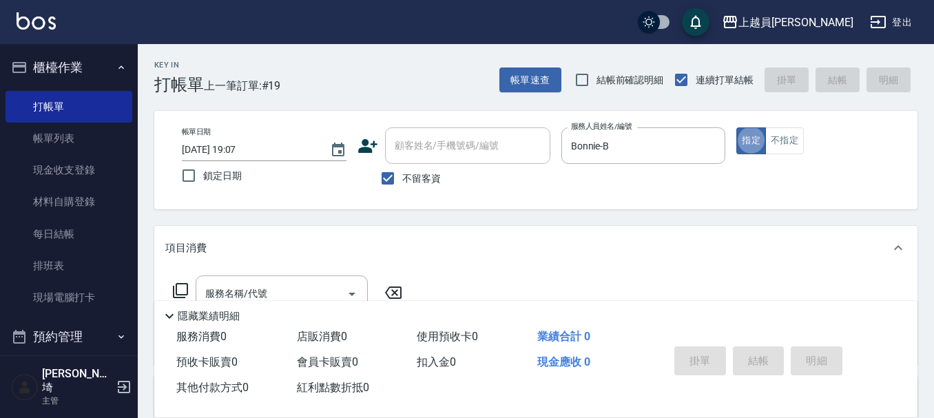
scroll to position [69, 0]
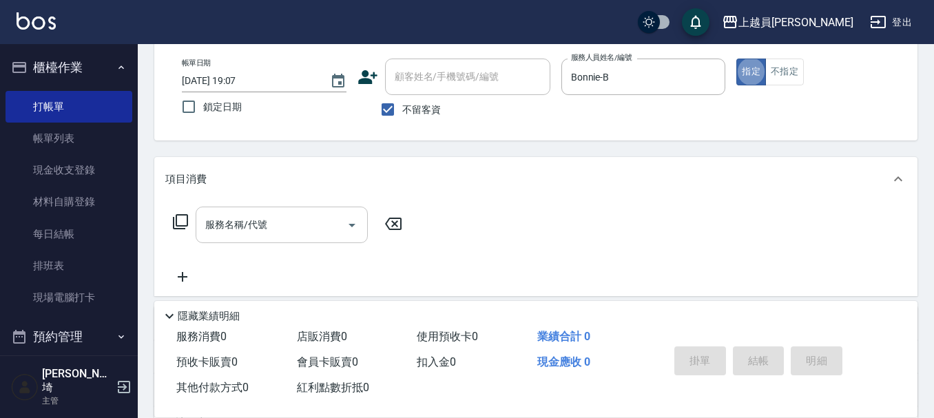
click at [318, 239] on div "服務名稱/代號" at bounding box center [282, 225] width 172 height 36
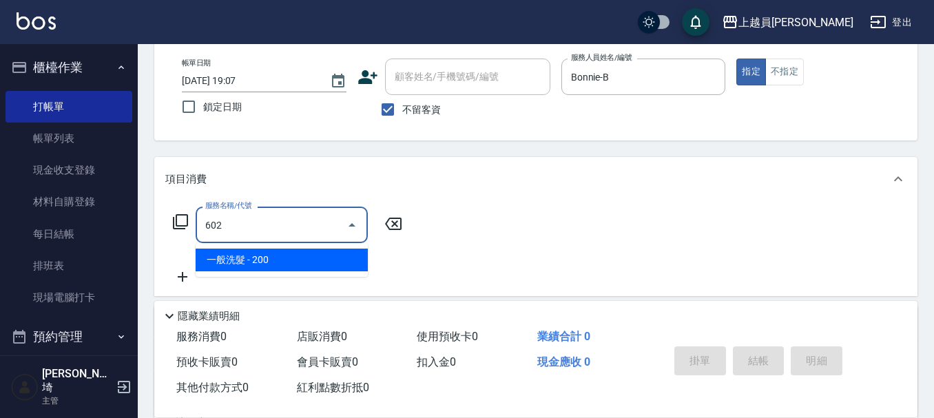
type input "一般洗髮(602)"
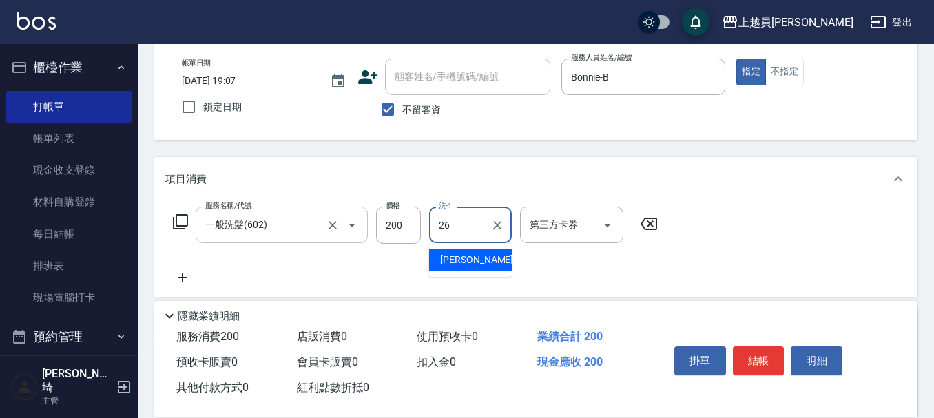
type input "[PERSON_NAME]-26"
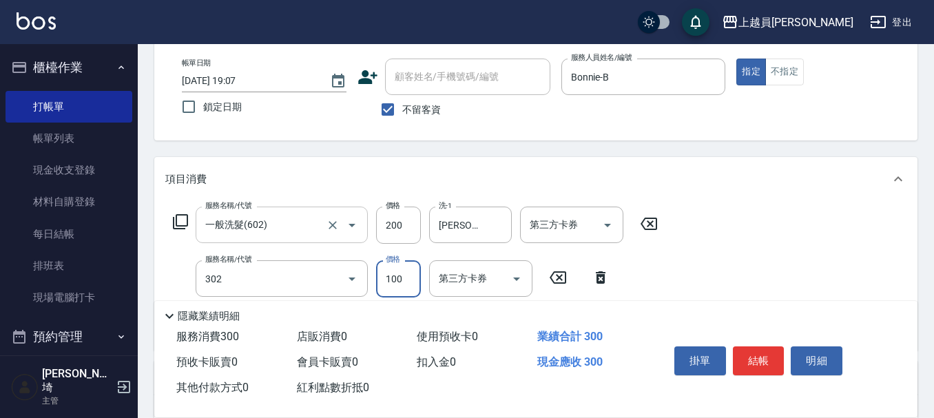
type input "剪髮(302)"
type input "130"
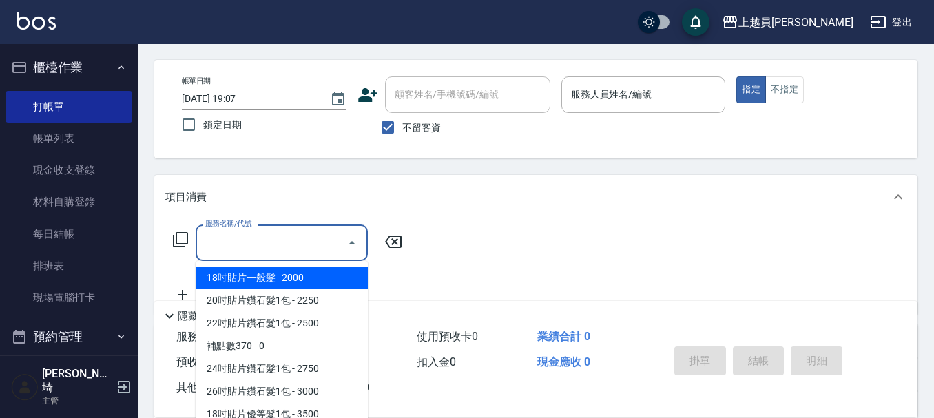
scroll to position [0, 0]
